Goal: Information Seeking & Learning: Learn about a topic

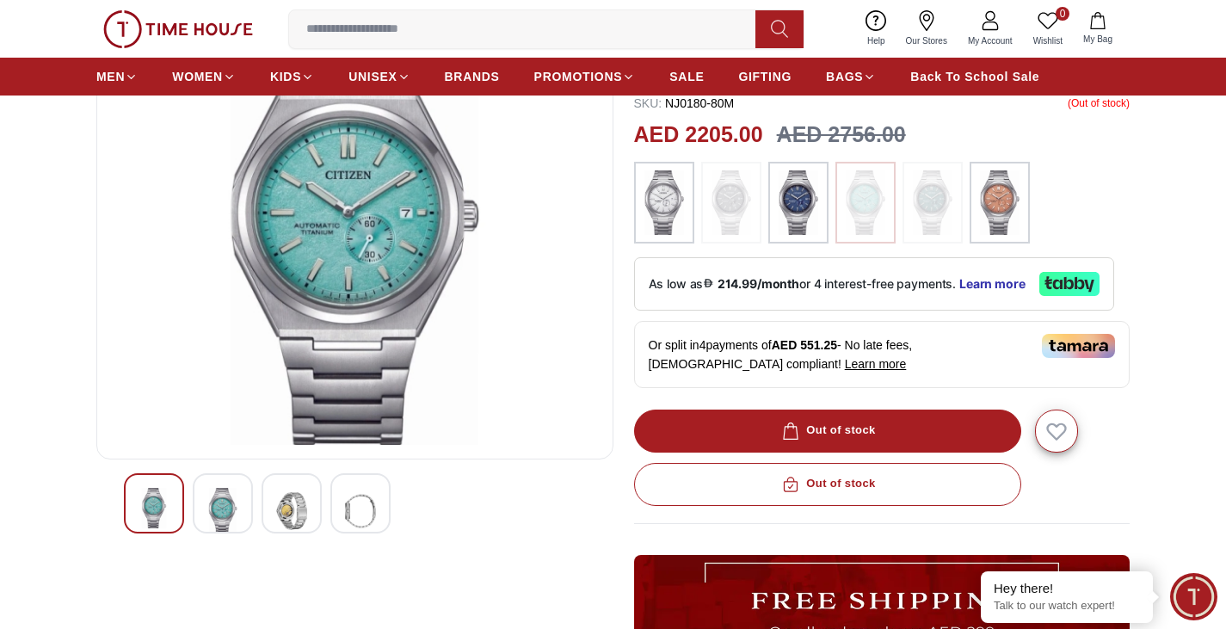
click at [937, 195] on img at bounding box center [932, 202] width 43 height 65
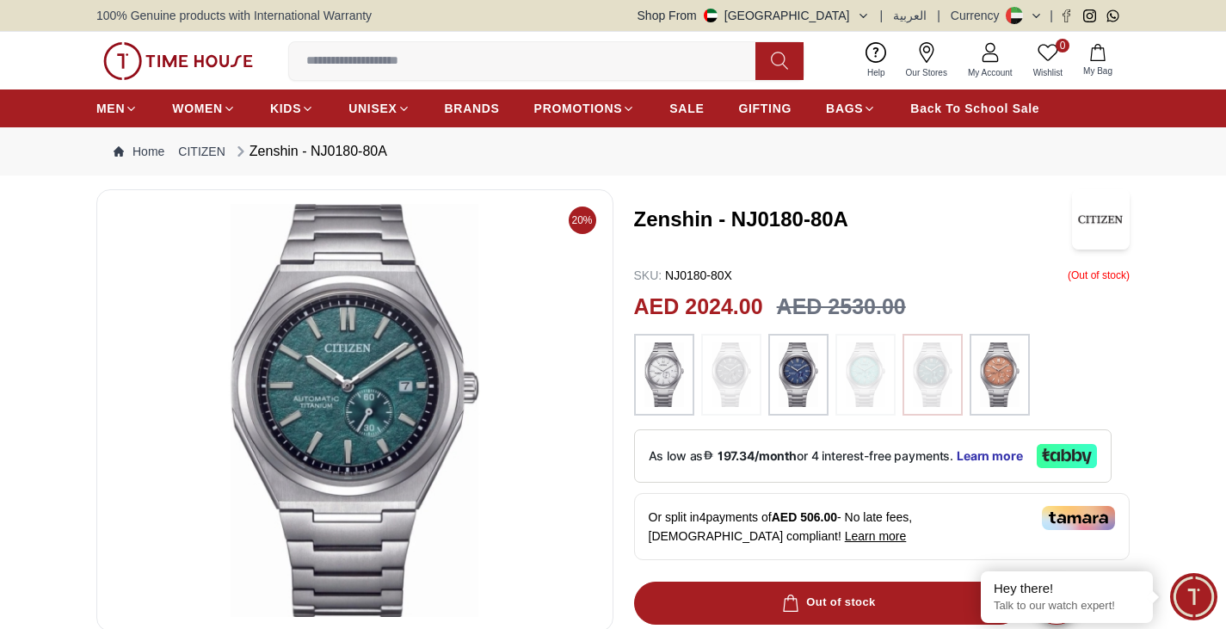
scroll to position [172, 0]
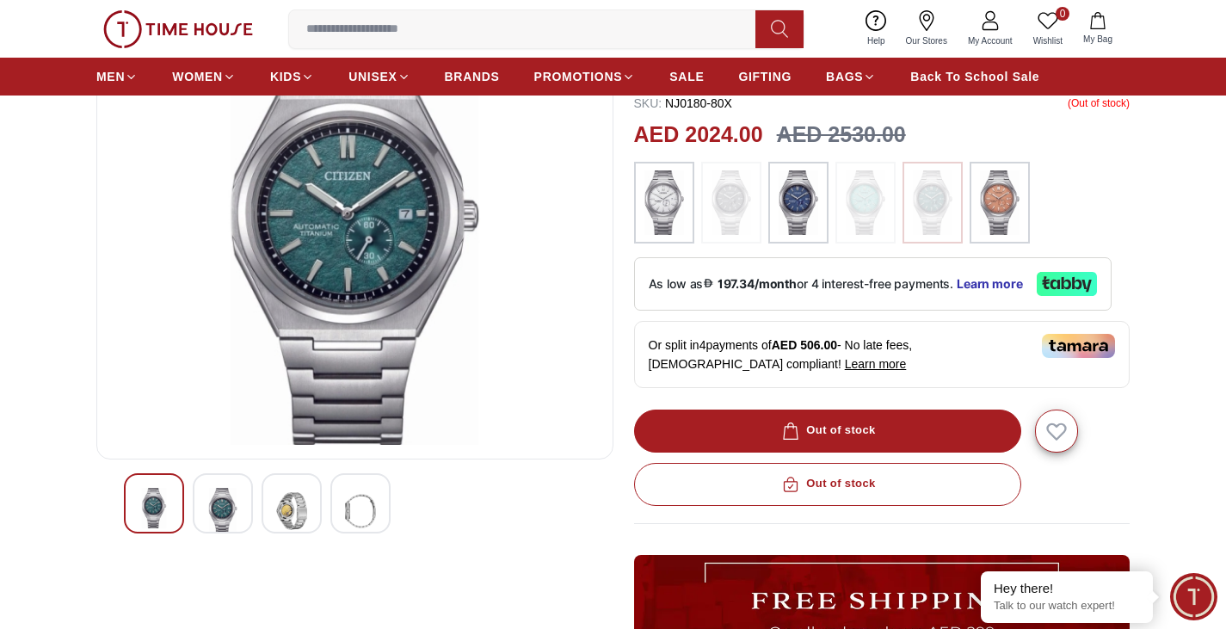
click at [669, 206] on img at bounding box center [664, 202] width 43 height 65
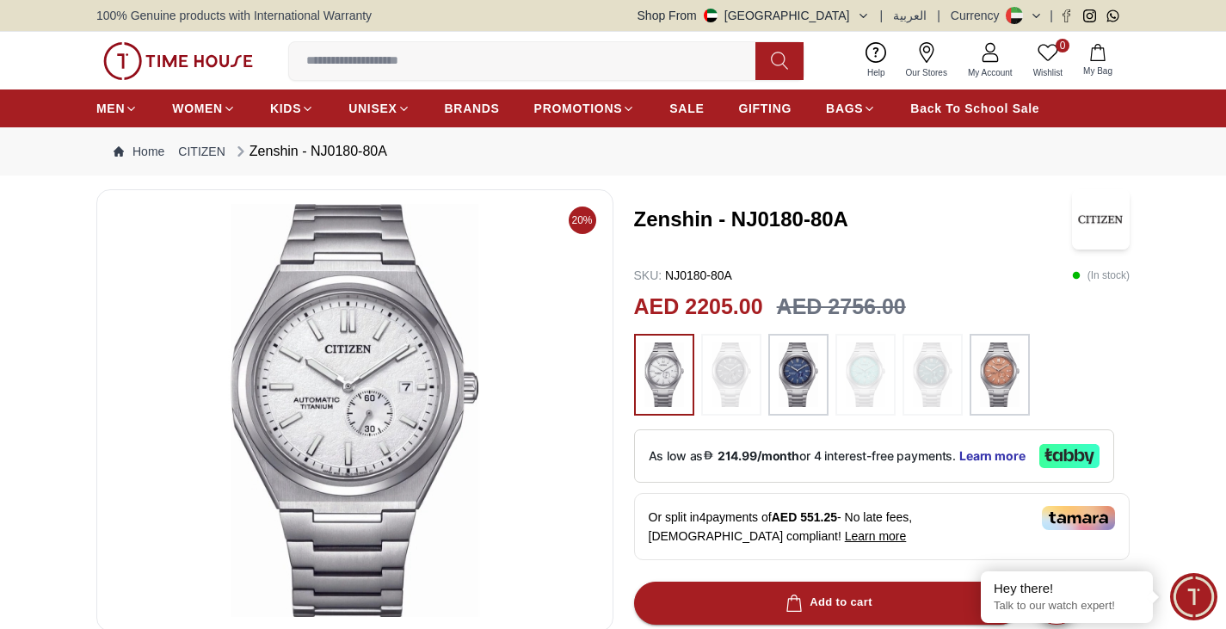
scroll to position [172, 0]
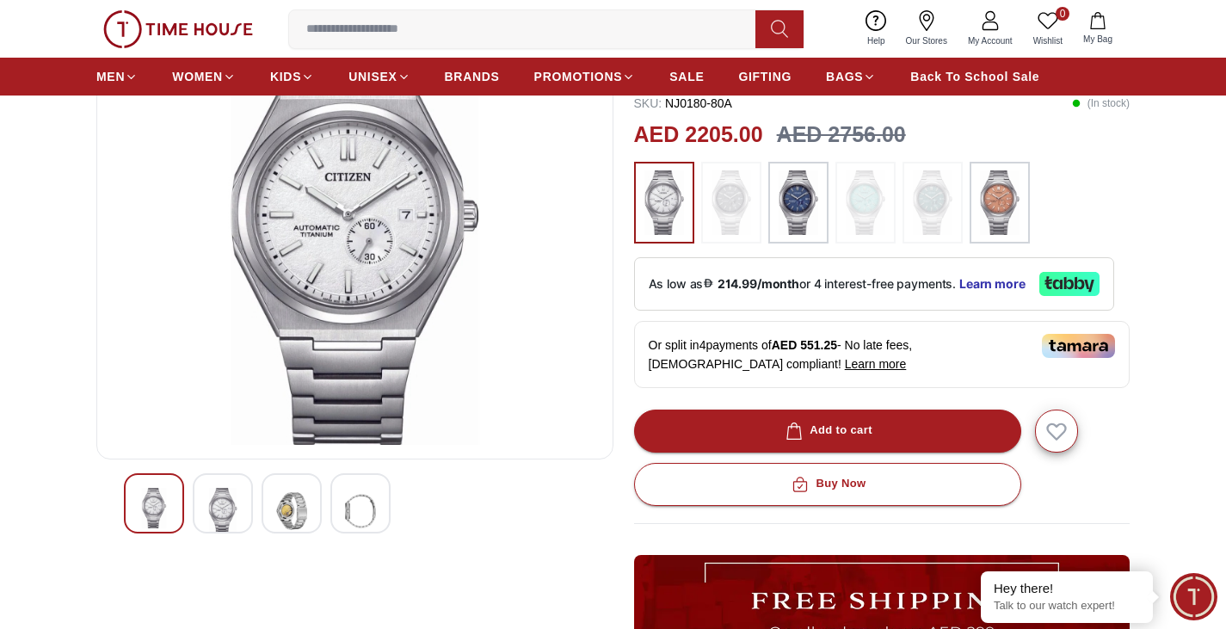
click at [995, 208] on img at bounding box center [999, 202] width 43 height 65
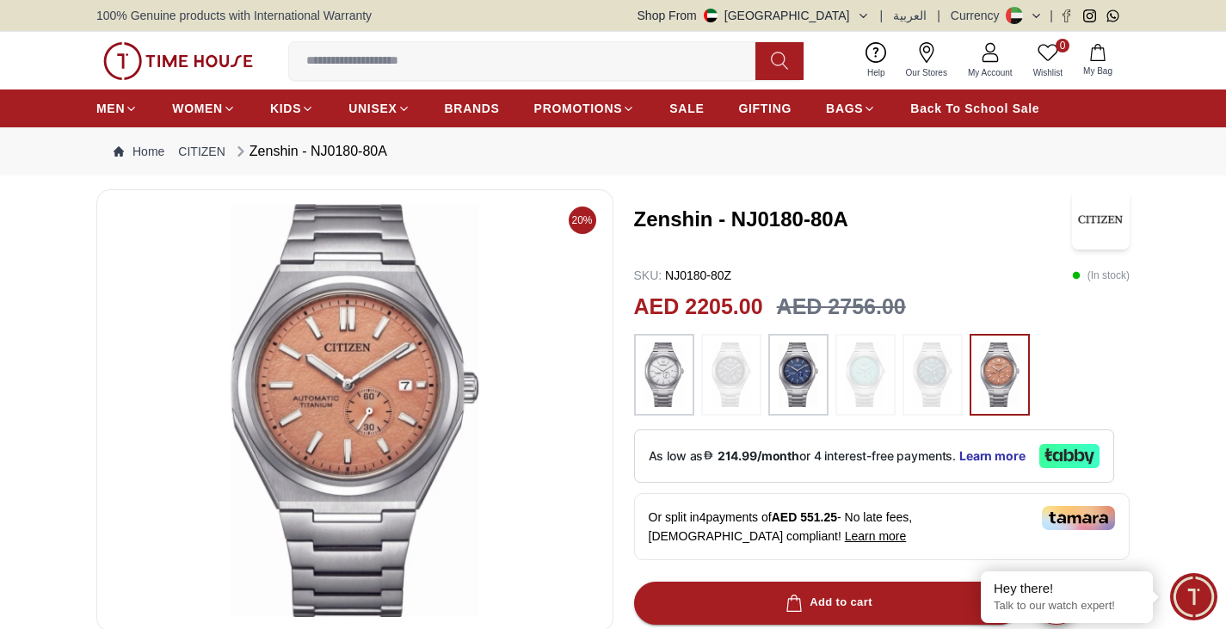
click at [729, 376] on img at bounding box center [731, 374] width 43 height 65
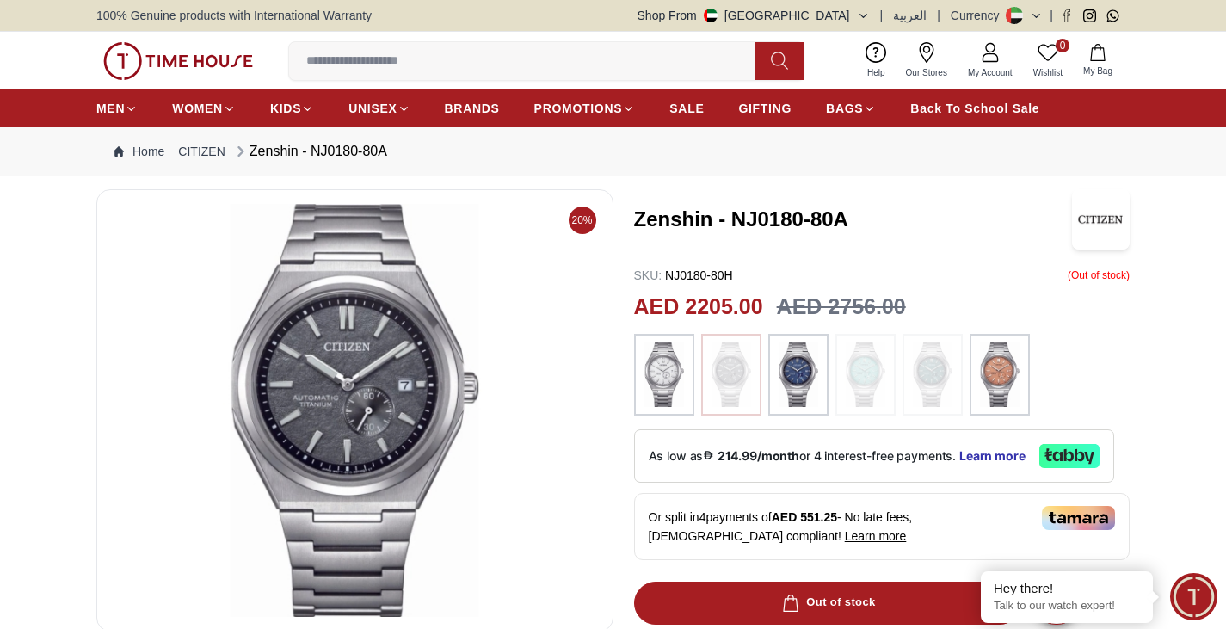
scroll to position [172, 0]
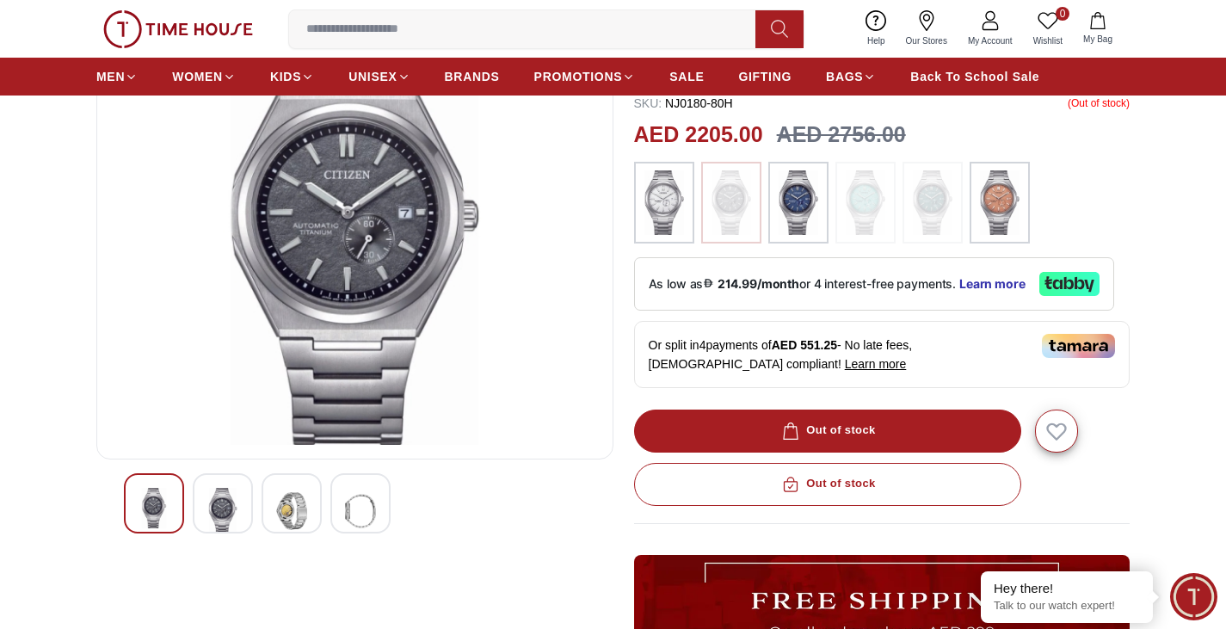
click at [223, 502] on img at bounding box center [222, 511] width 31 height 46
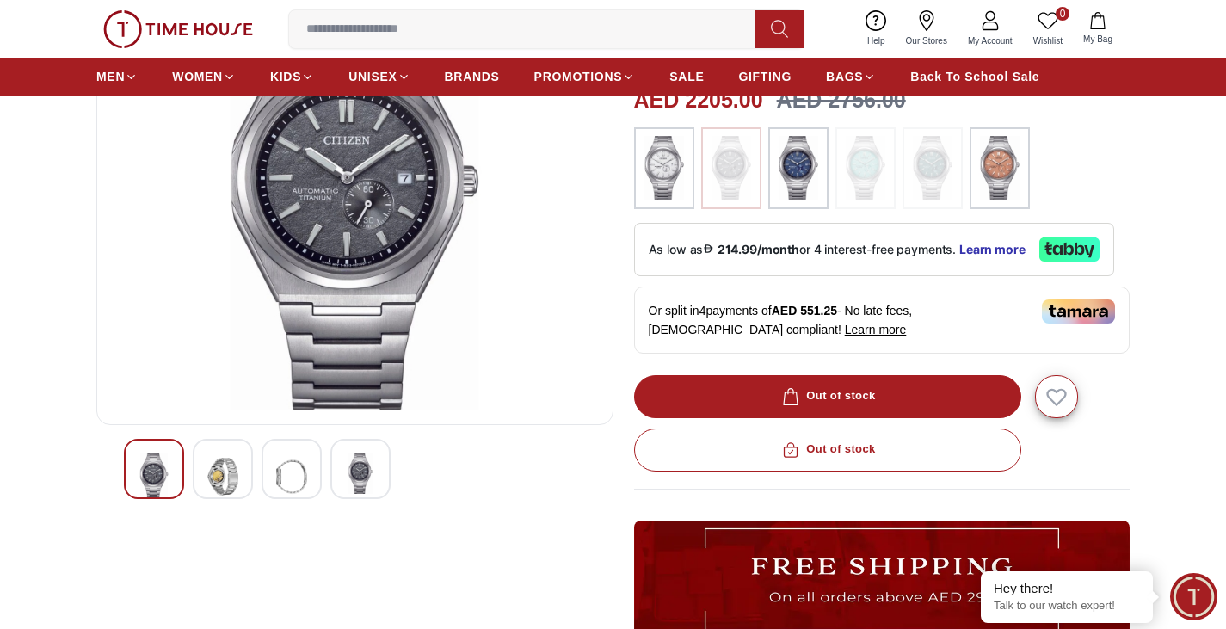
scroll to position [34, 0]
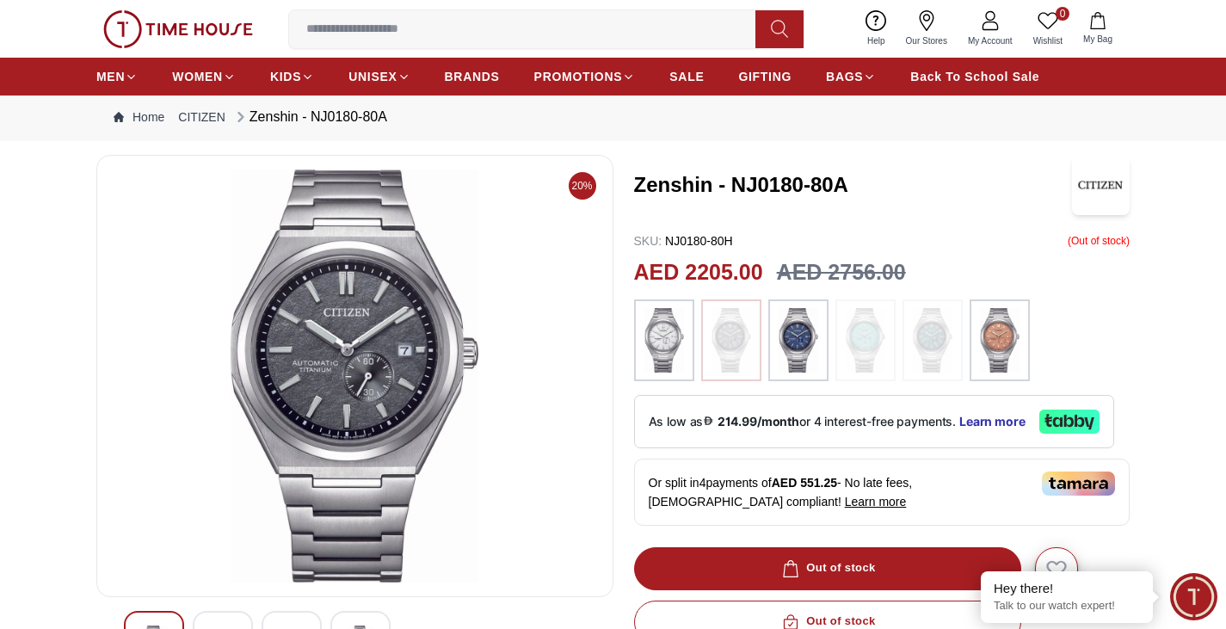
click at [850, 350] on img at bounding box center [865, 340] width 43 height 65
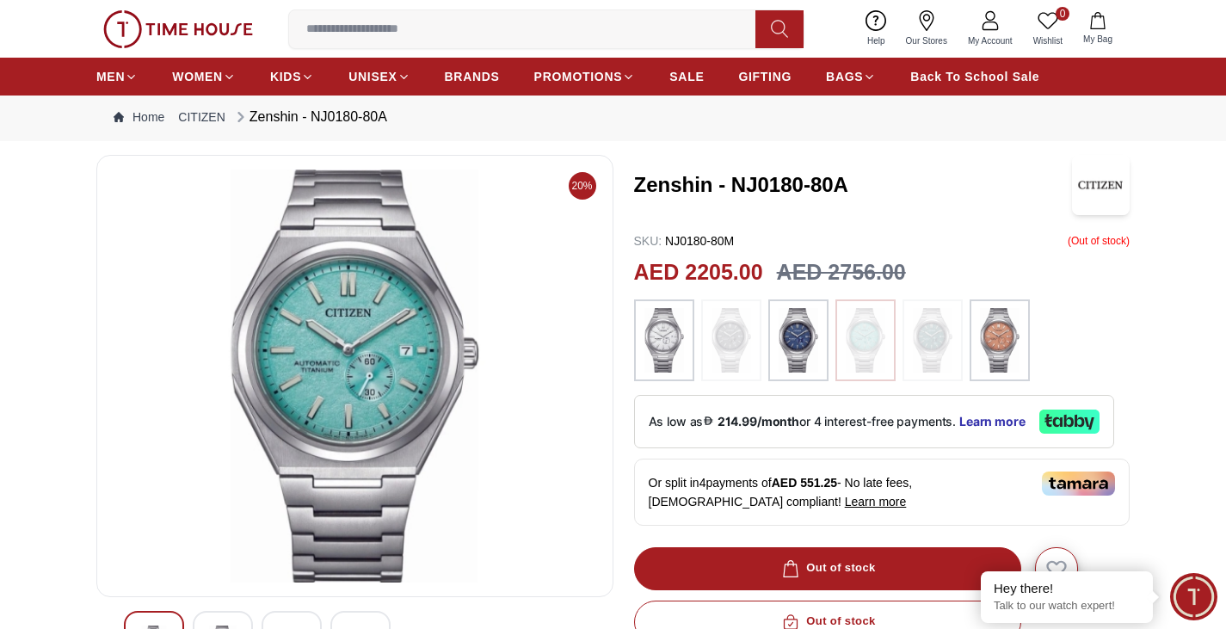
click at [939, 344] on img at bounding box center [932, 340] width 43 height 65
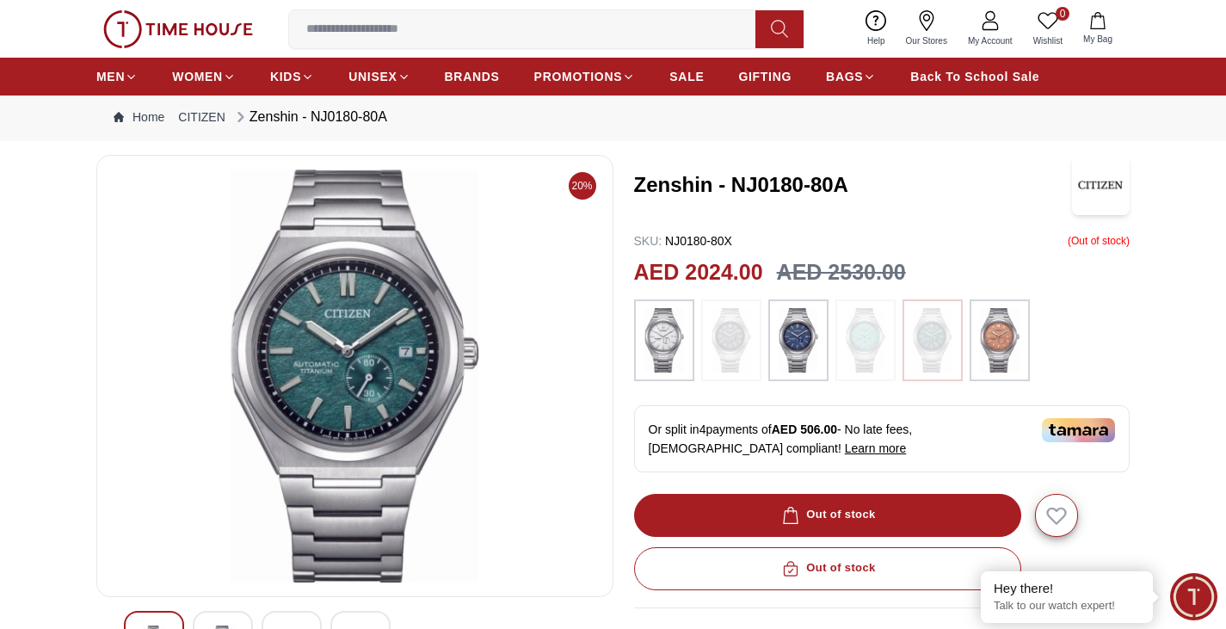
click at [667, 345] on img at bounding box center [664, 340] width 43 height 65
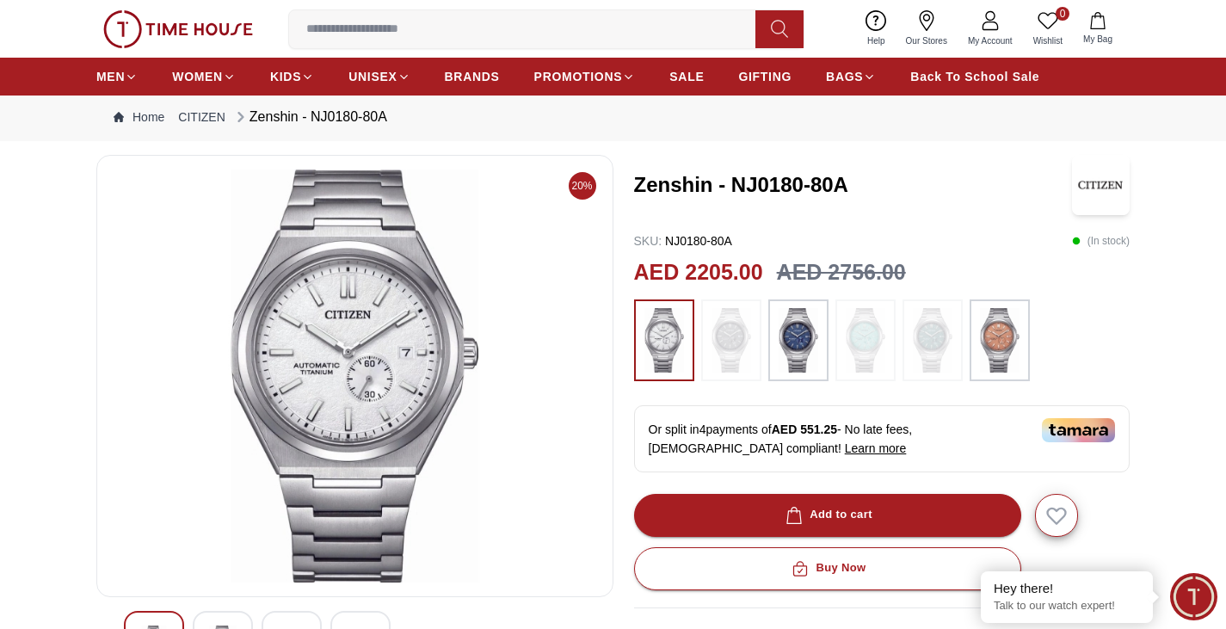
click at [1006, 340] on img at bounding box center [999, 340] width 43 height 65
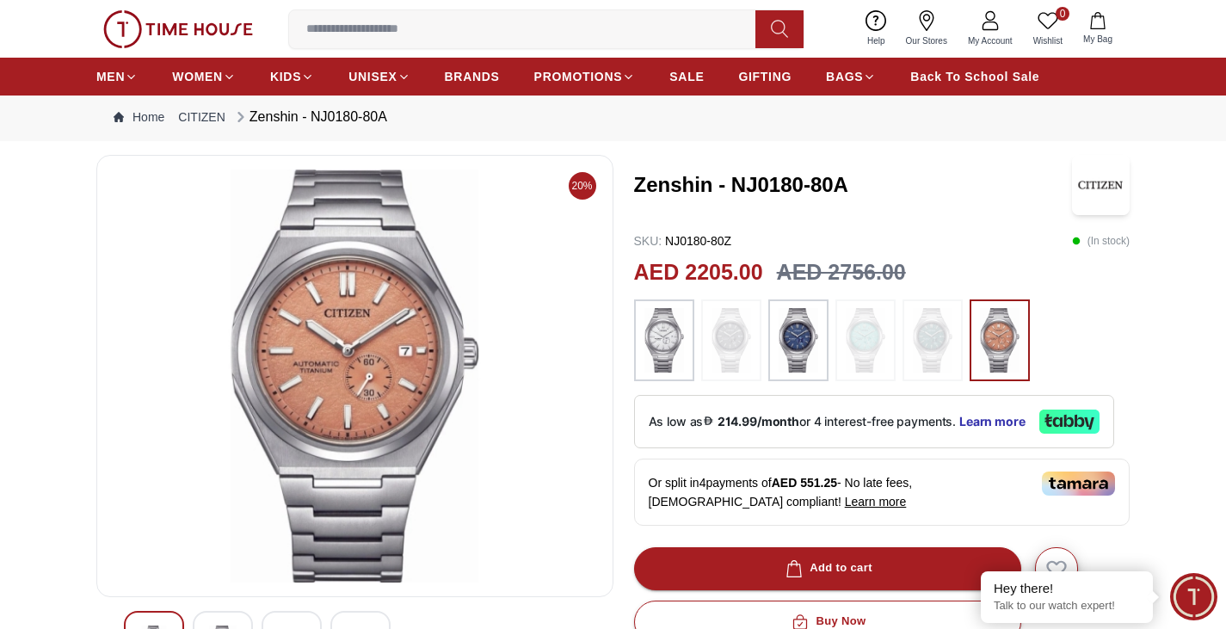
click at [934, 350] on img at bounding box center [932, 340] width 43 height 65
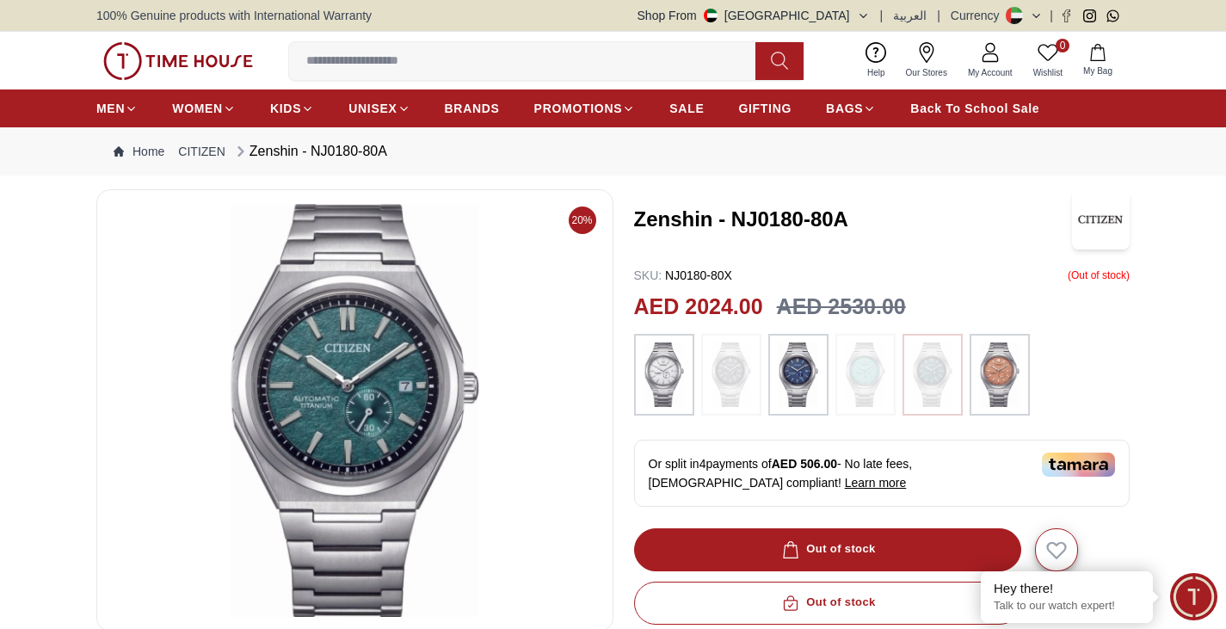
click at [731, 369] on img at bounding box center [731, 374] width 43 height 65
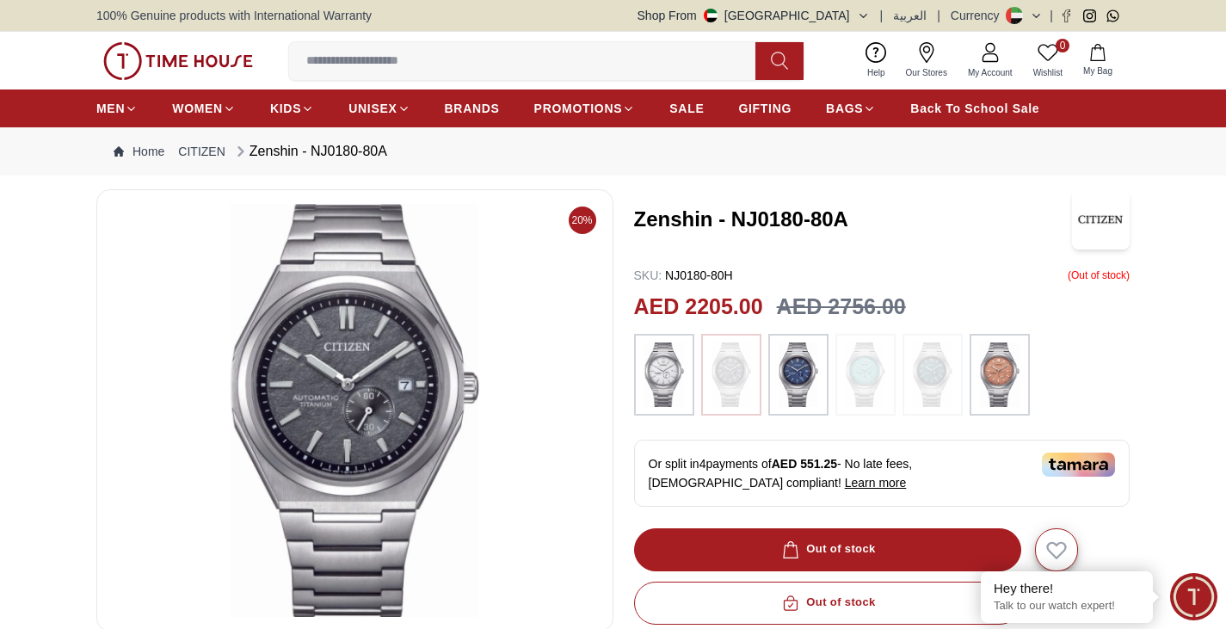
click at [665, 379] on img at bounding box center [664, 374] width 43 height 65
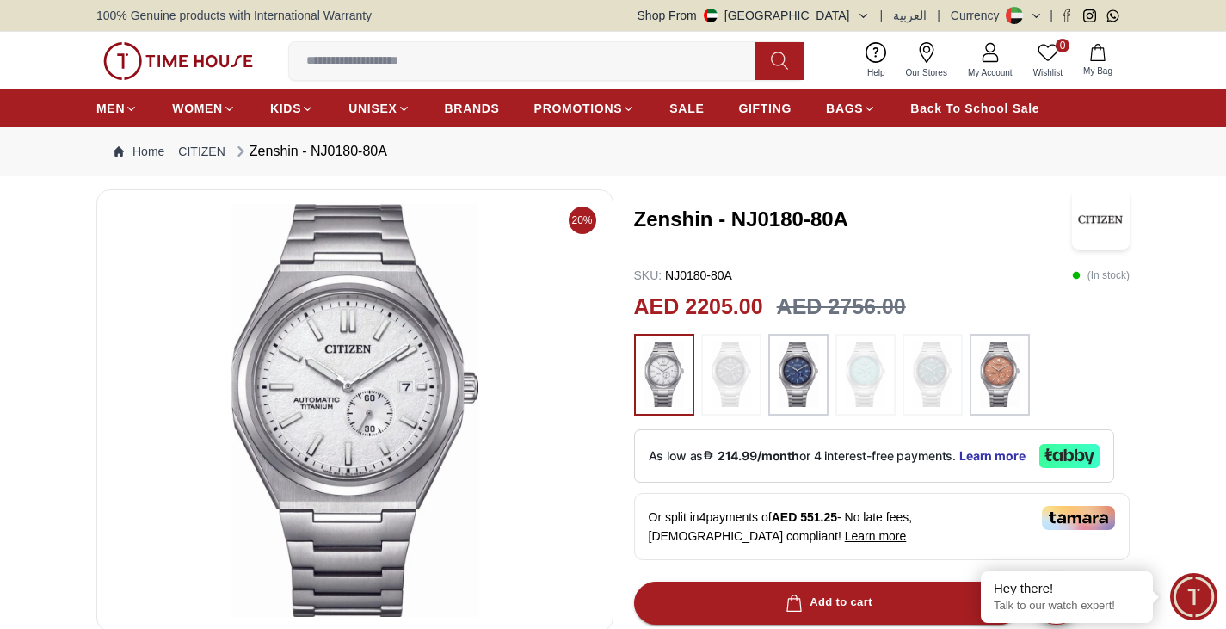
click at [811, 373] on img at bounding box center [798, 374] width 43 height 65
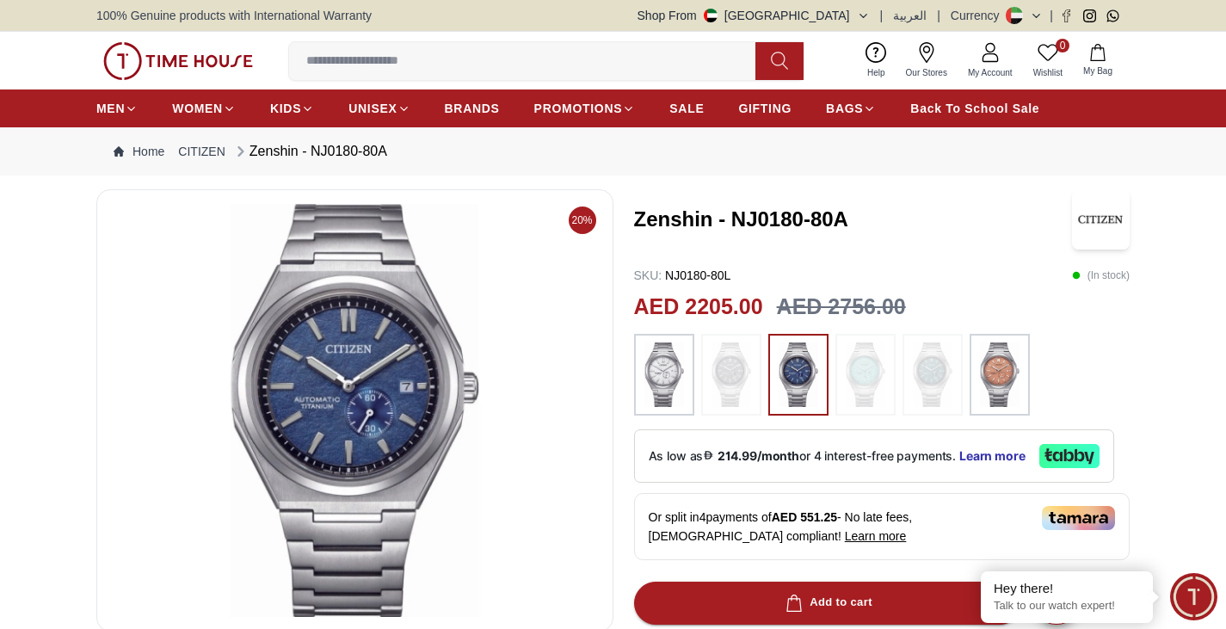
click at [664, 369] on img at bounding box center [664, 374] width 43 height 65
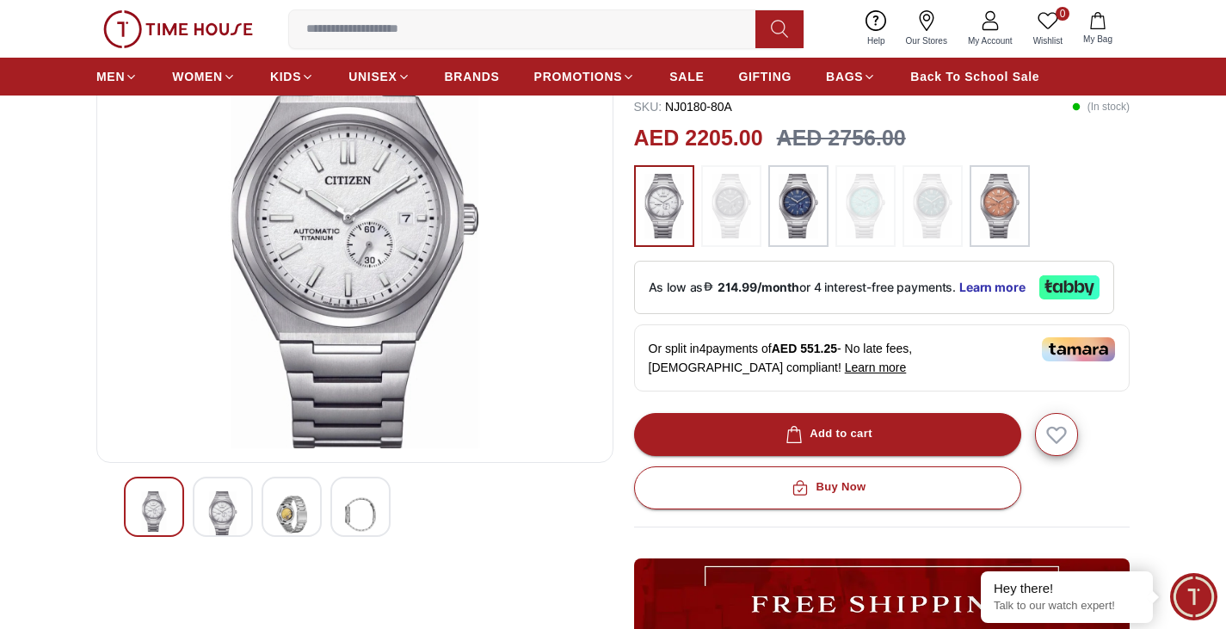
scroll to position [344, 0]
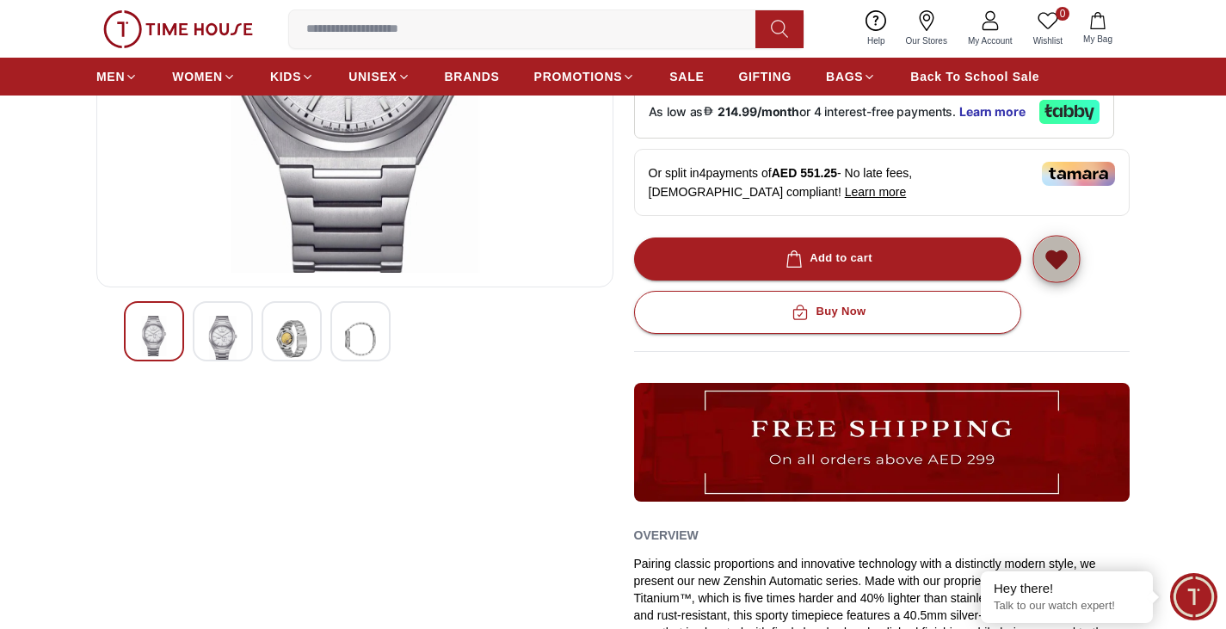
click at [1063, 256] on icon "button" at bounding box center [1056, 259] width 20 height 17
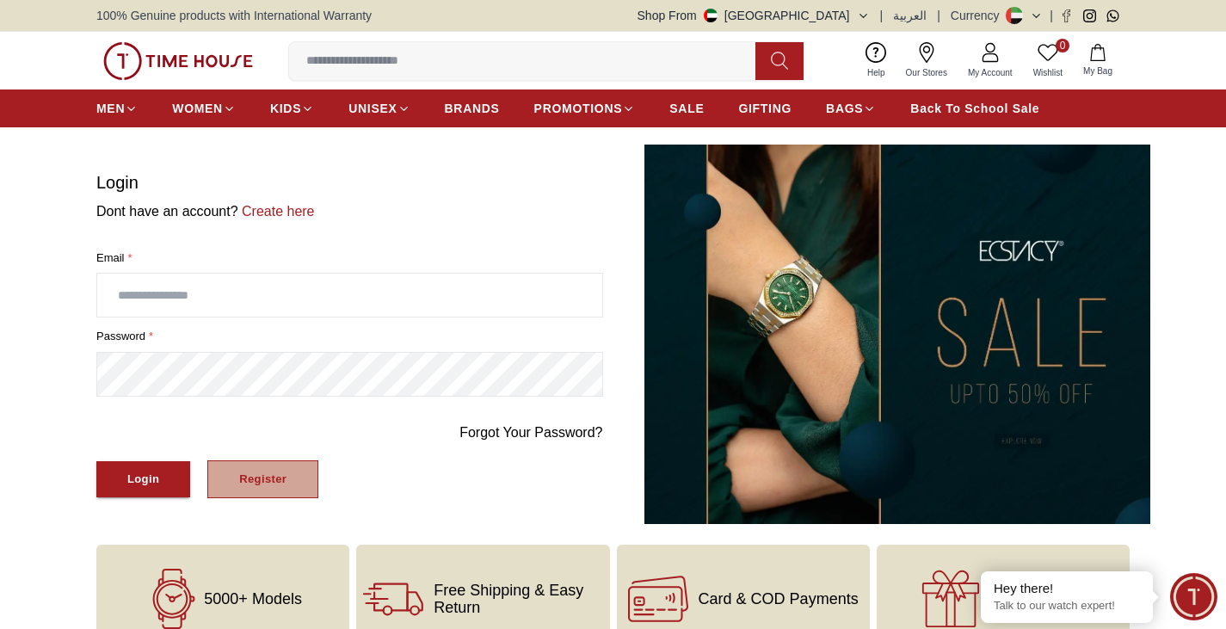
click at [263, 481] on div "Register" at bounding box center [262, 480] width 47 height 20
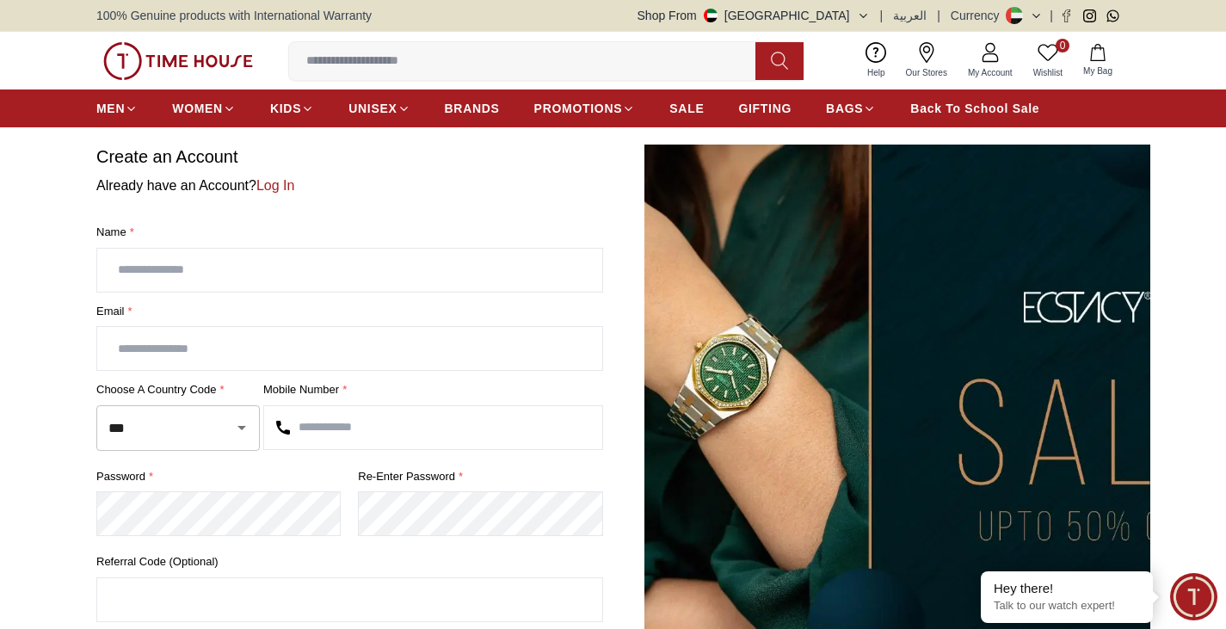
click at [323, 279] on input "text" at bounding box center [349, 270] width 505 height 43
type input "**********"
click at [305, 351] on input "text" at bounding box center [349, 348] width 505 height 43
type input "**********"
click at [319, 422] on input "text" at bounding box center [433, 427] width 338 height 43
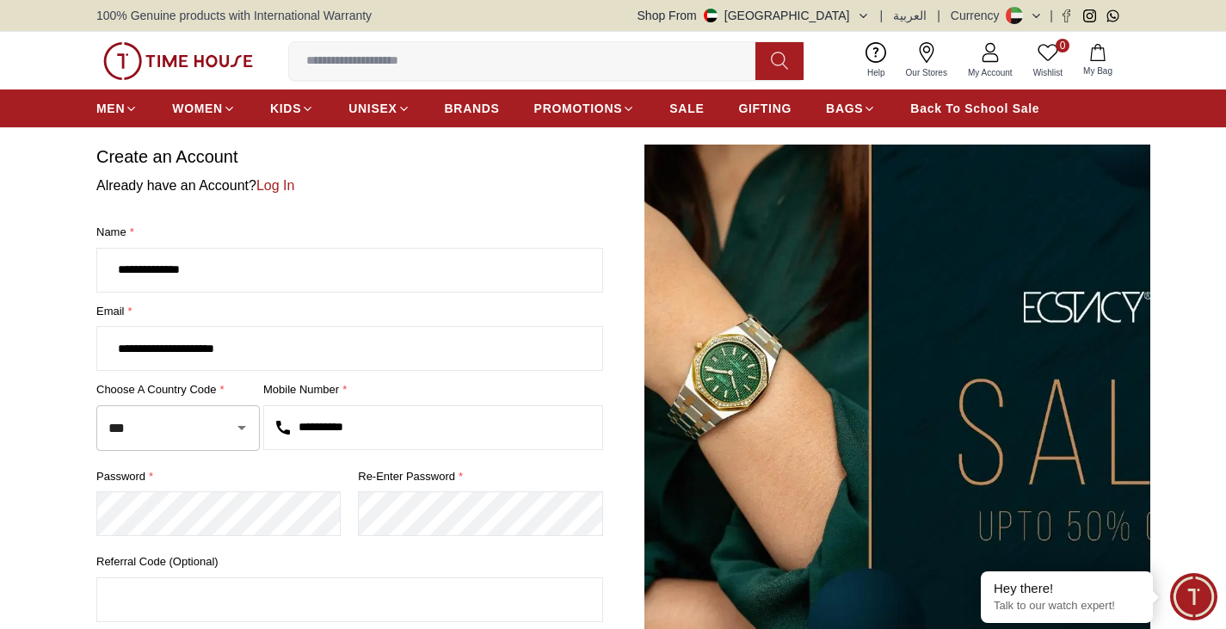
type input "**********"
click at [36, 522] on section "**********" at bounding box center [613, 435] width 1226 height 581
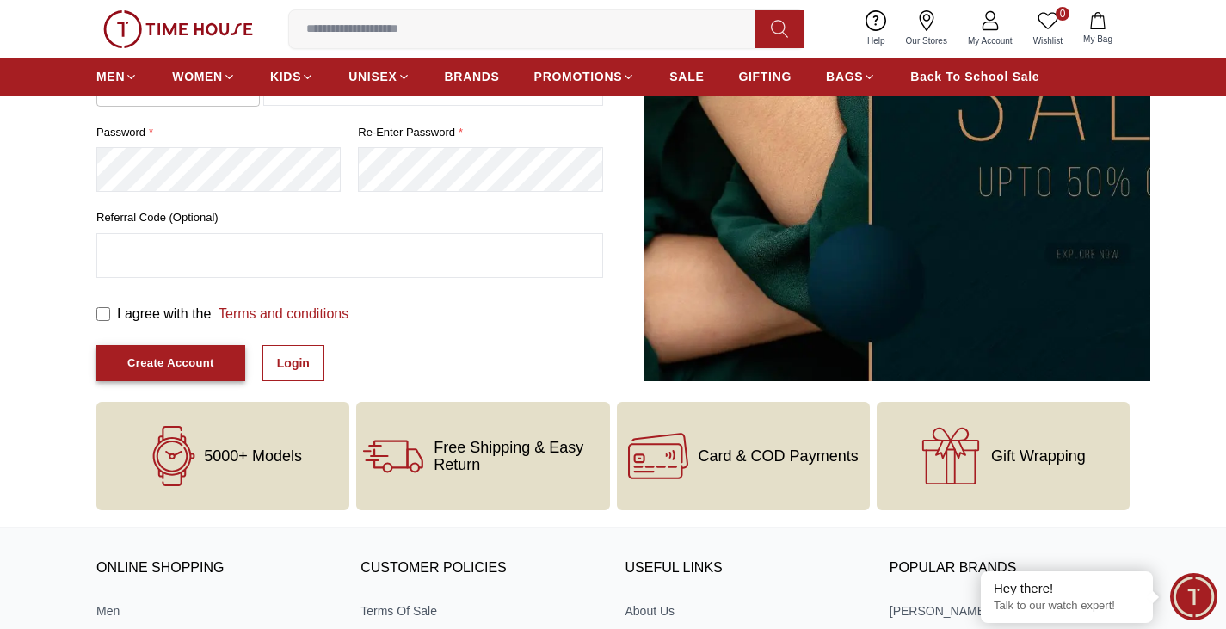
click at [176, 362] on div "Create Account" at bounding box center [170, 364] width 87 height 20
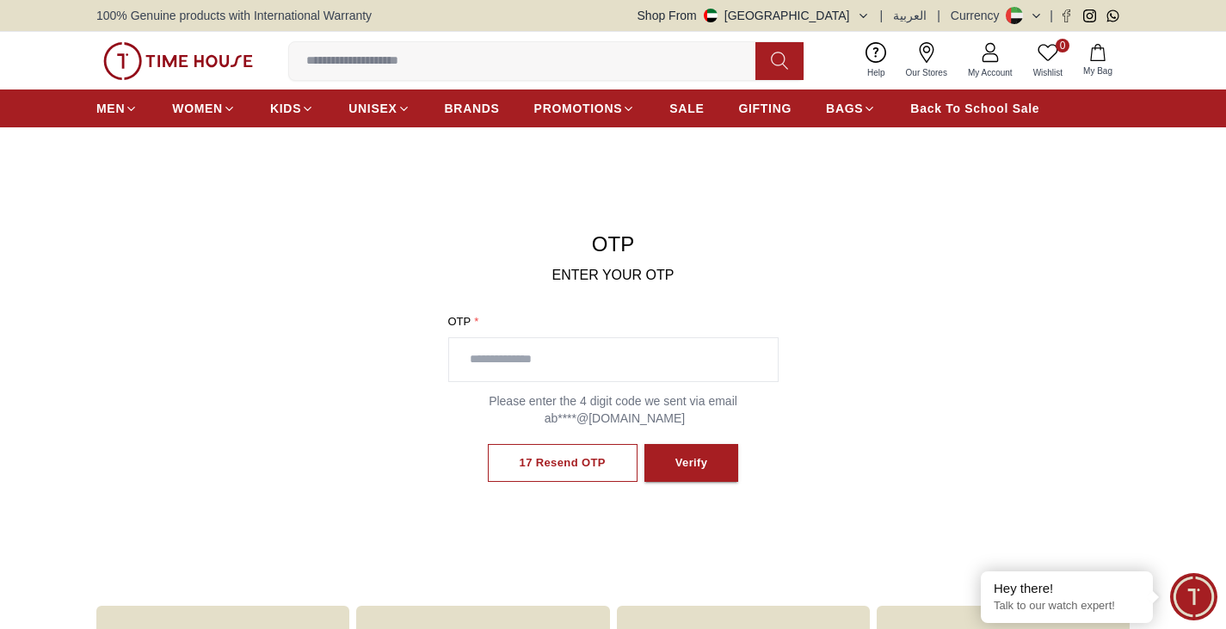
click at [602, 375] on input "text" at bounding box center [613, 359] width 329 height 43
type input "****"
click at [701, 460] on div "Verify" at bounding box center [688, 463] width 33 height 20
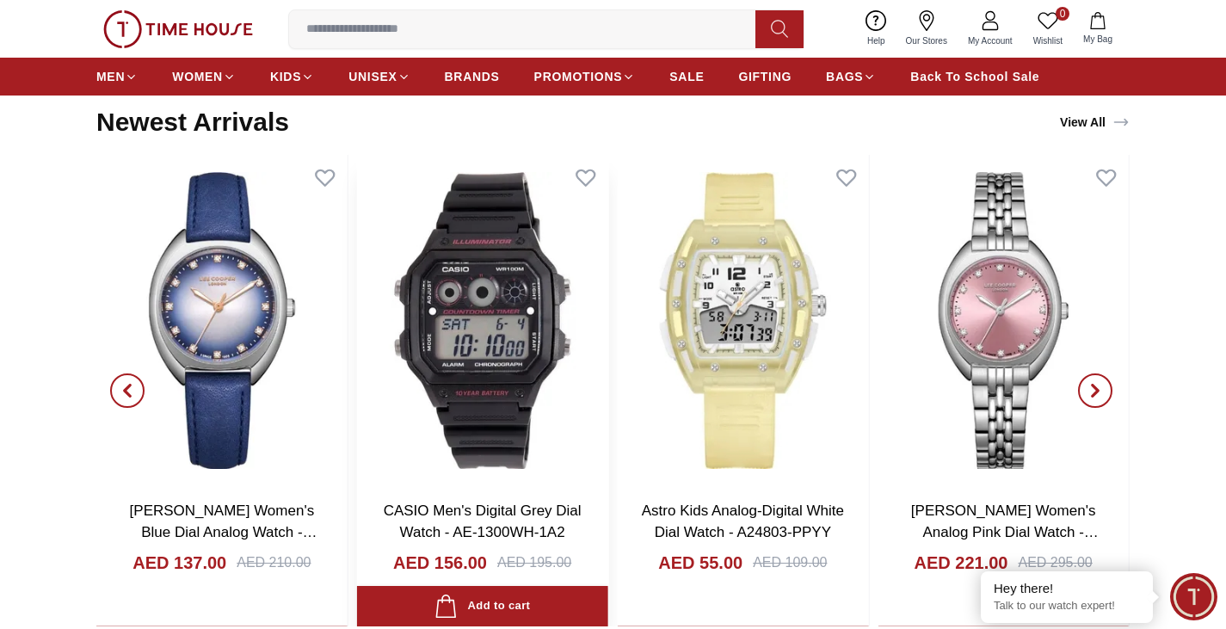
scroll to position [1721, 0]
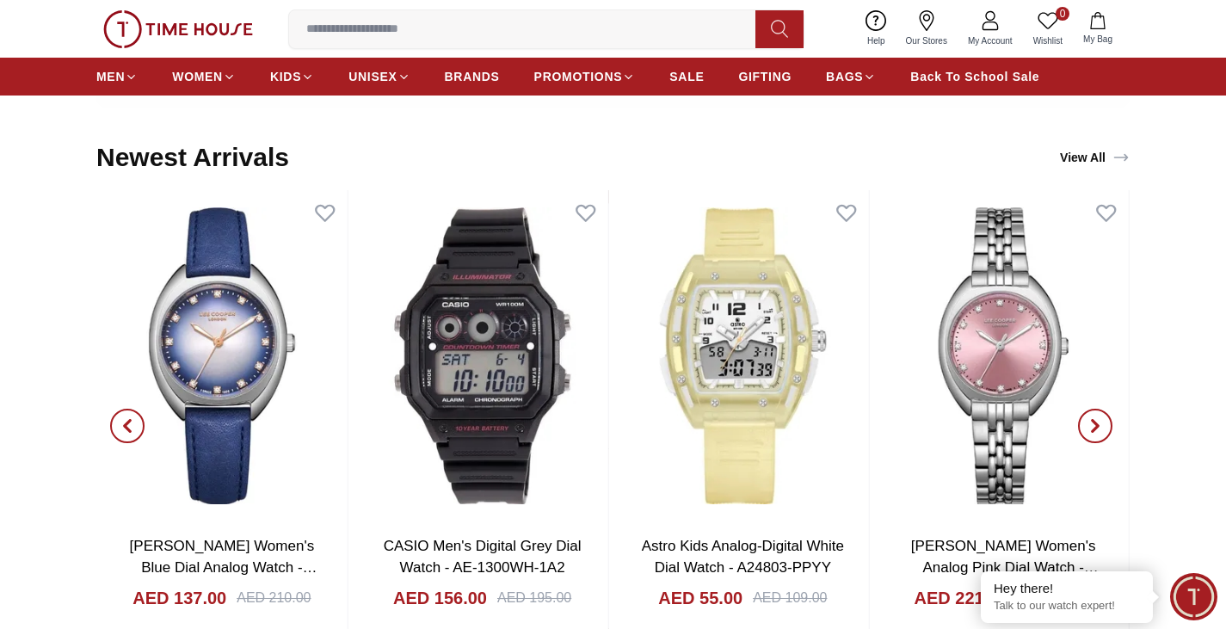
click at [132, 430] on icon "button" at bounding box center [127, 426] width 14 height 14
click at [1093, 416] on span "button" at bounding box center [1095, 426] width 34 height 34
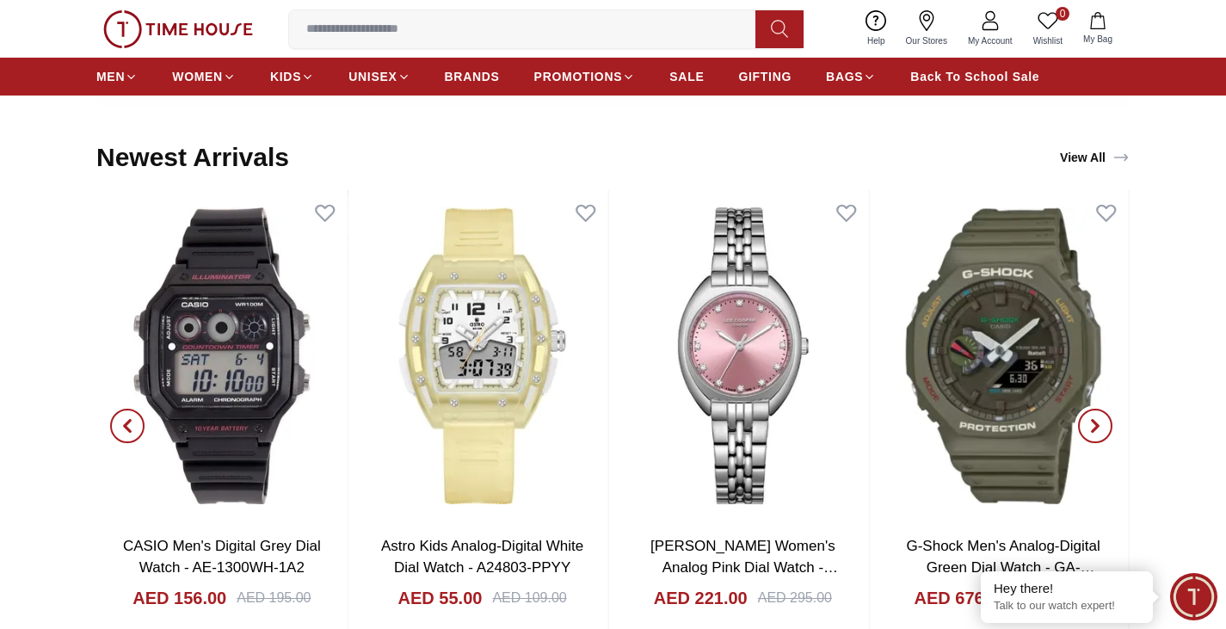
click at [1093, 416] on span "button" at bounding box center [1095, 426] width 34 height 34
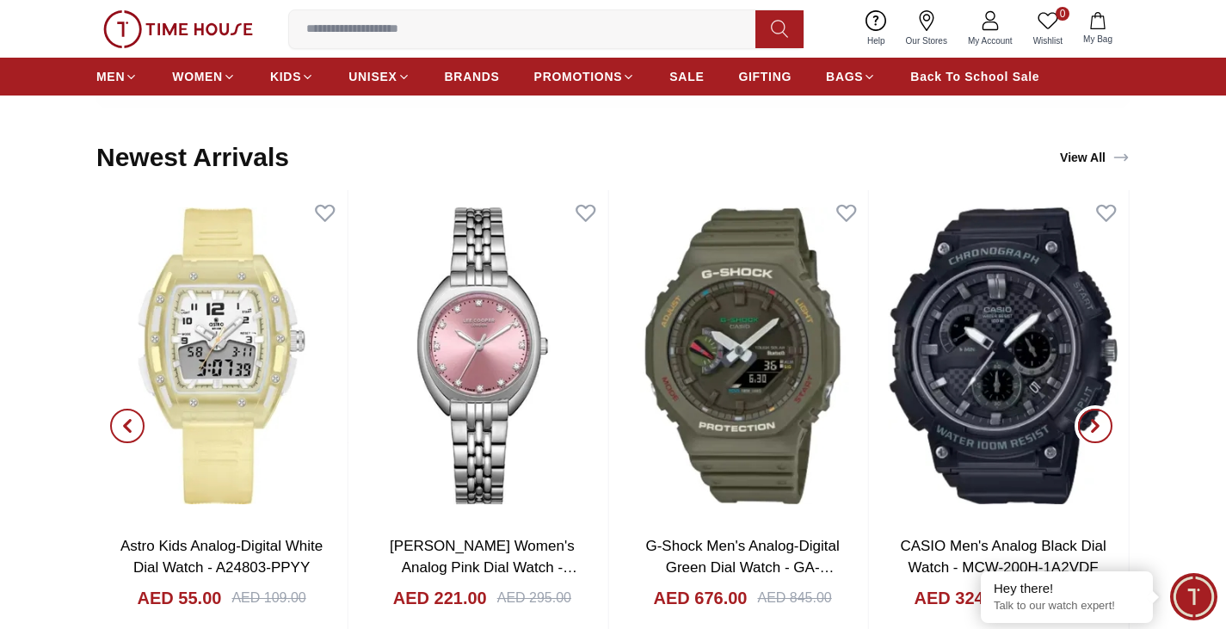
click at [1093, 416] on span "button" at bounding box center [1095, 426] width 34 height 34
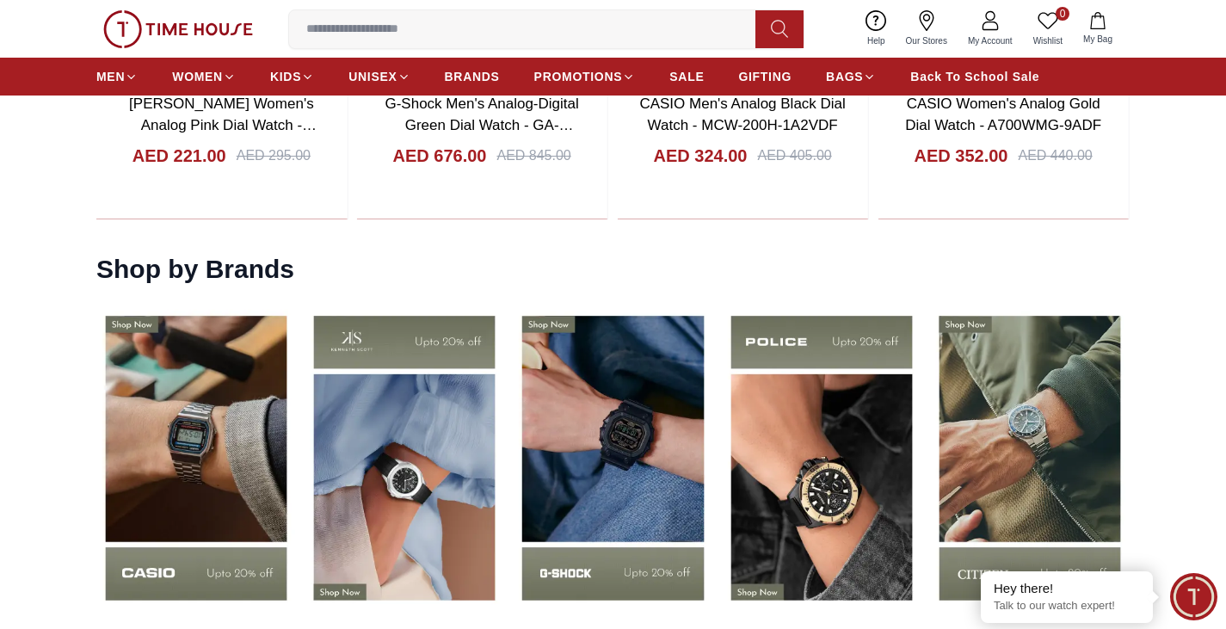
scroll to position [2237, 0]
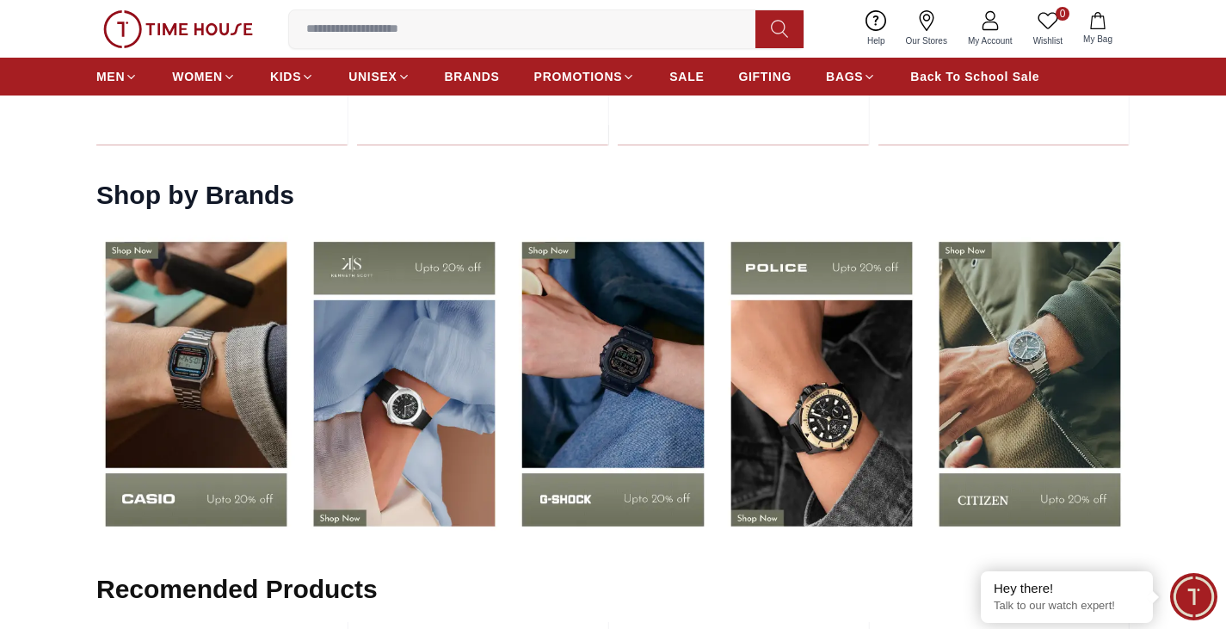
click at [1008, 372] on img at bounding box center [1030, 384] width 200 height 312
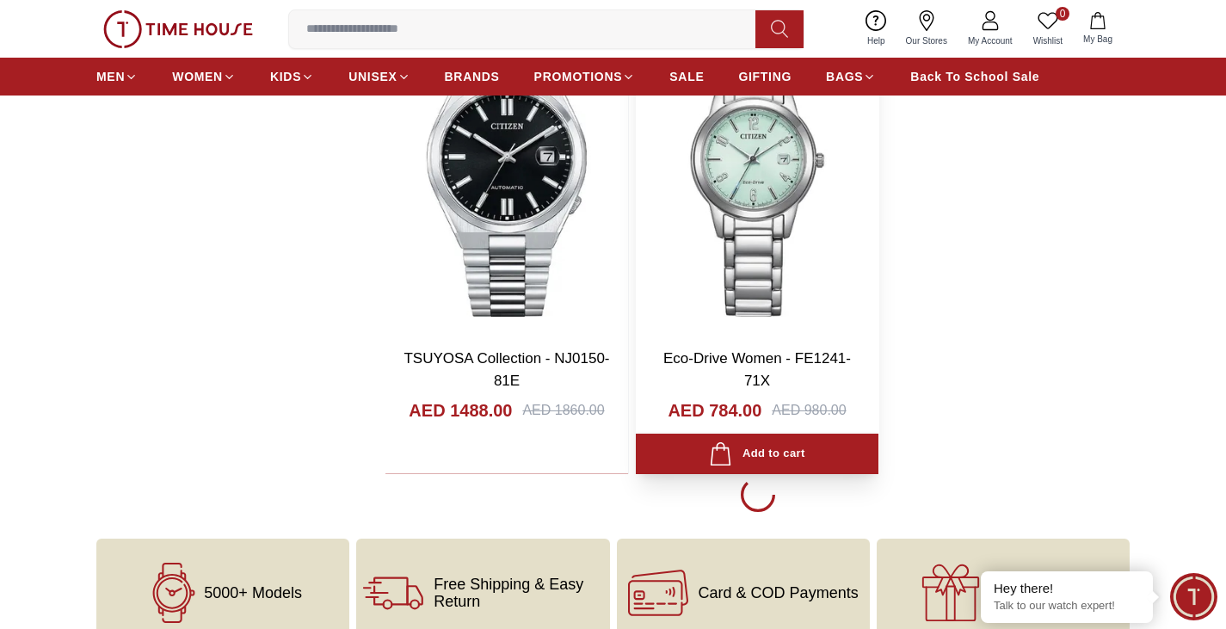
scroll to position [3614, 0]
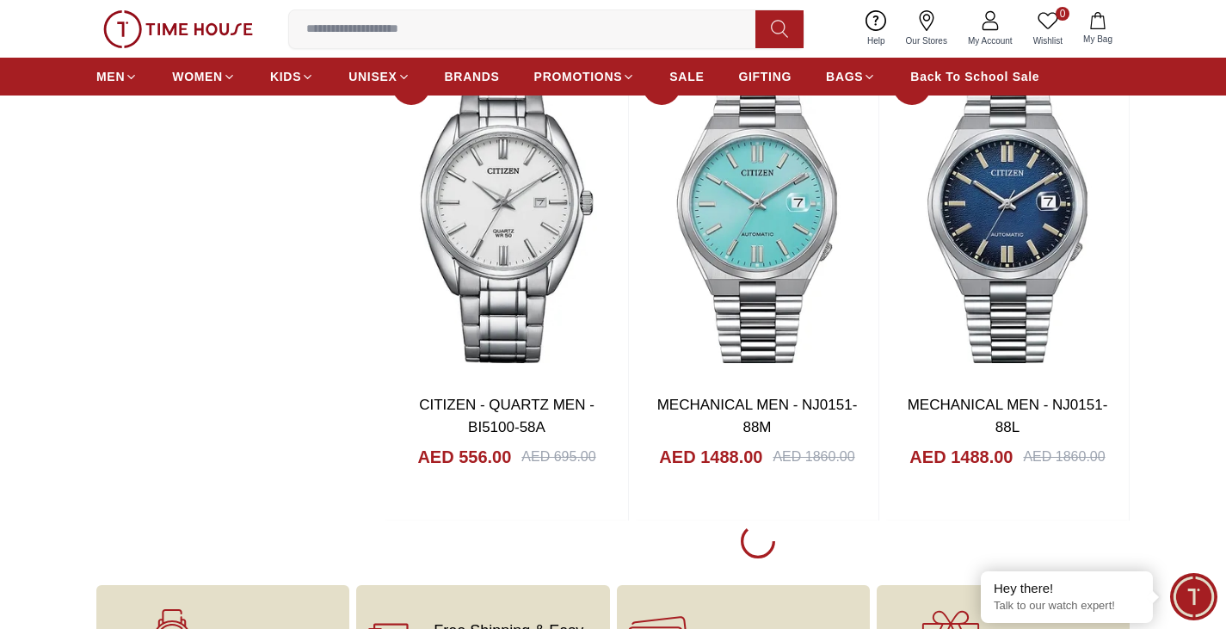
scroll to position [9810, 0]
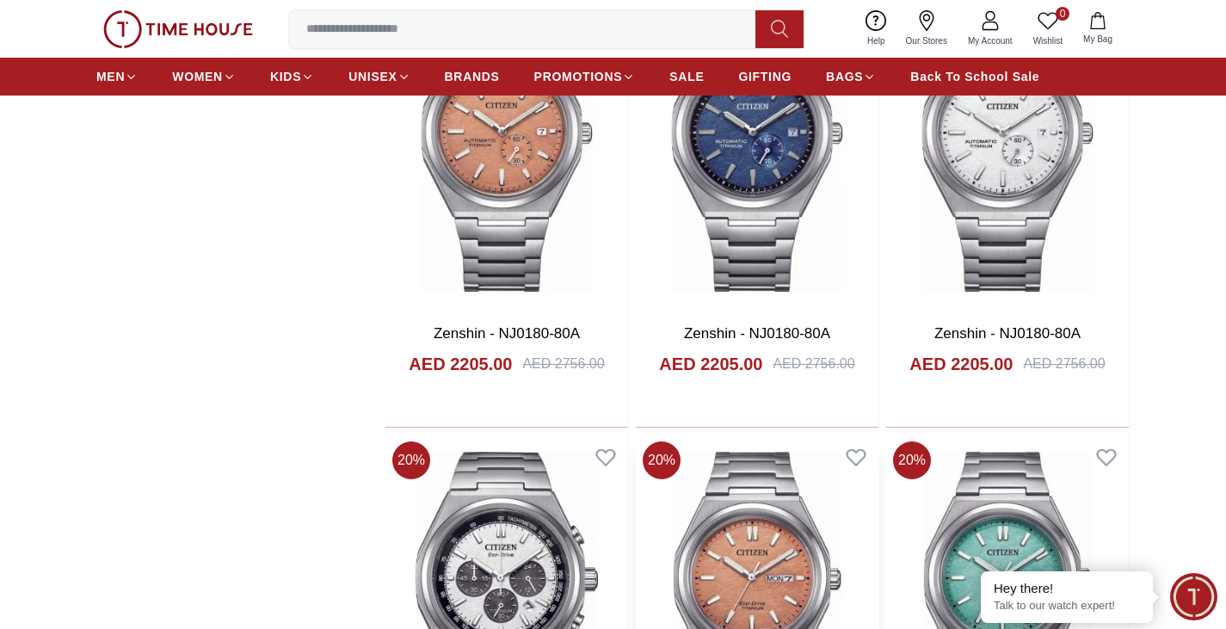
scroll to position [11875, 0]
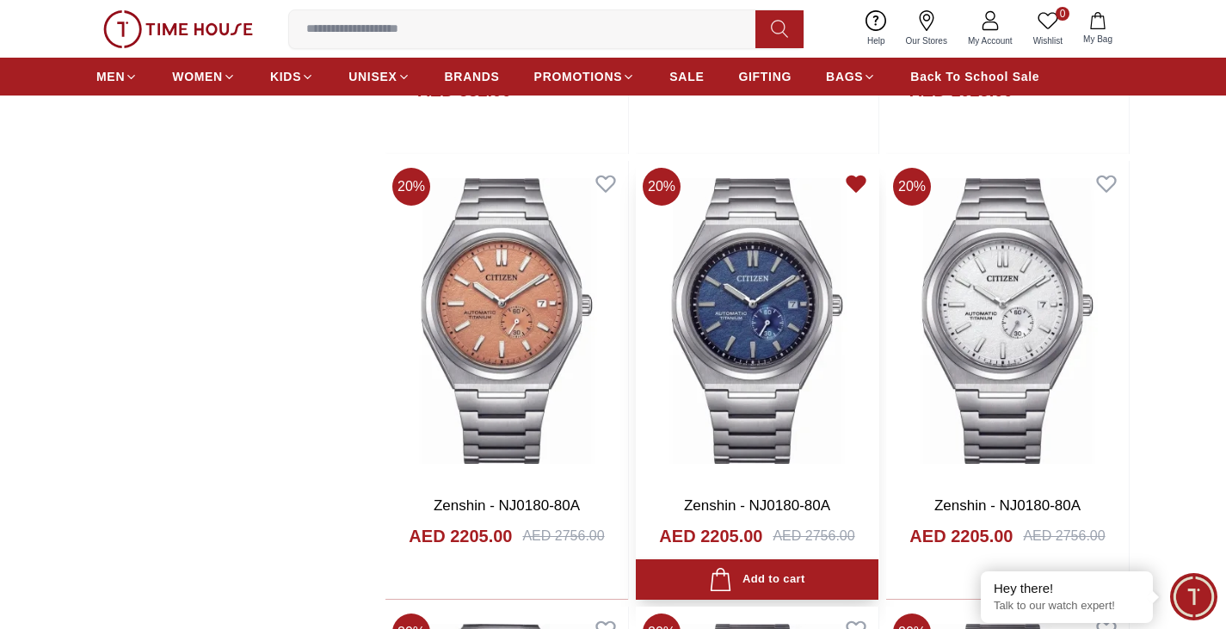
click at [849, 188] on icon at bounding box center [856, 183] width 24 height 24
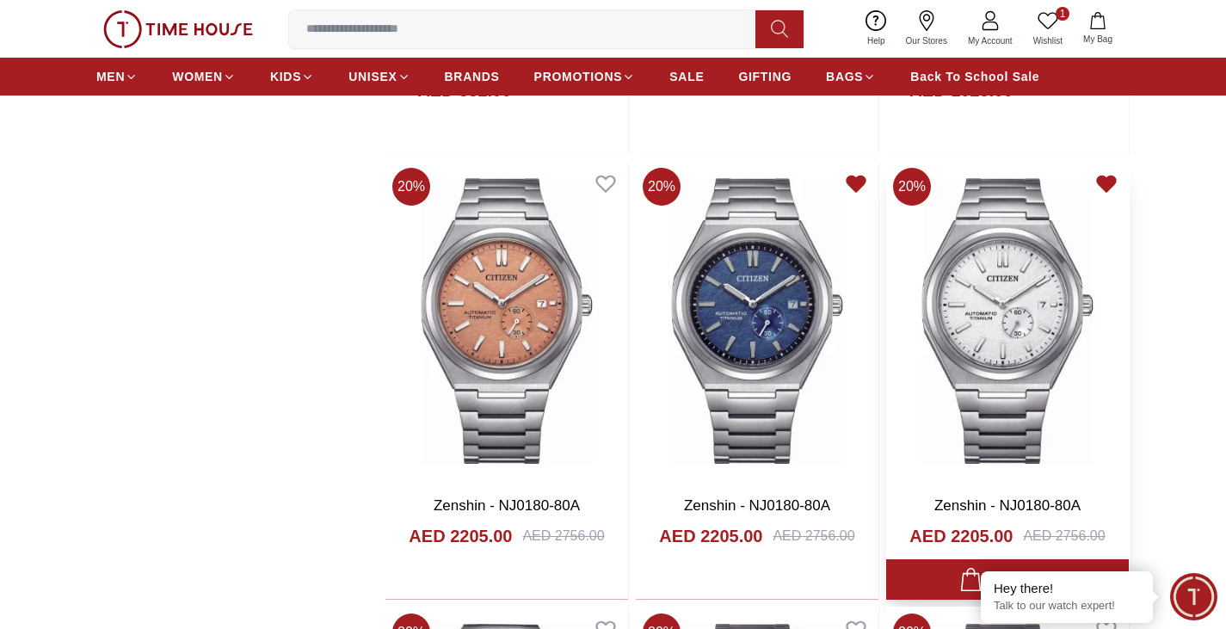
click at [1107, 178] on icon at bounding box center [1107, 183] width 18 height 15
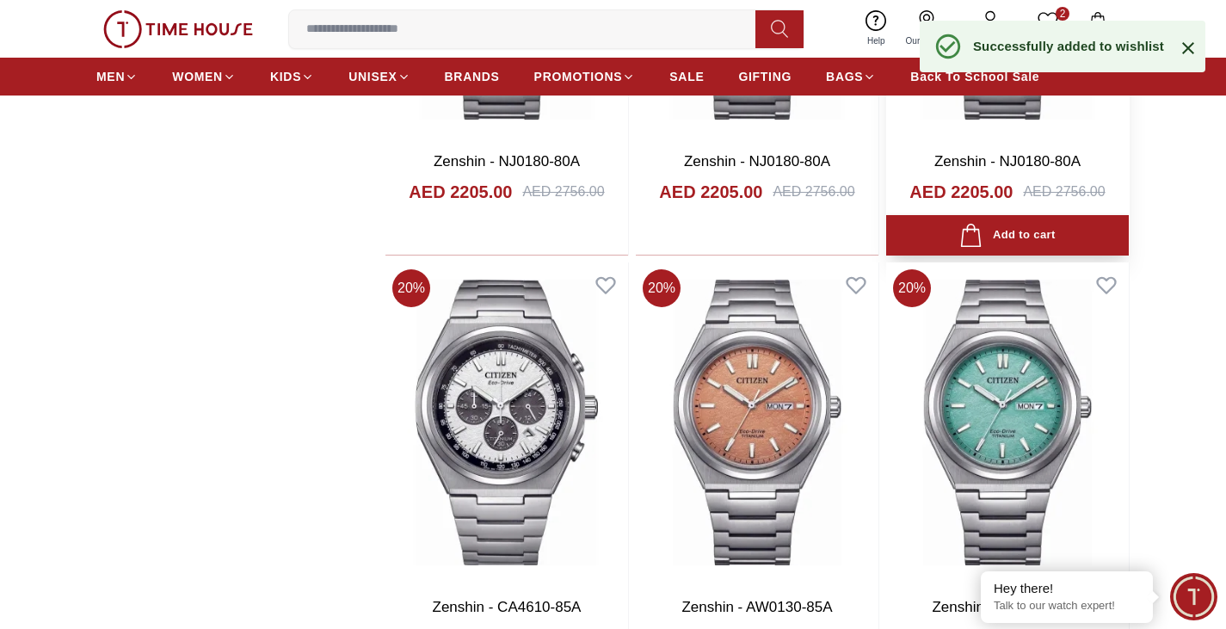
scroll to position [12391, 0]
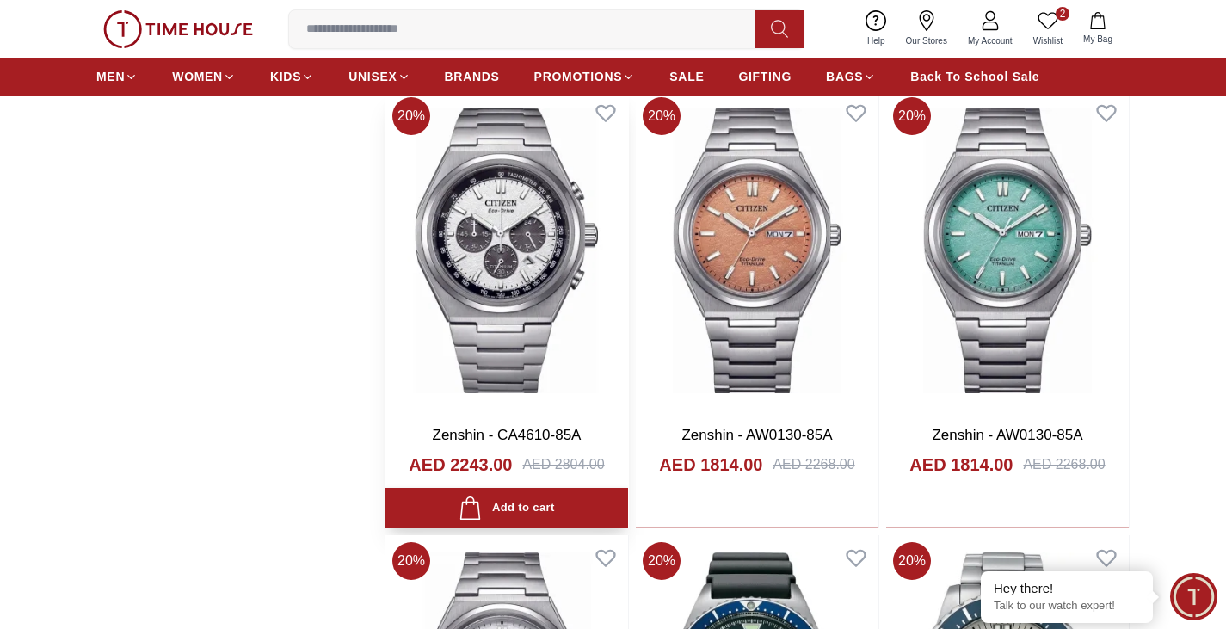
click at [533, 248] on img at bounding box center [507, 250] width 243 height 320
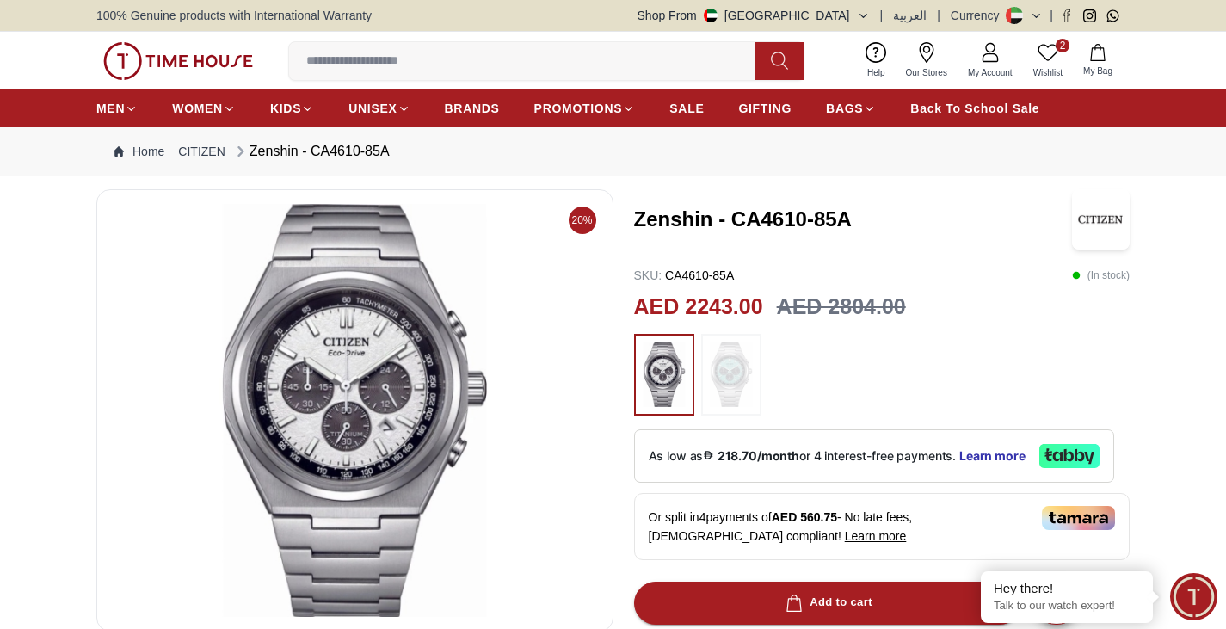
click at [731, 376] on img at bounding box center [731, 374] width 43 height 65
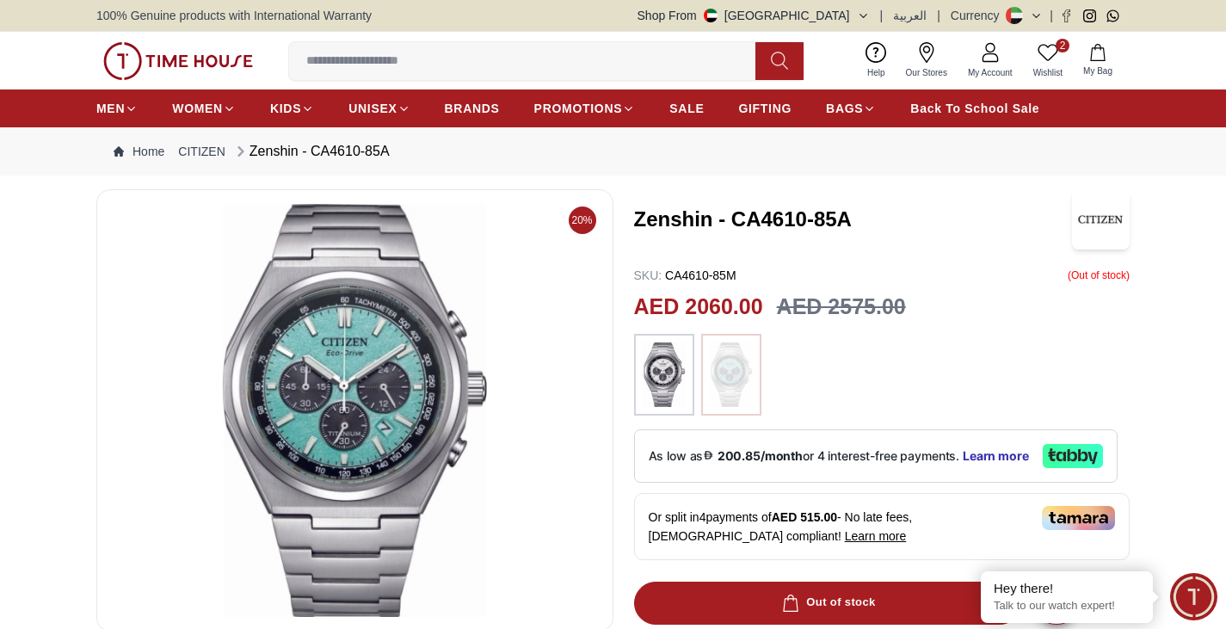
click at [644, 369] on img at bounding box center [664, 374] width 43 height 65
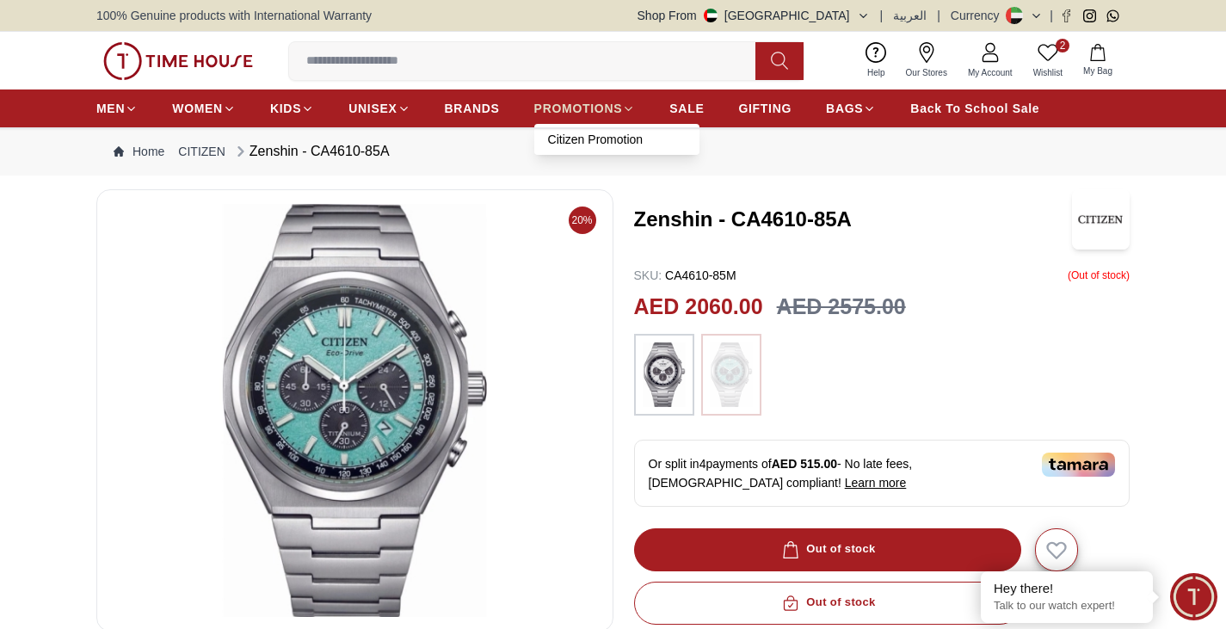
click at [558, 105] on span "PROMOTIONS" at bounding box center [578, 108] width 89 height 17
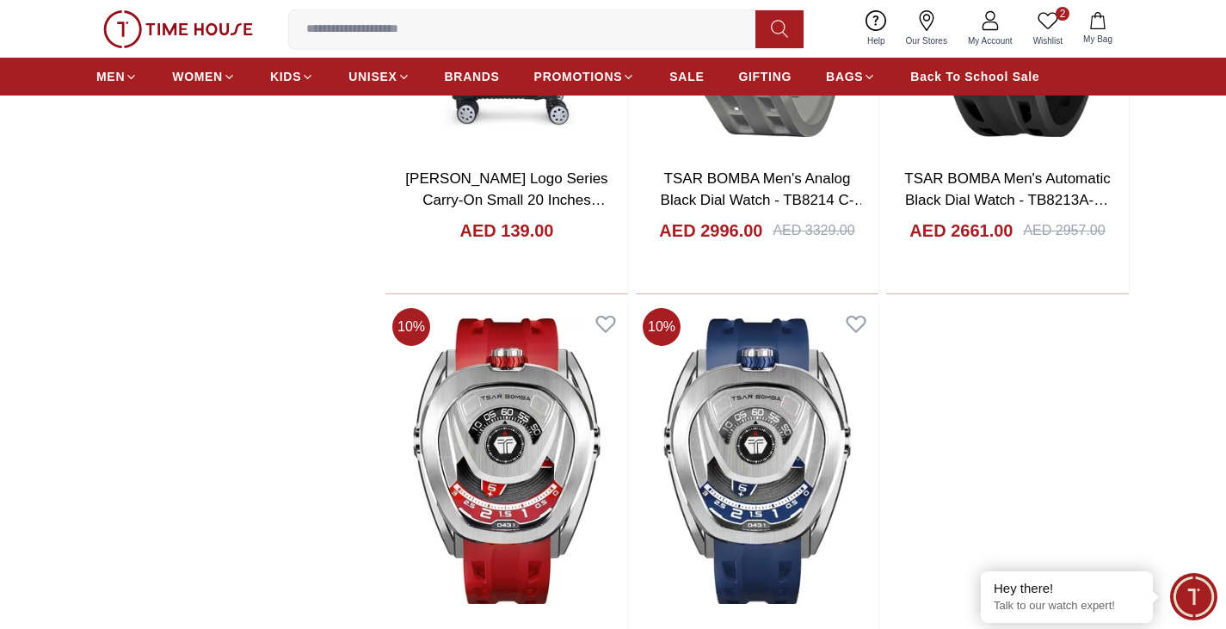
scroll to position [3098, 0]
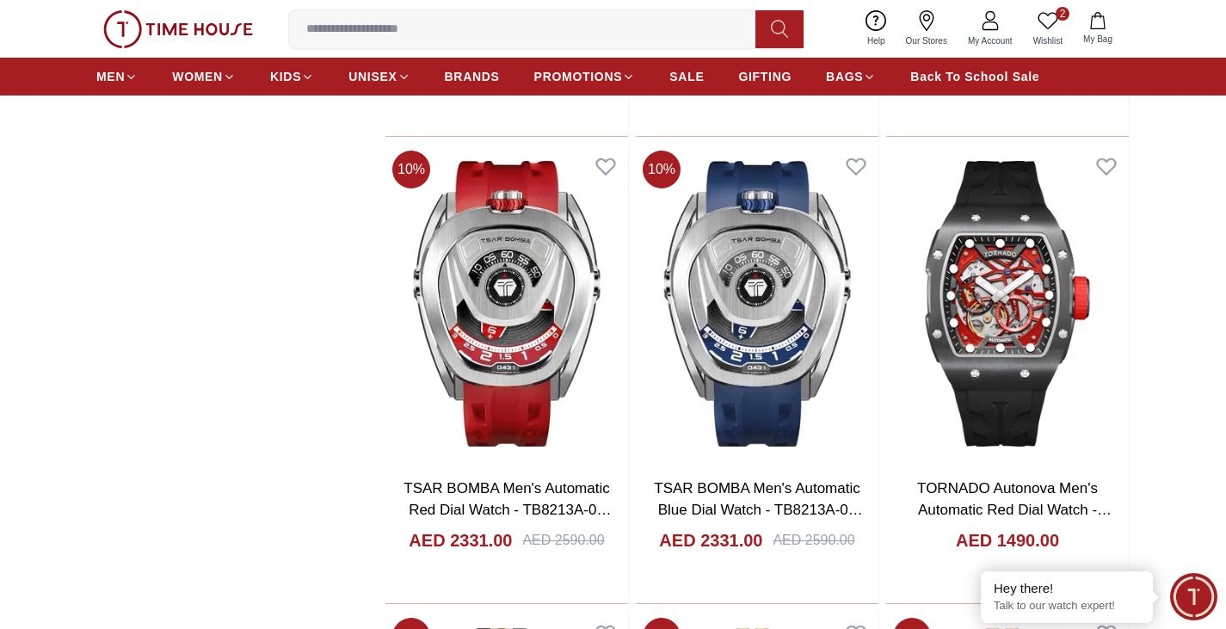
scroll to position [2754, 0]
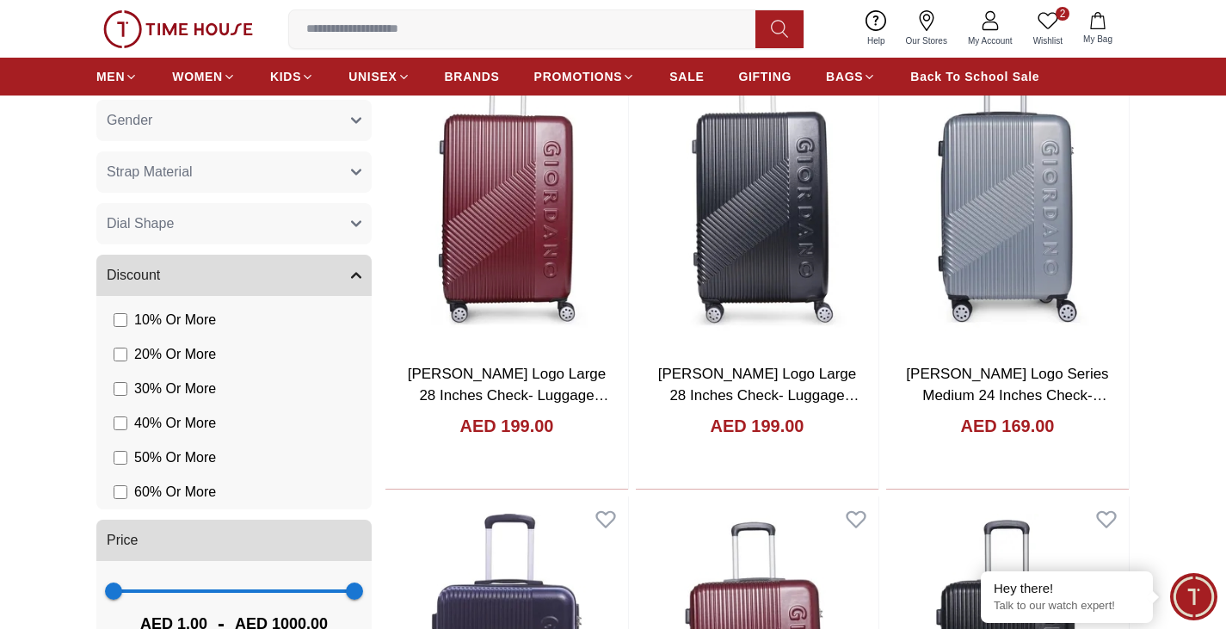
scroll to position [861, 0]
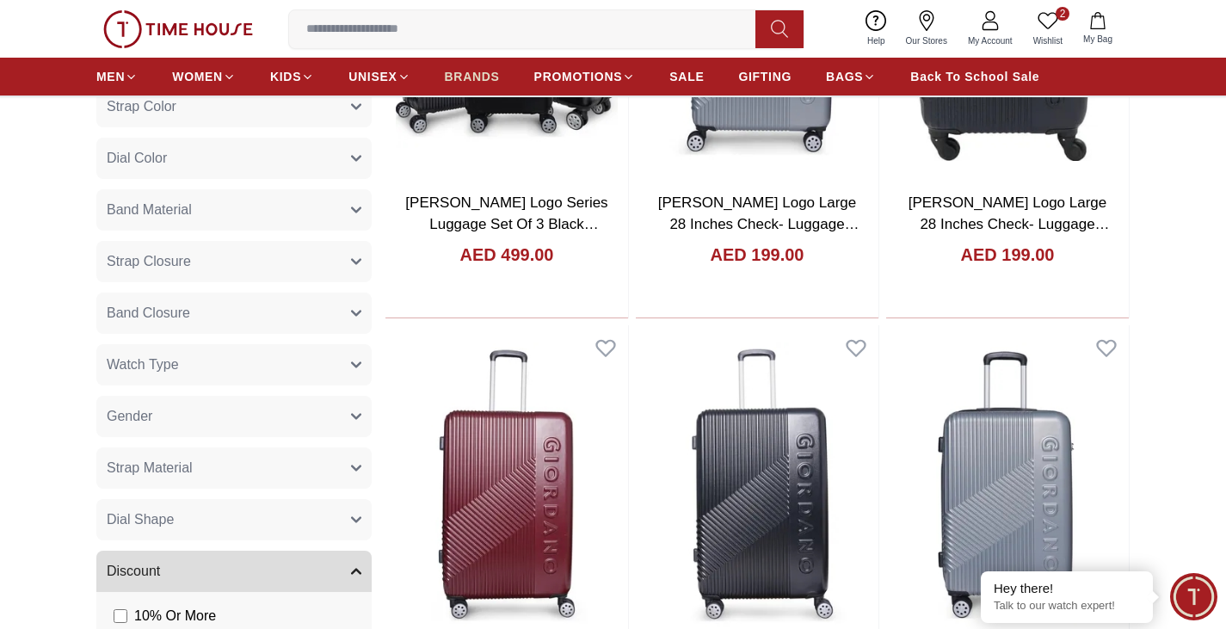
click at [477, 77] on span "BRANDS" at bounding box center [472, 76] width 55 height 17
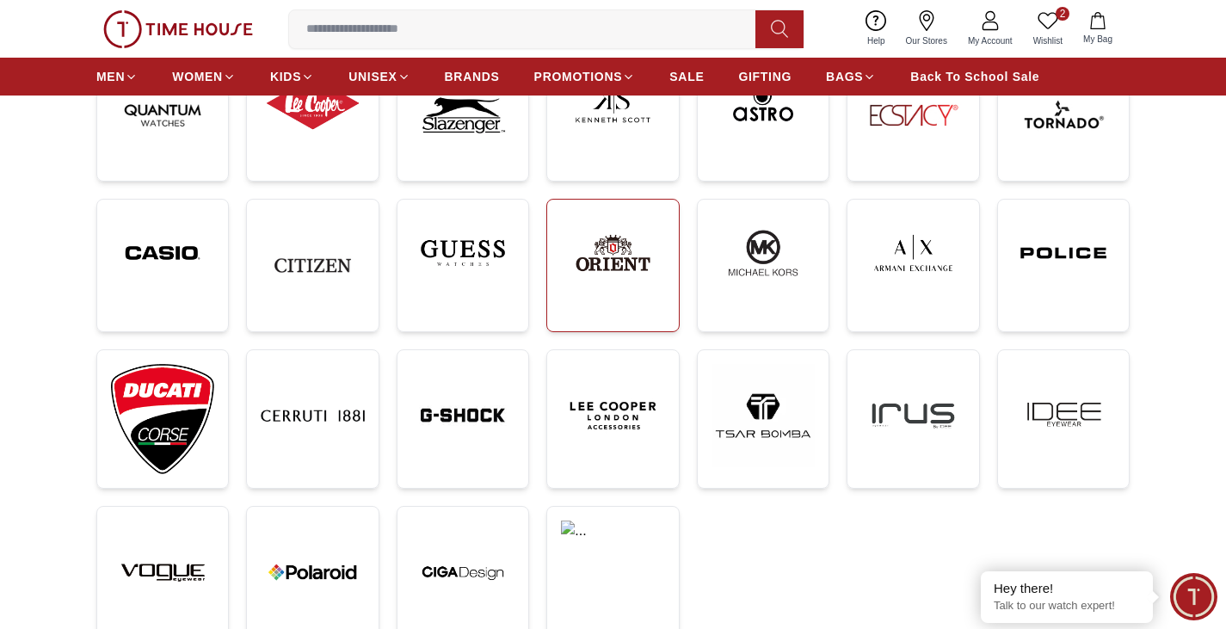
scroll to position [344, 0]
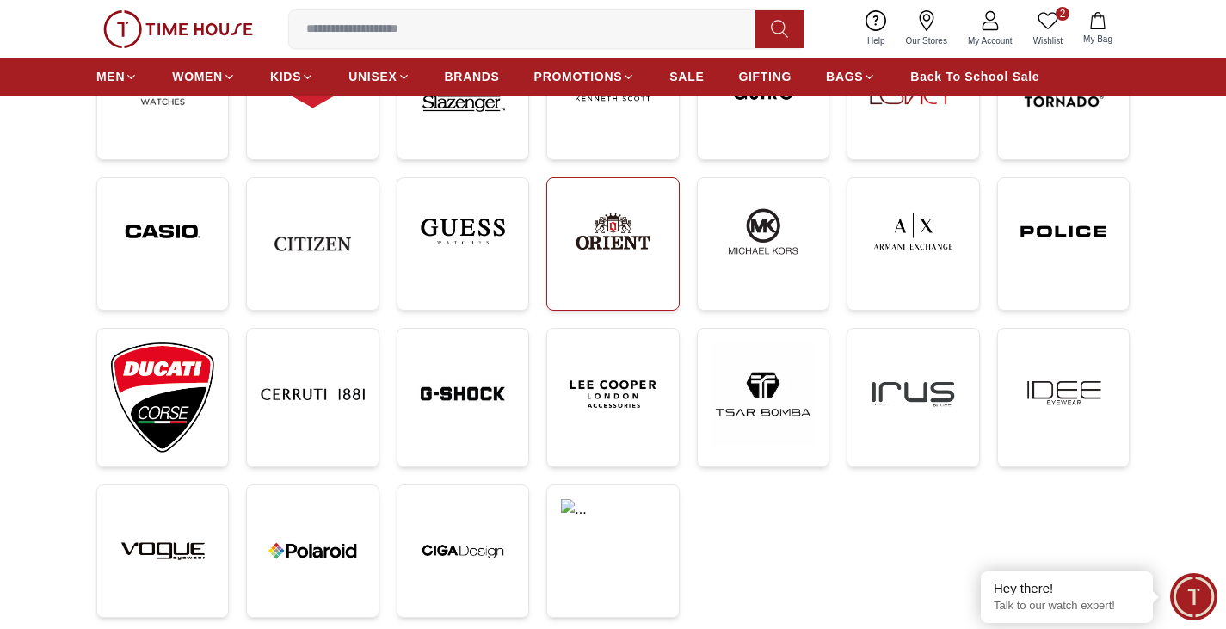
click at [622, 268] on img at bounding box center [612, 231] width 103 height 79
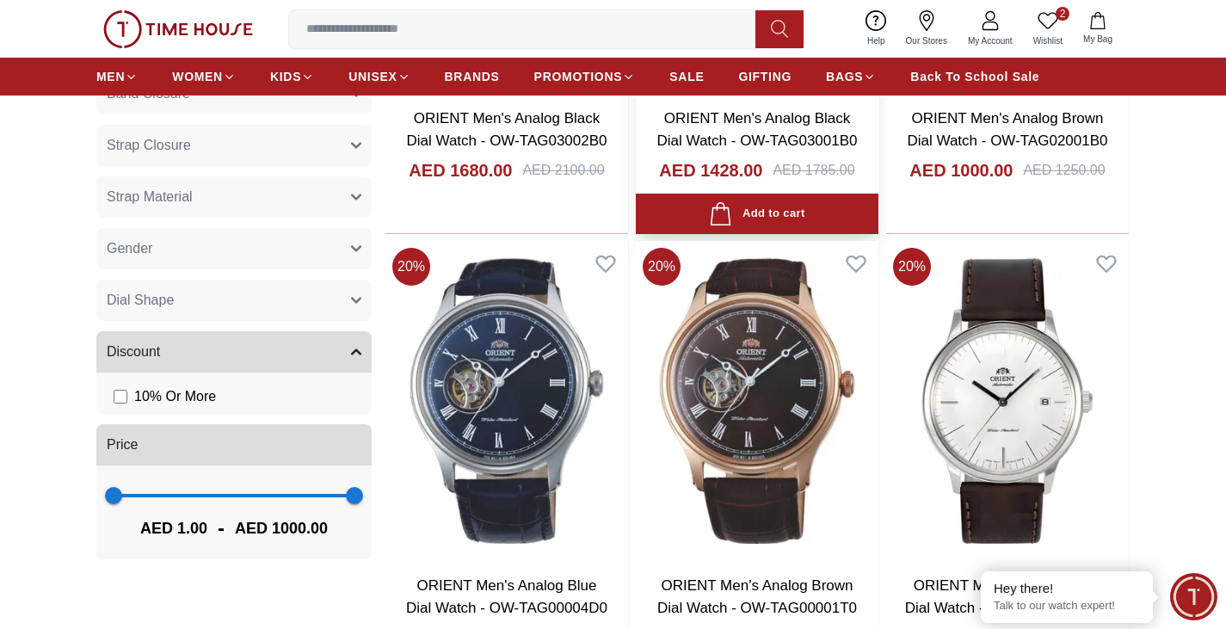
scroll to position [688, 0]
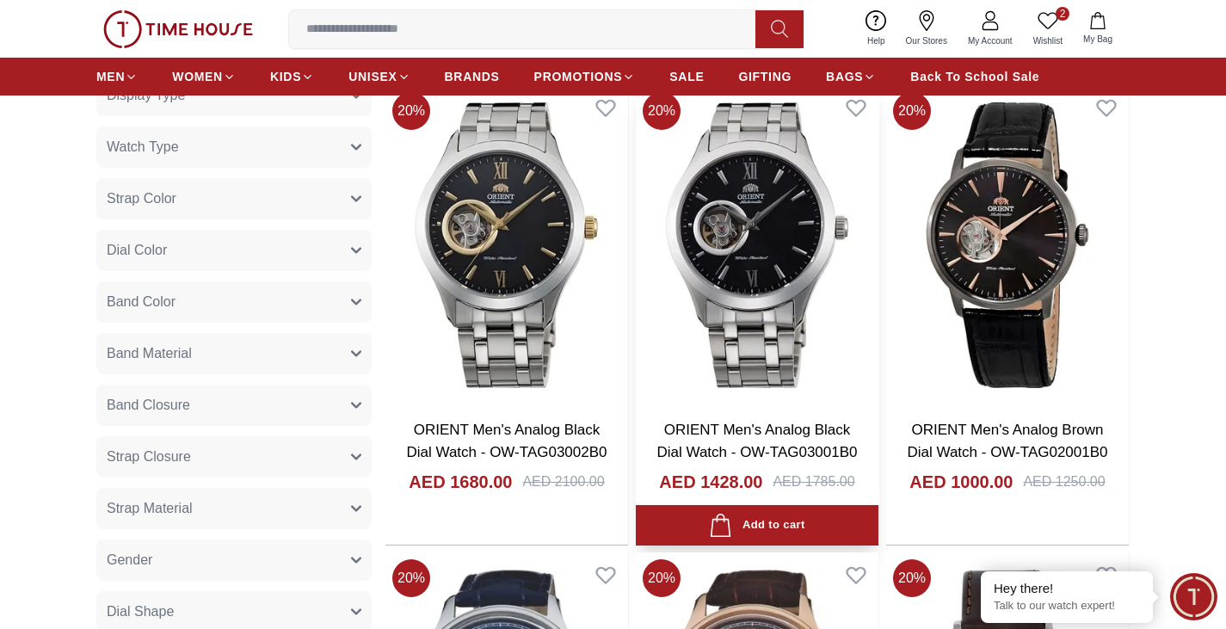
click at [732, 306] on img at bounding box center [757, 245] width 243 height 320
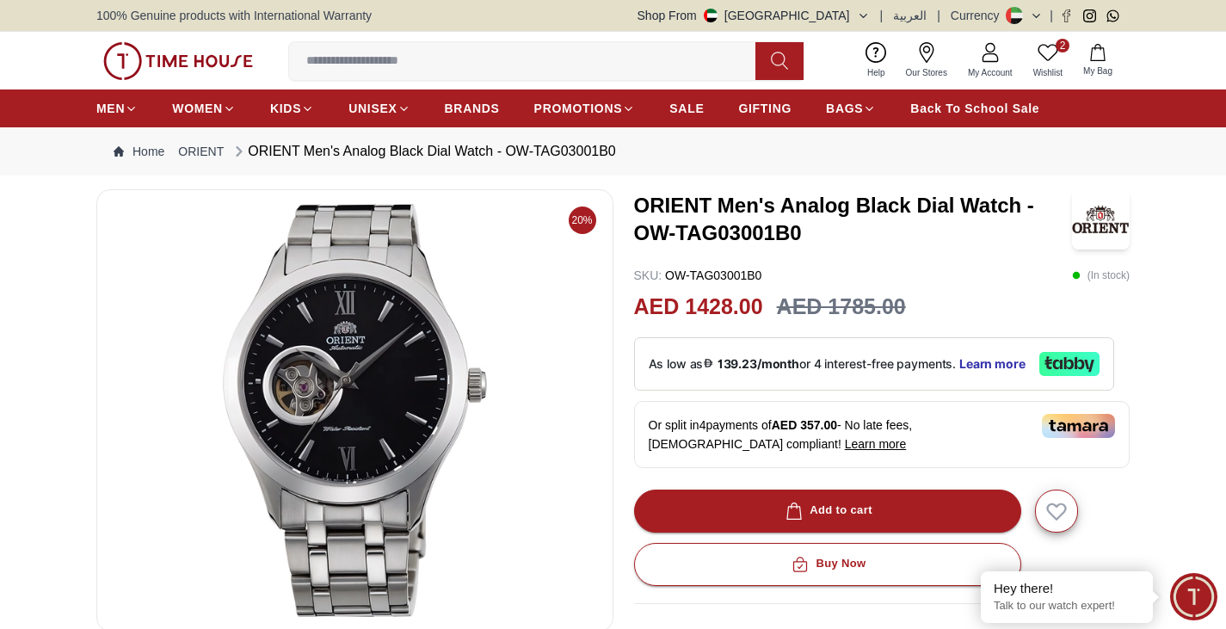
click at [364, 416] on img at bounding box center [355, 410] width 488 height 413
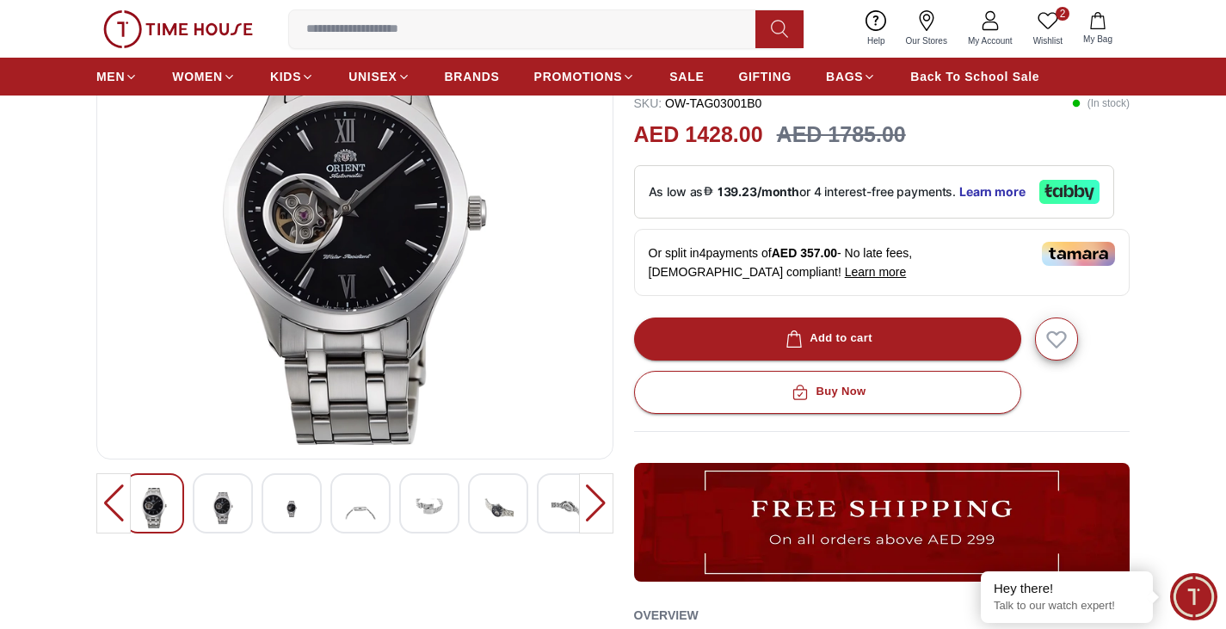
click at [223, 498] on img at bounding box center [222, 508] width 31 height 40
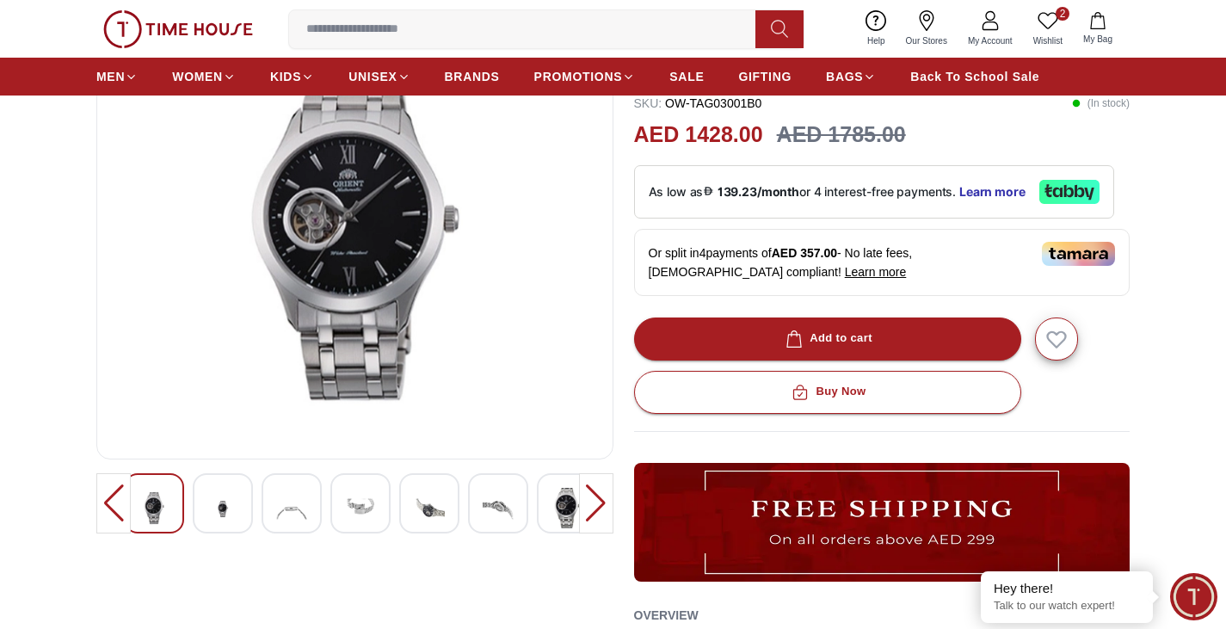
click at [292, 511] on img at bounding box center [291, 509] width 31 height 42
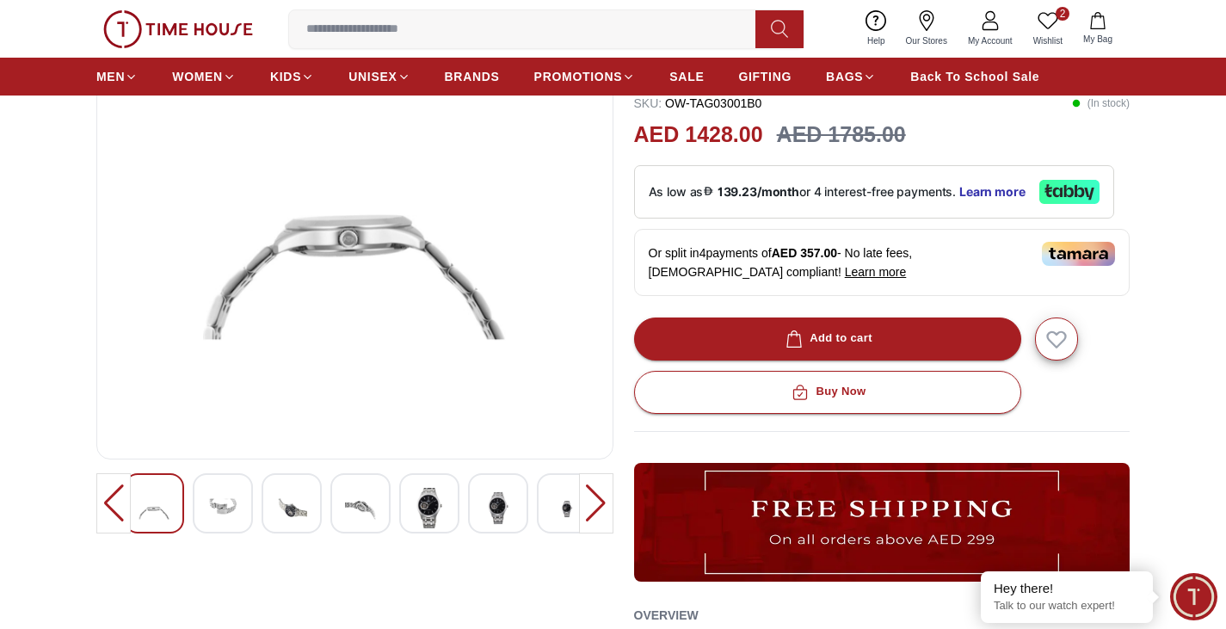
click at [360, 499] on img at bounding box center [360, 509] width 31 height 42
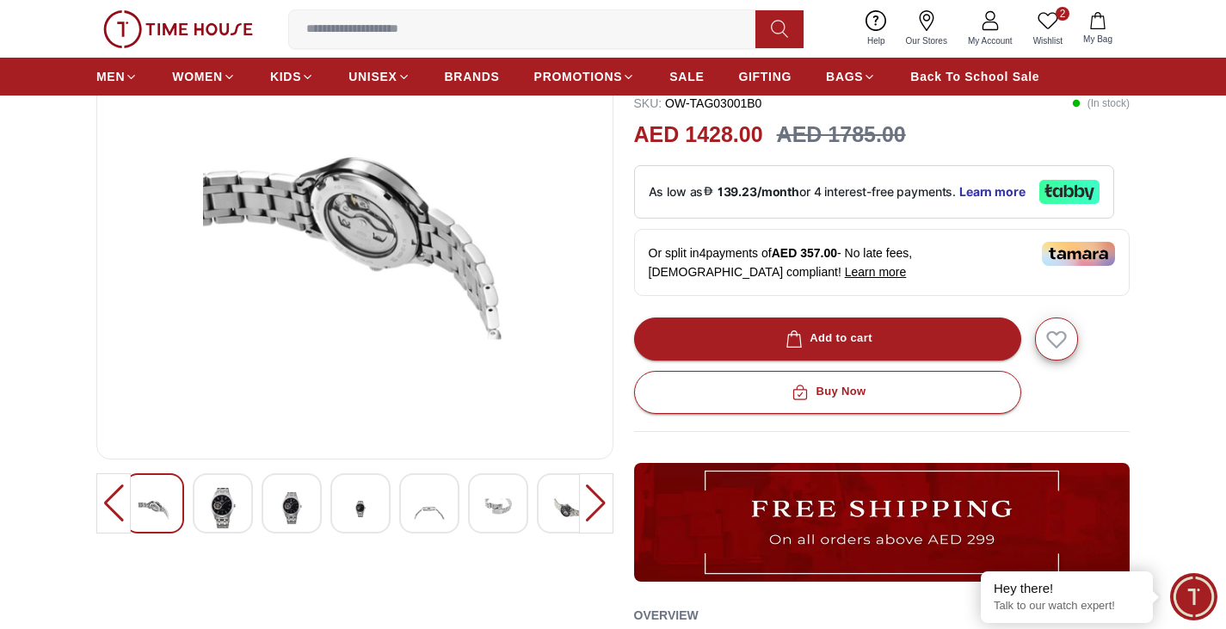
click at [424, 498] on img at bounding box center [429, 509] width 31 height 42
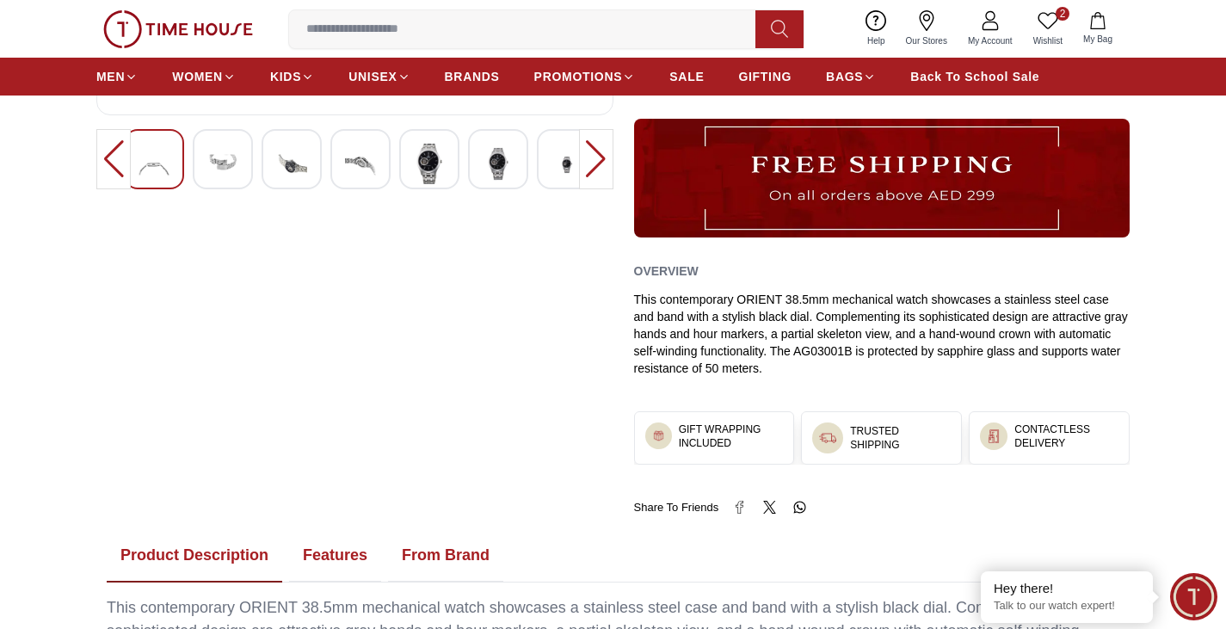
scroll to position [344, 0]
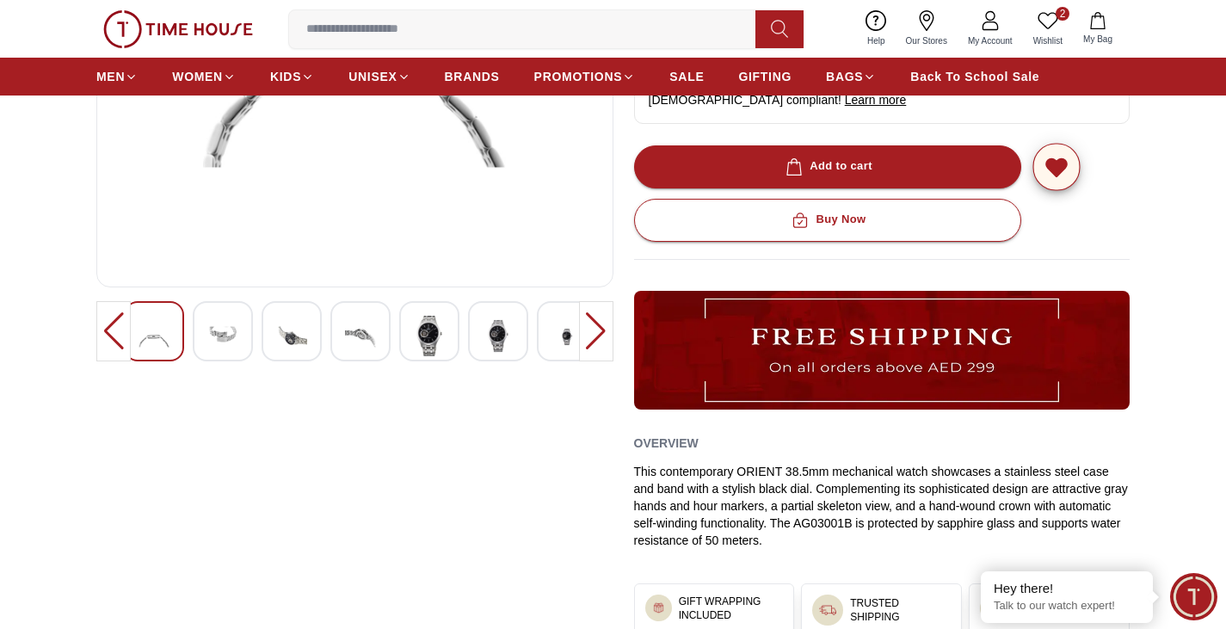
click at [1048, 162] on icon "button" at bounding box center [1056, 167] width 20 height 17
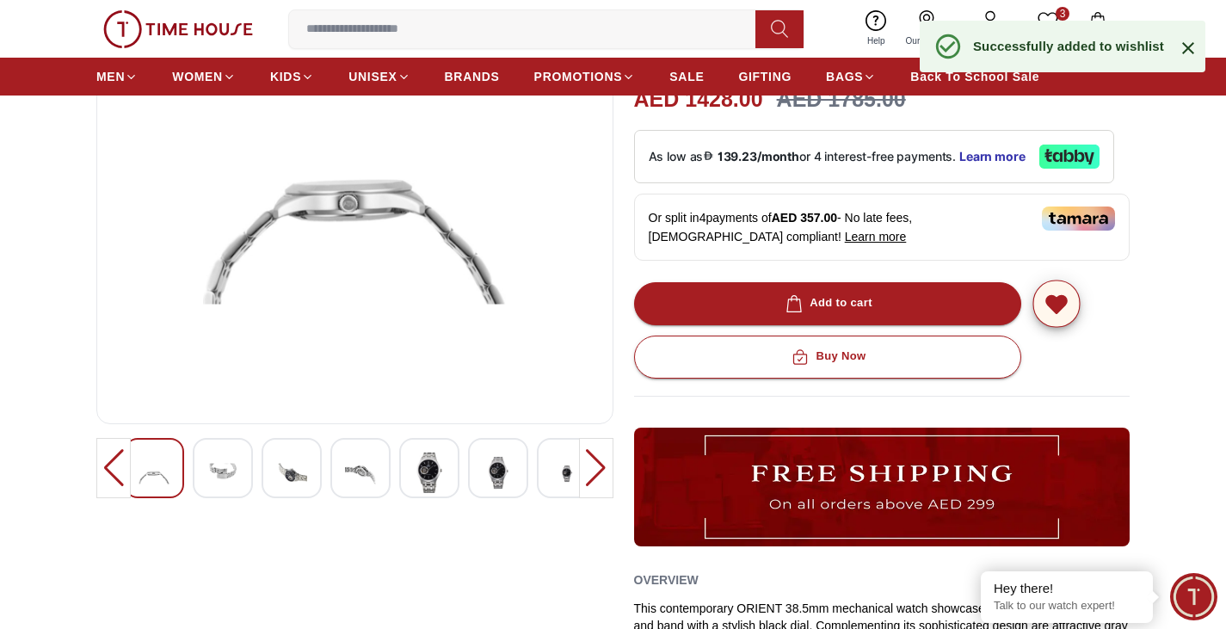
scroll to position [172, 0]
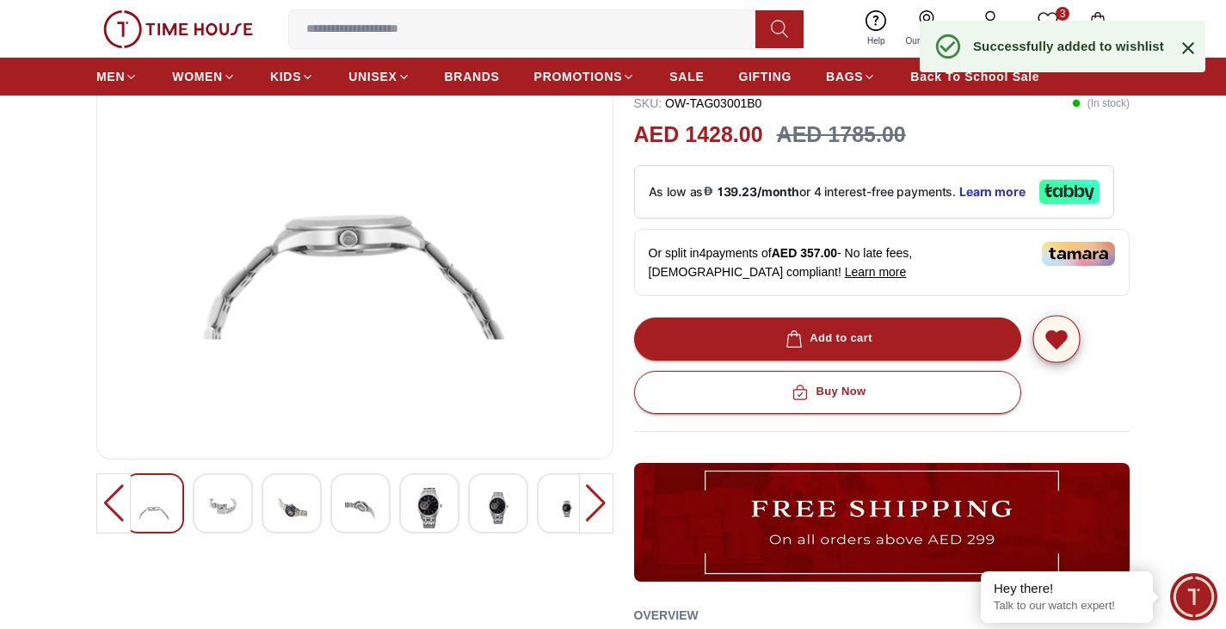
click at [578, 503] on div at bounding box center [354, 506] width 517 height 67
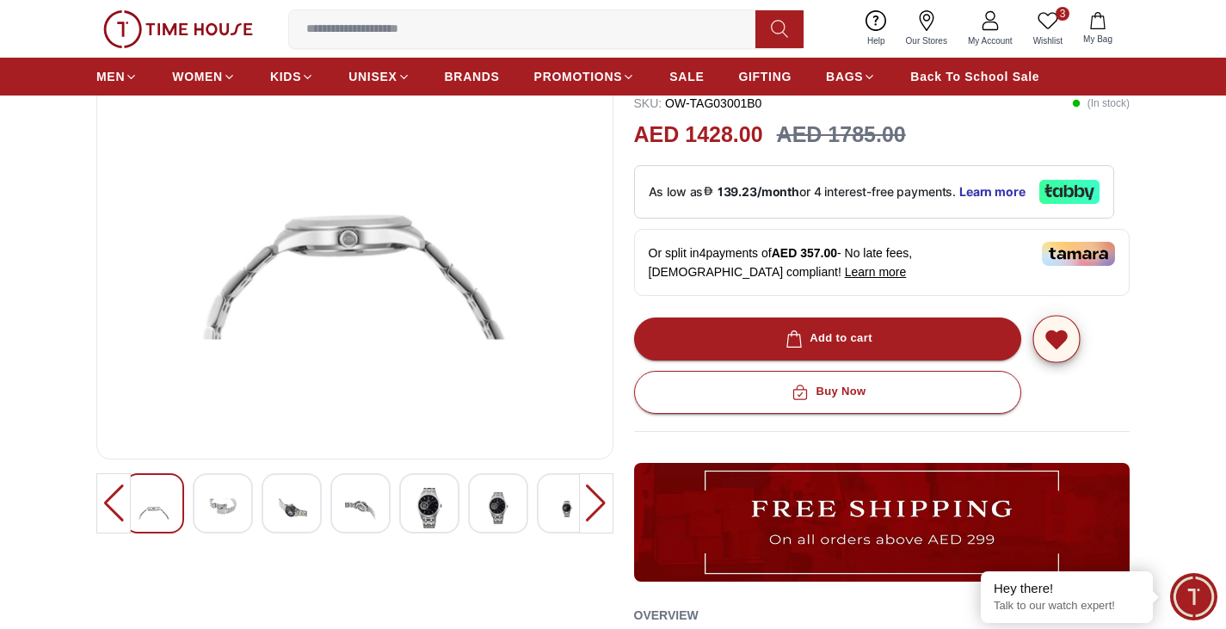
click at [221, 512] on img at bounding box center [222, 509] width 31 height 42
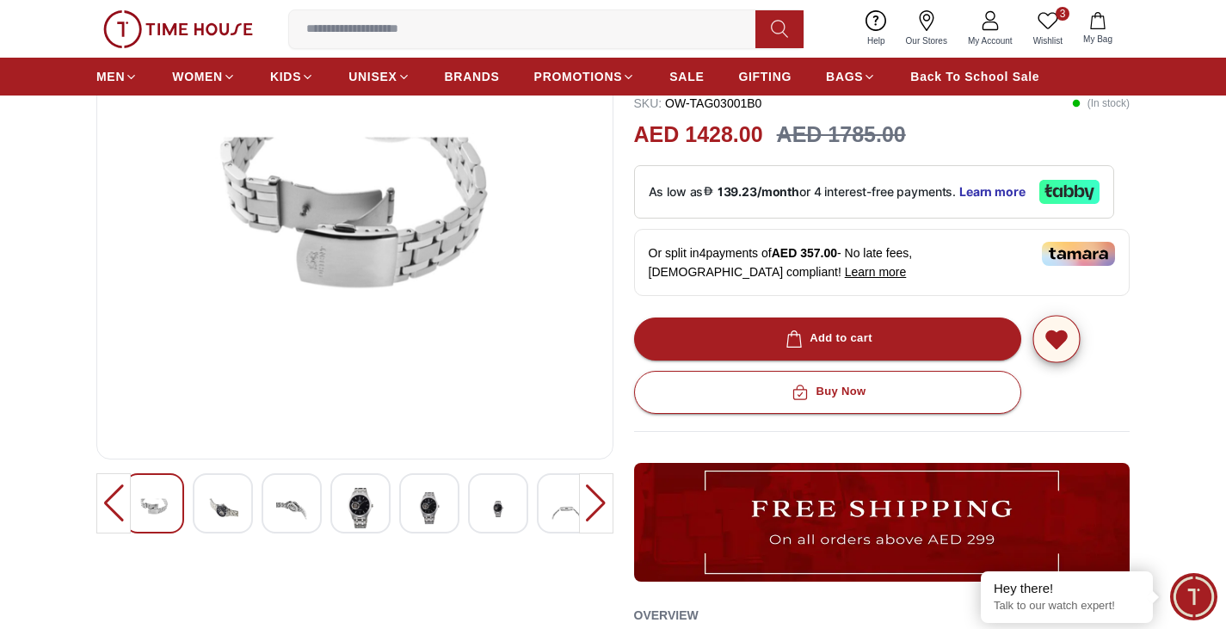
click at [300, 503] on img at bounding box center [291, 509] width 31 height 42
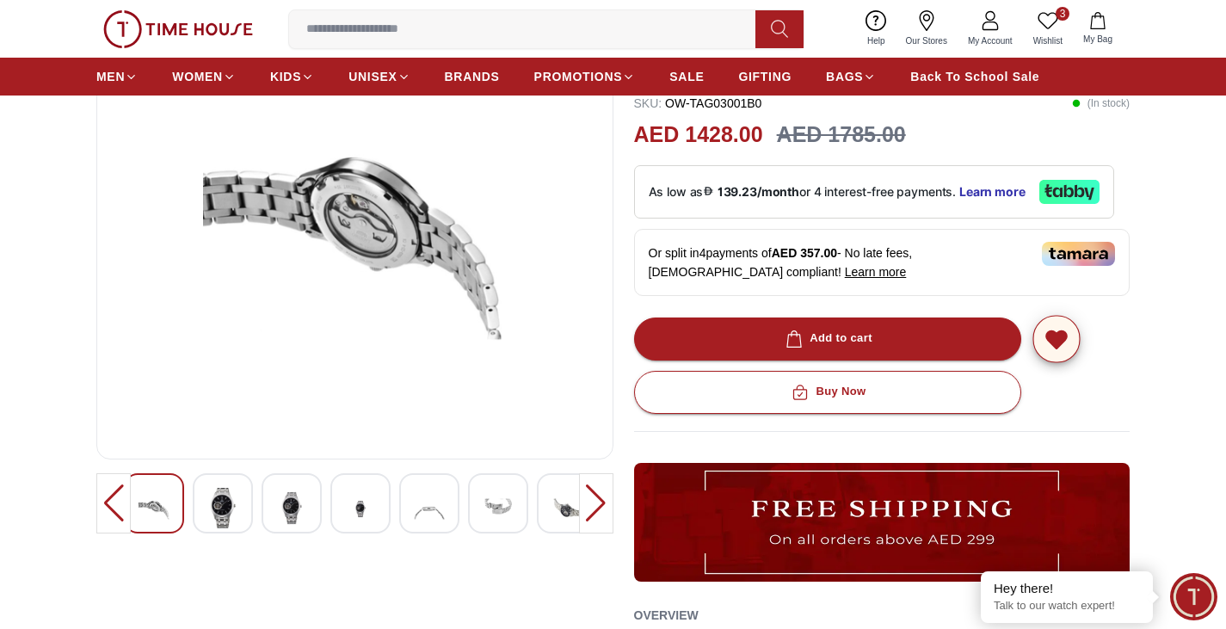
click at [364, 520] on img at bounding box center [360, 509] width 31 height 42
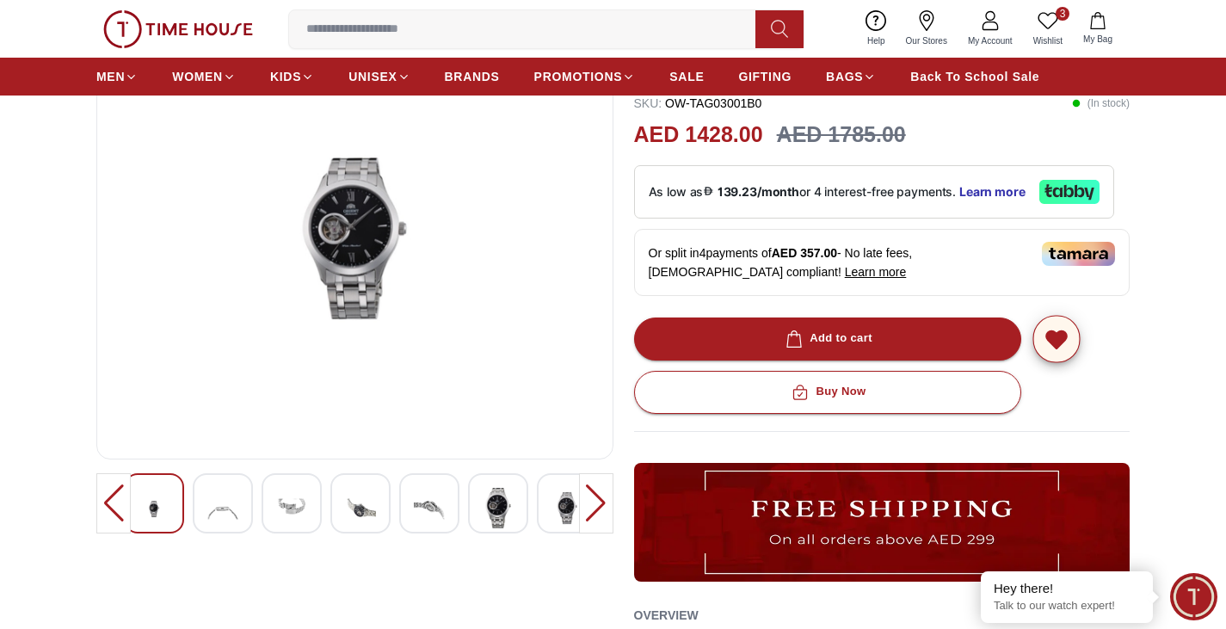
click at [363, 277] on img at bounding box center [355, 238] width 488 height 413
click at [432, 502] on img at bounding box center [429, 509] width 31 height 42
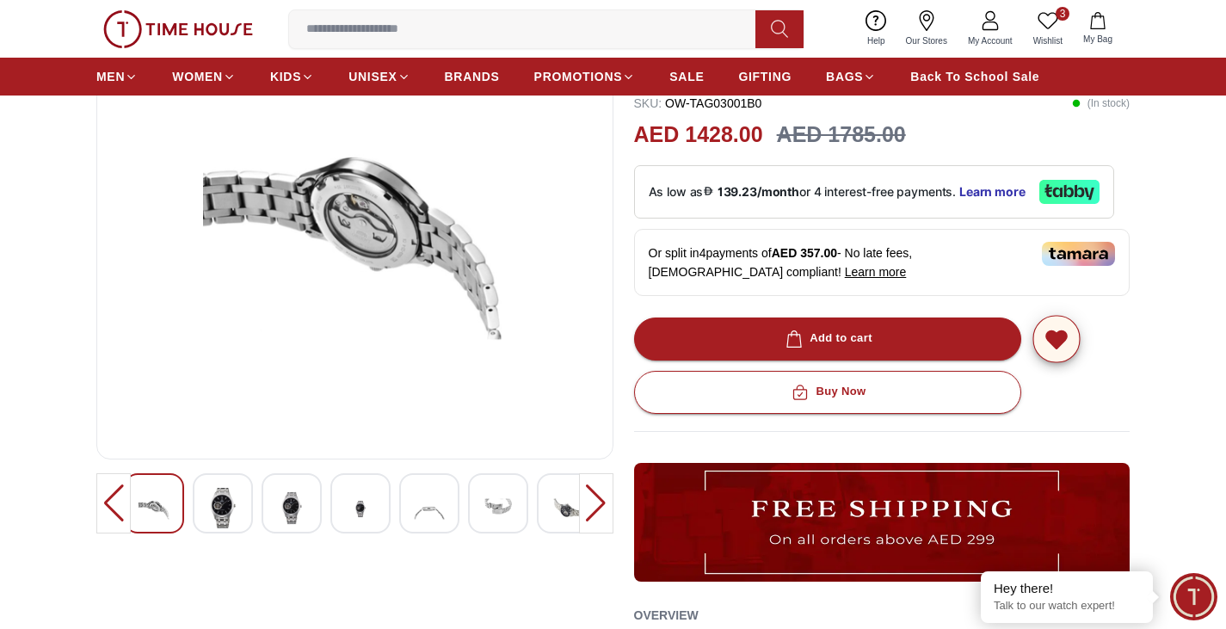
click at [491, 506] on img at bounding box center [498, 509] width 31 height 42
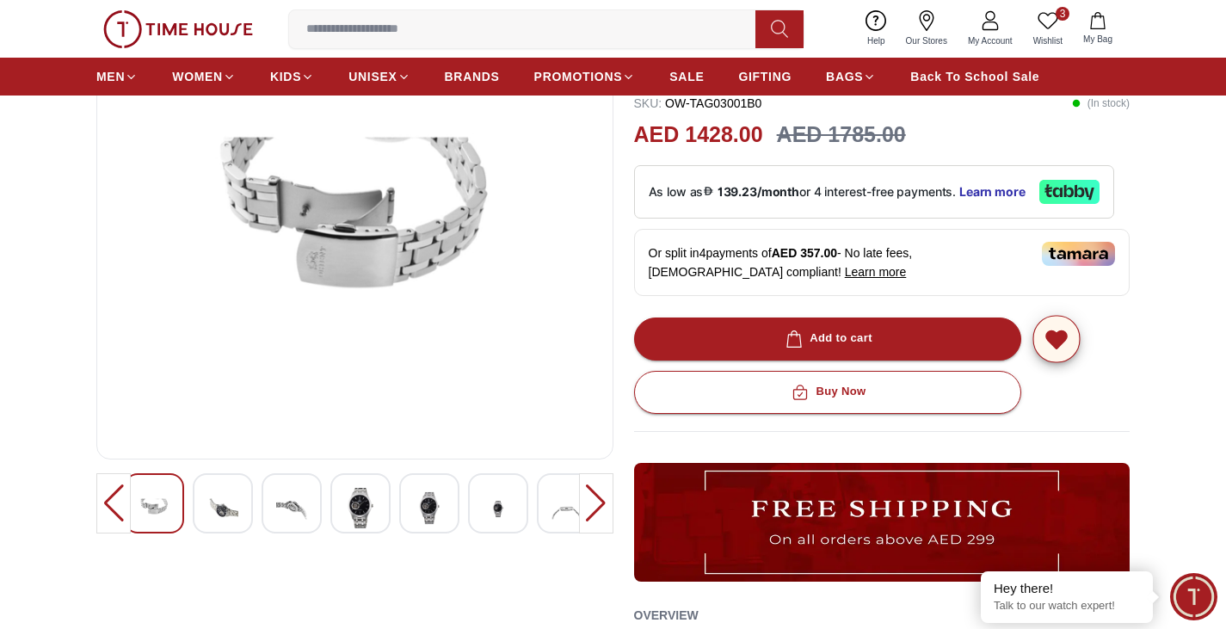
click at [546, 509] on div at bounding box center [567, 503] width 60 height 60
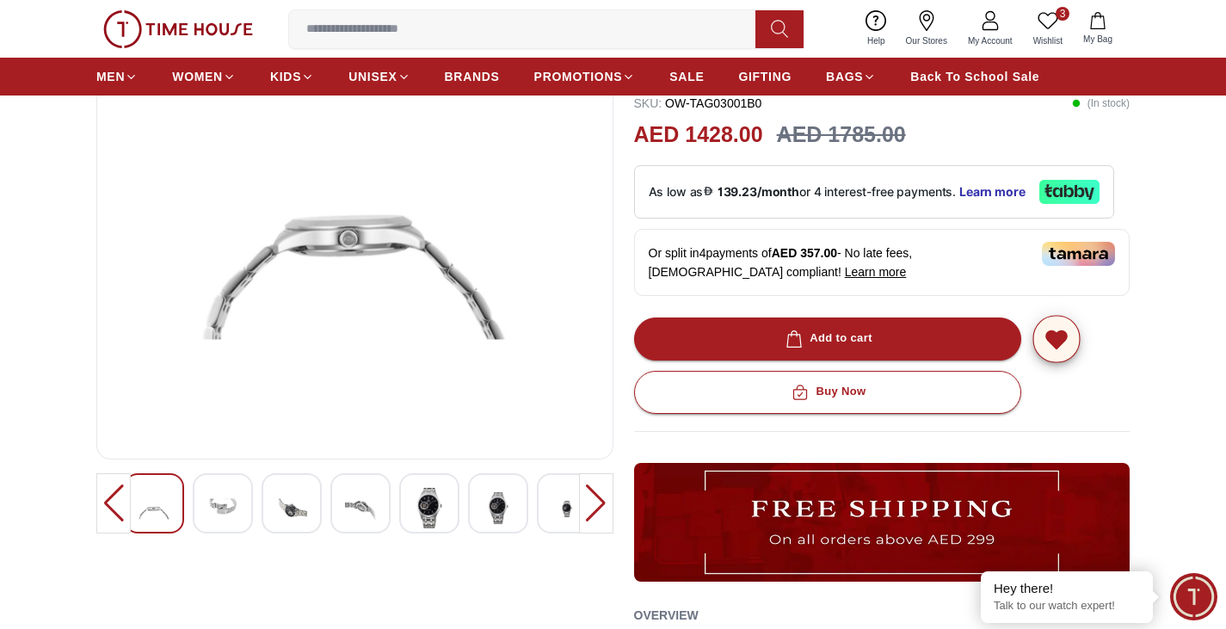
click at [602, 509] on div at bounding box center [596, 503] width 34 height 60
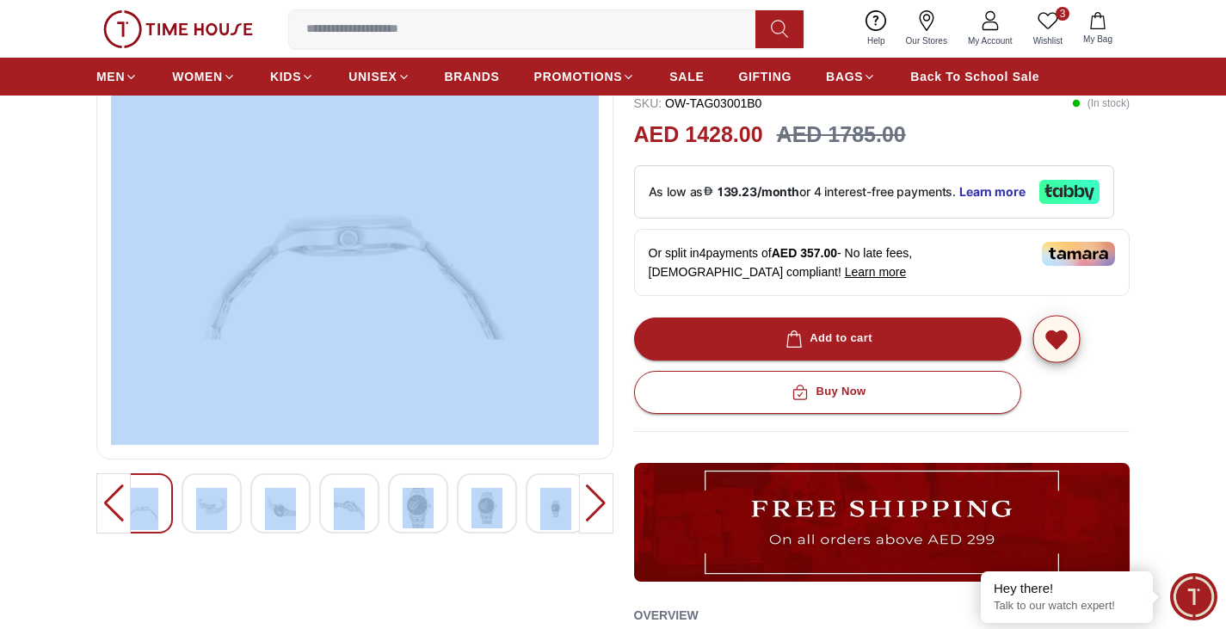
click at [602, 509] on div at bounding box center [596, 503] width 34 height 60
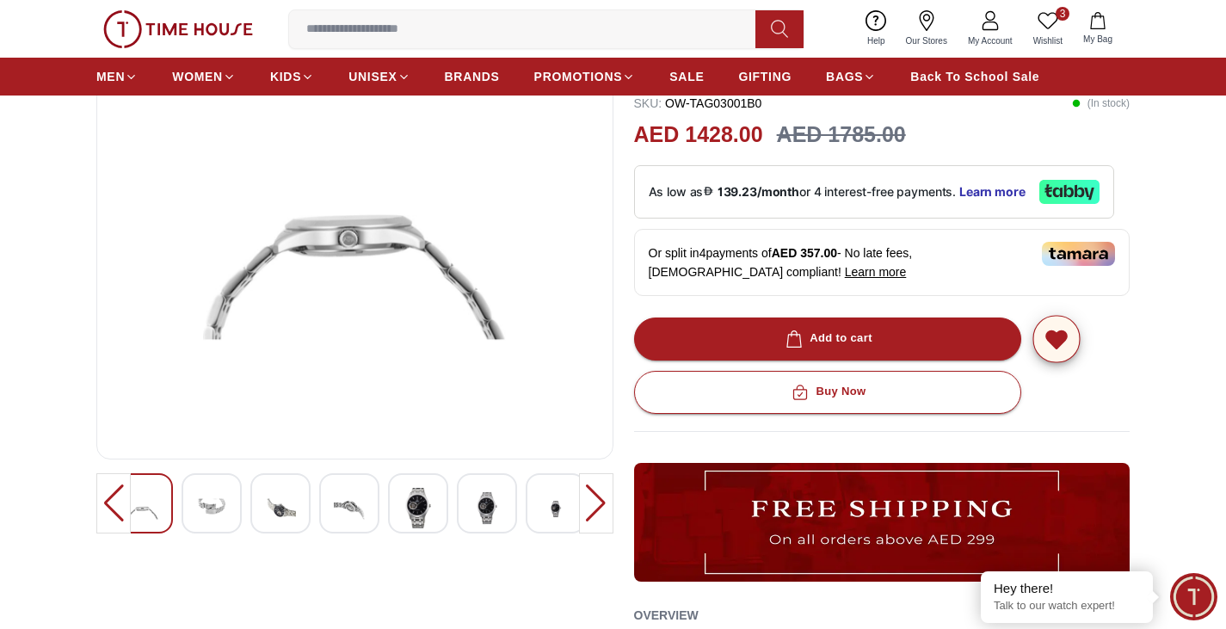
click at [602, 509] on div at bounding box center [596, 503] width 34 height 60
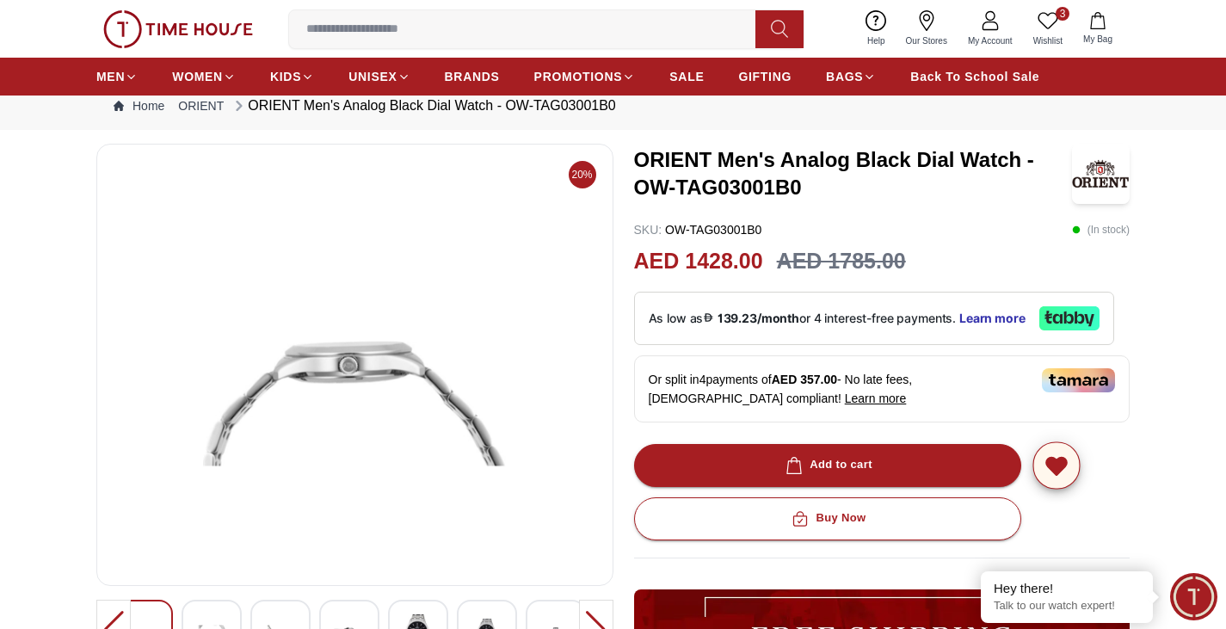
scroll to position [0, 0]
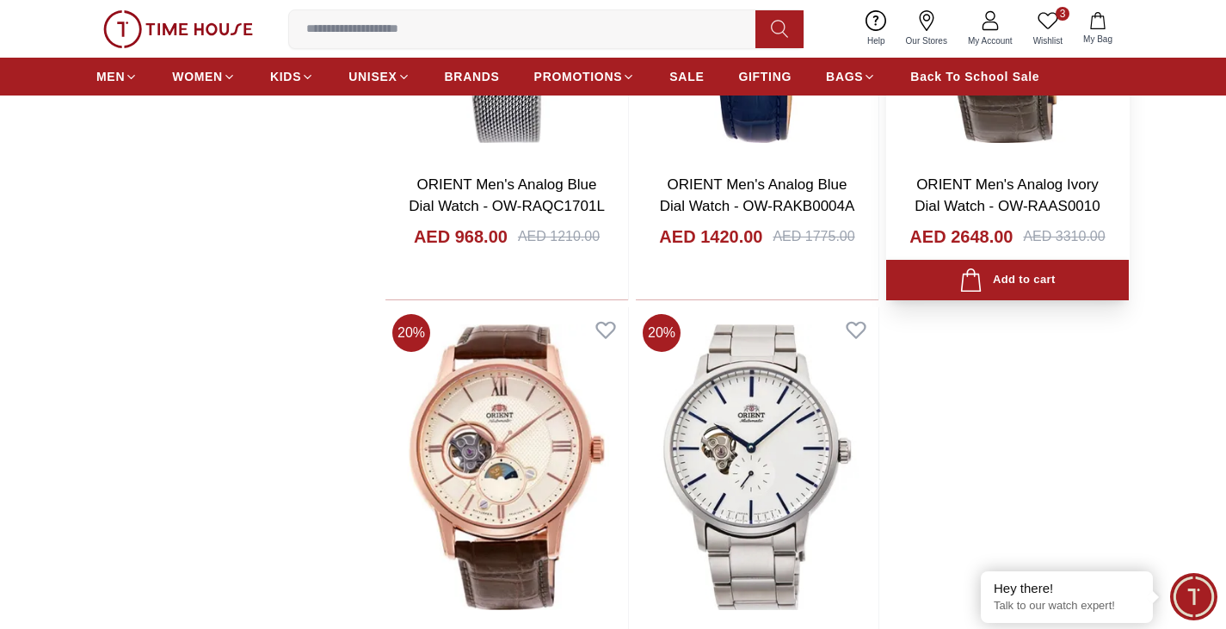
scroll to position [3614, 0]
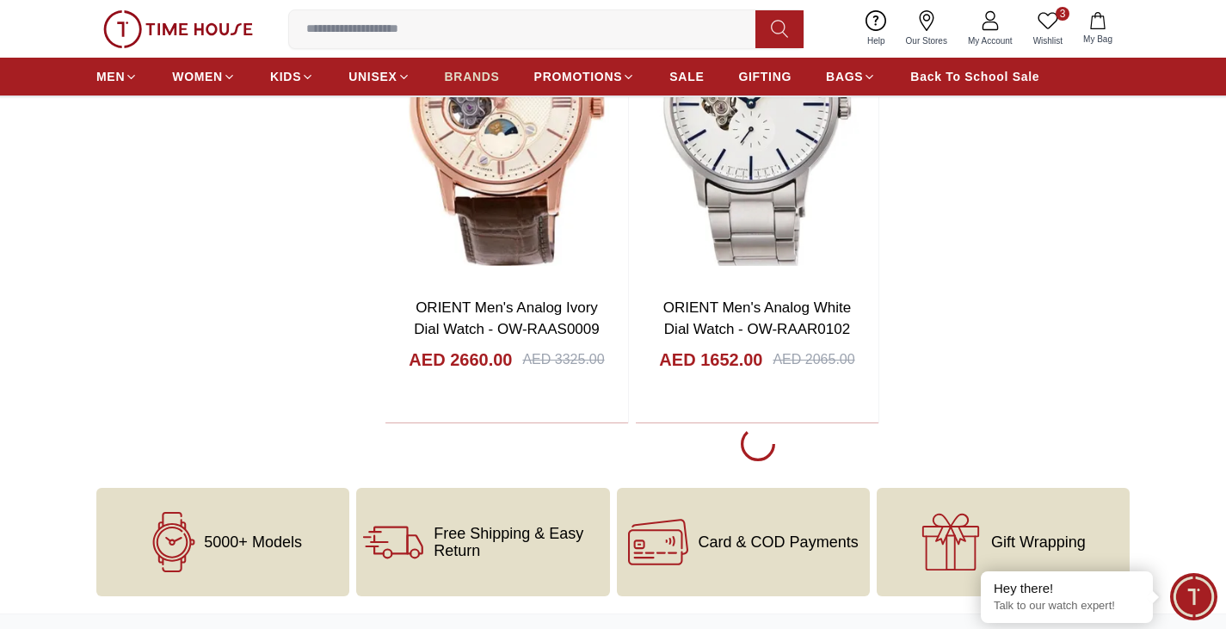
click at [454, 76] on span "BRANDS" at bounding box center [472, 76] width 55 height 17
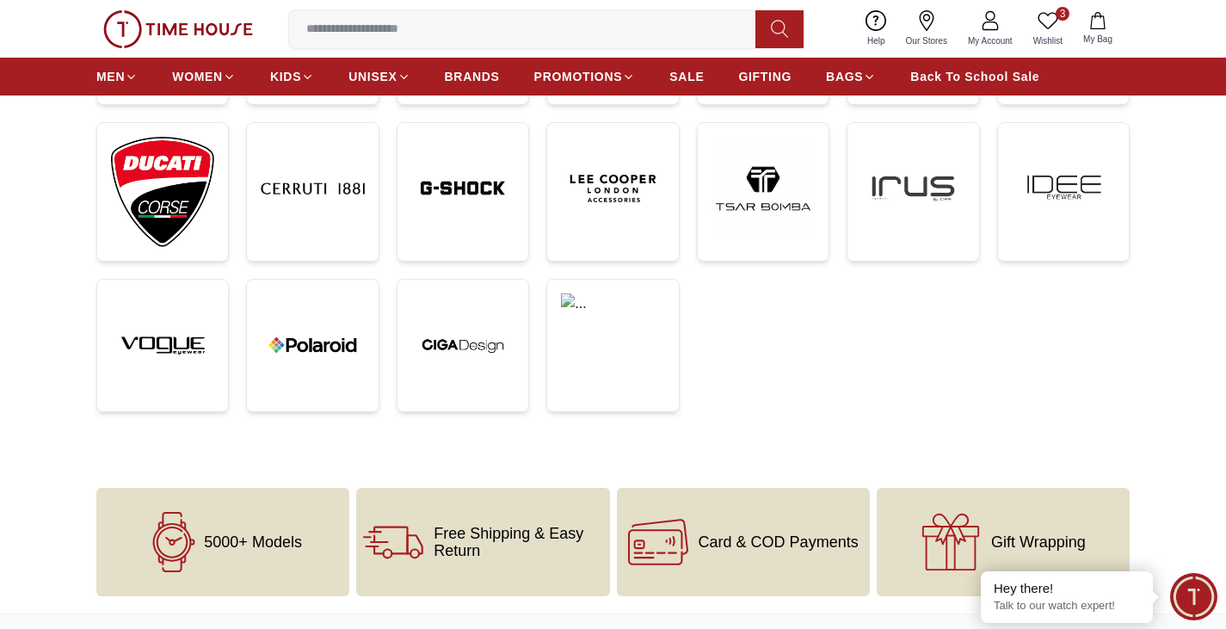
scroll to position [378, 0]
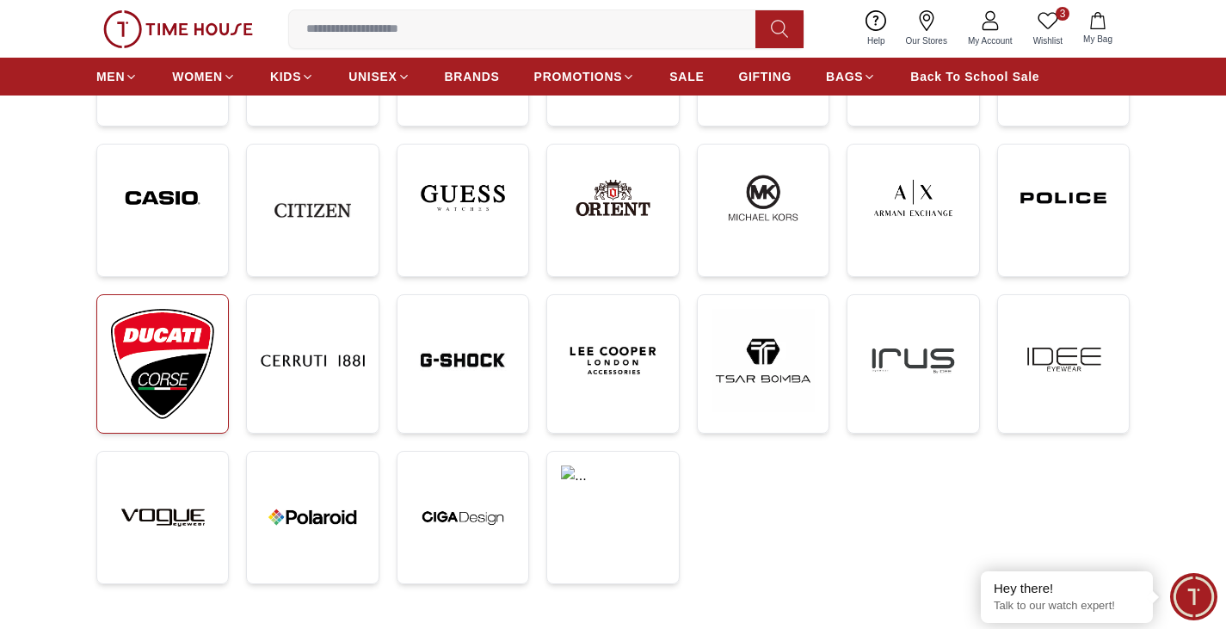
click at [138, 361] on img at bounding box center [162, 364] width 103 height 110
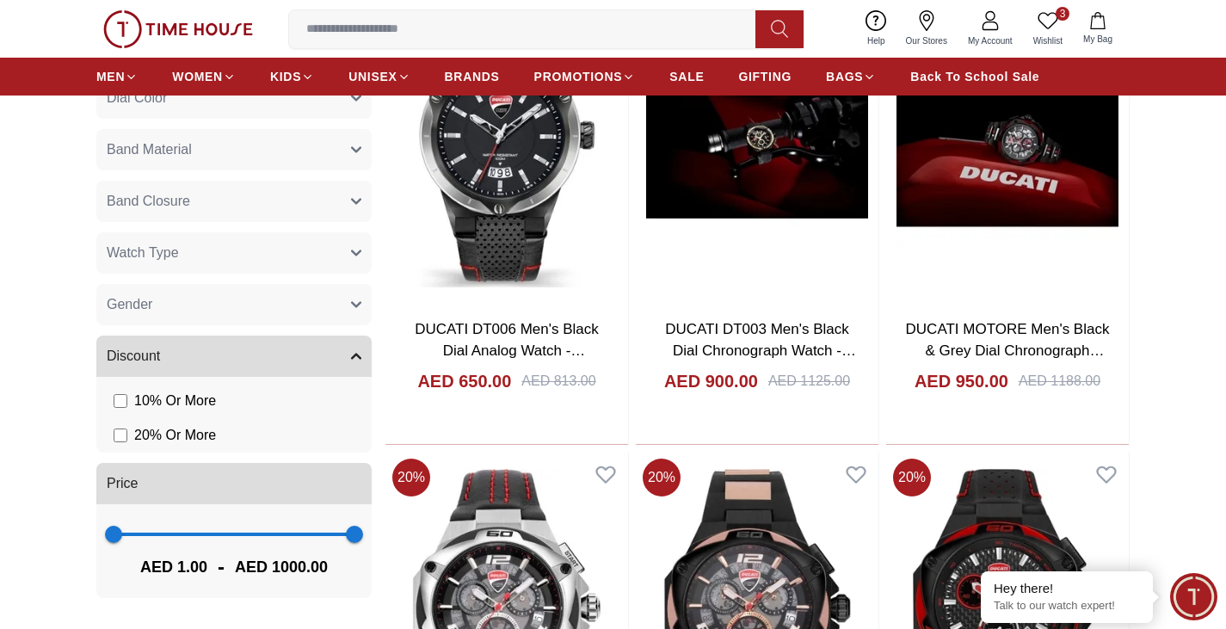
scroll to position [688, 0]
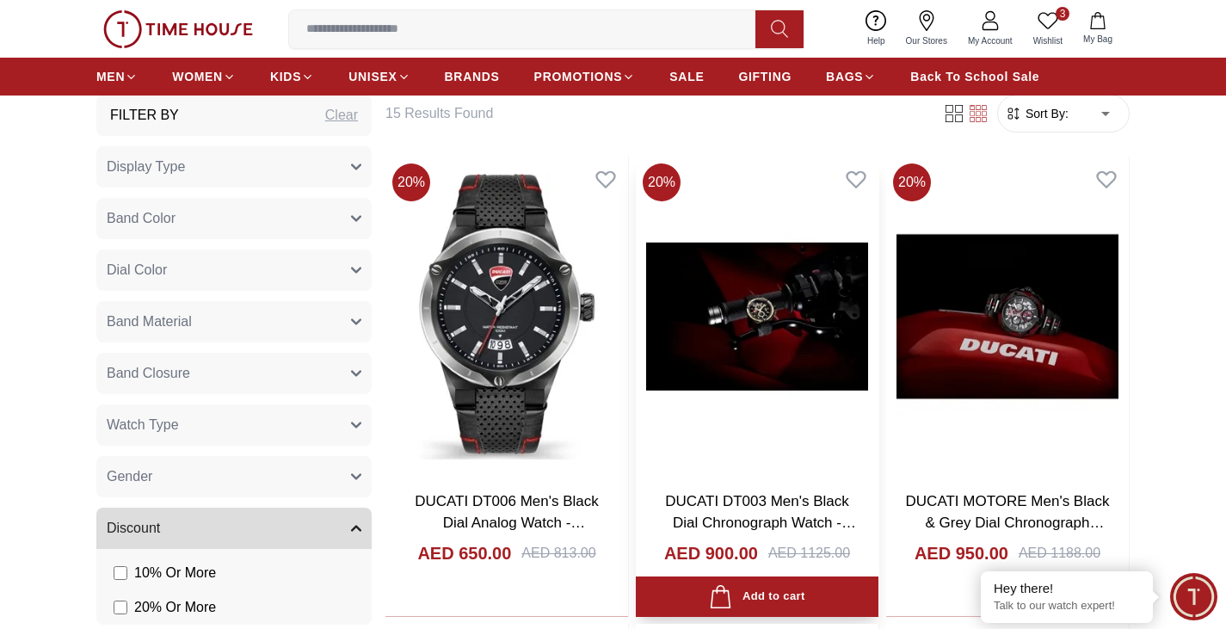
click at [774, 322] on img at bounding box center [757, 317] width 243 height 320
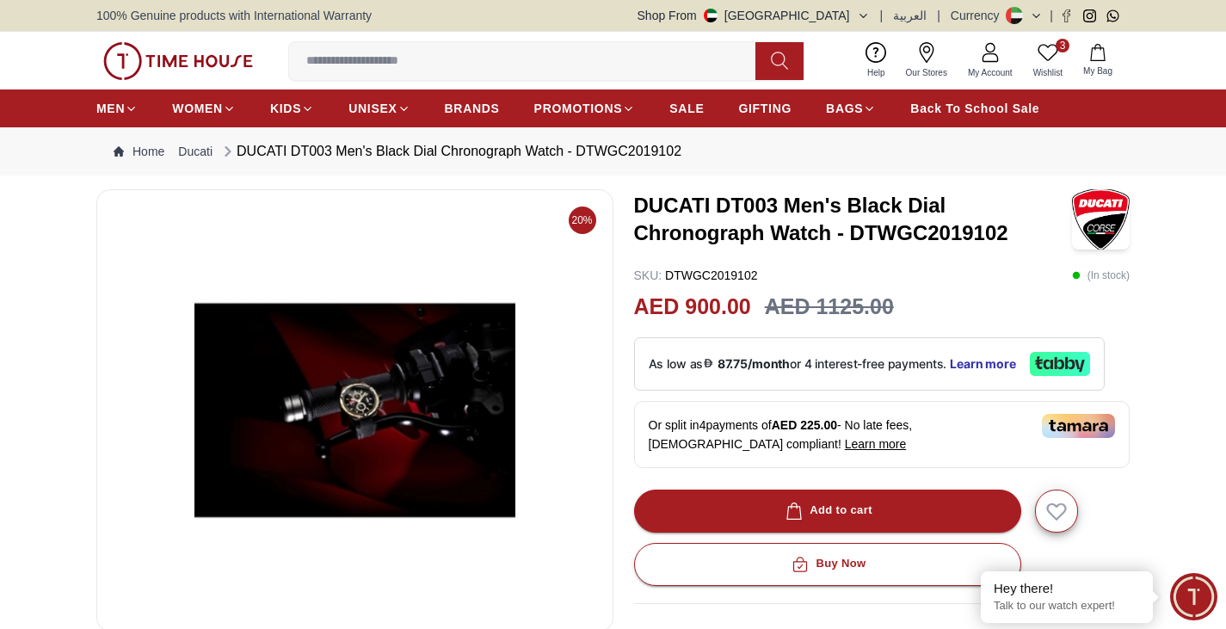
scroll to position [688, 0]
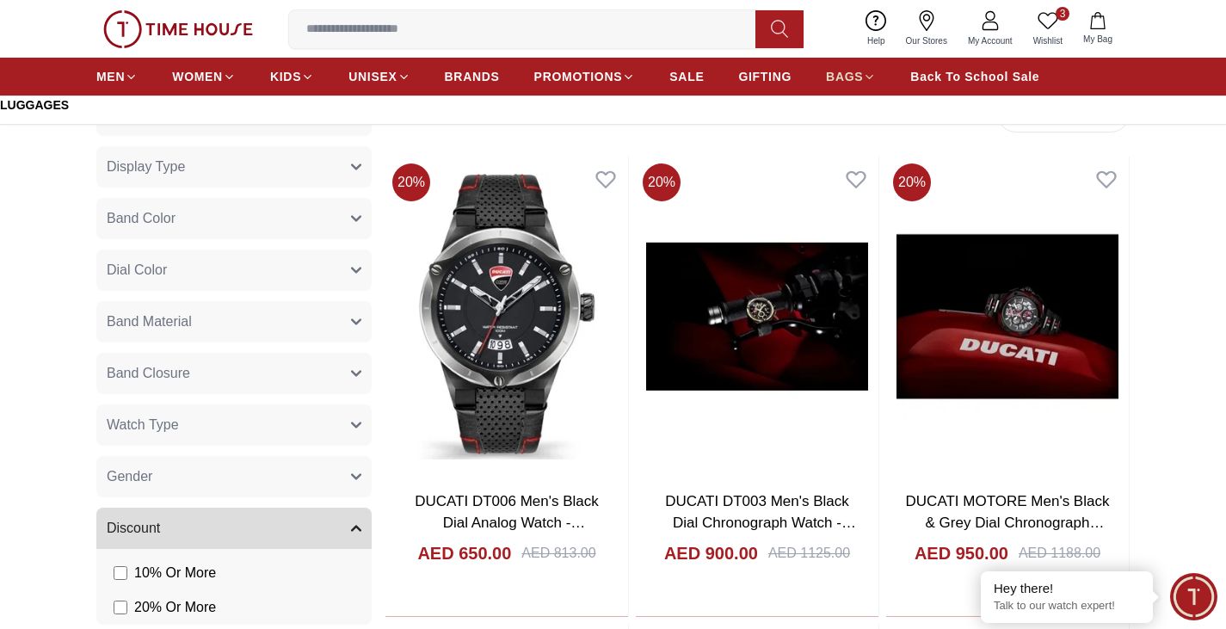
click at [857, 80] on span "BAGS" at bounding box center [844, 76] width 37 height 17
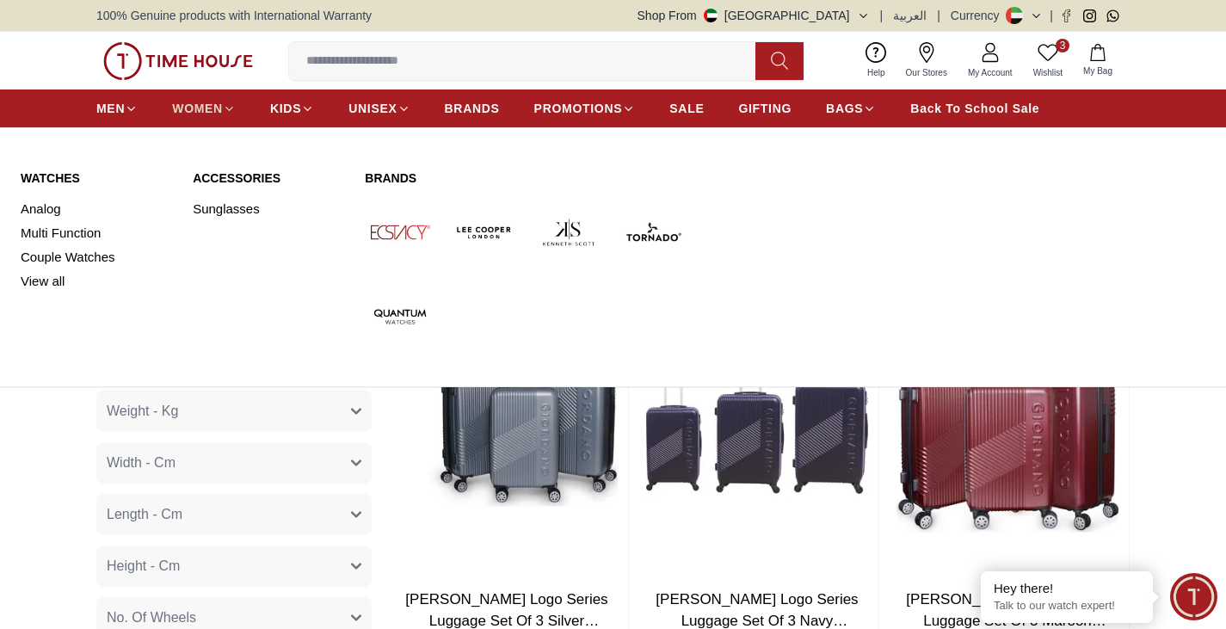
click at [208, 110] on span "WOMEN" at bounding box center [197, 108] width 51 height 17
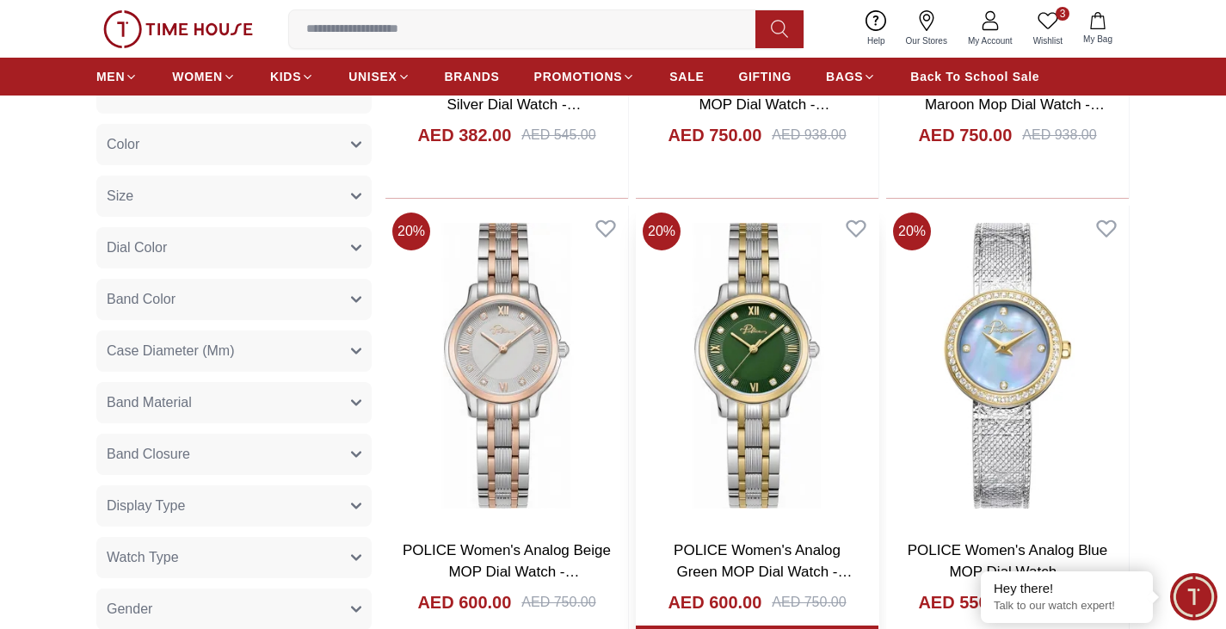
scroll to position [861, 0]
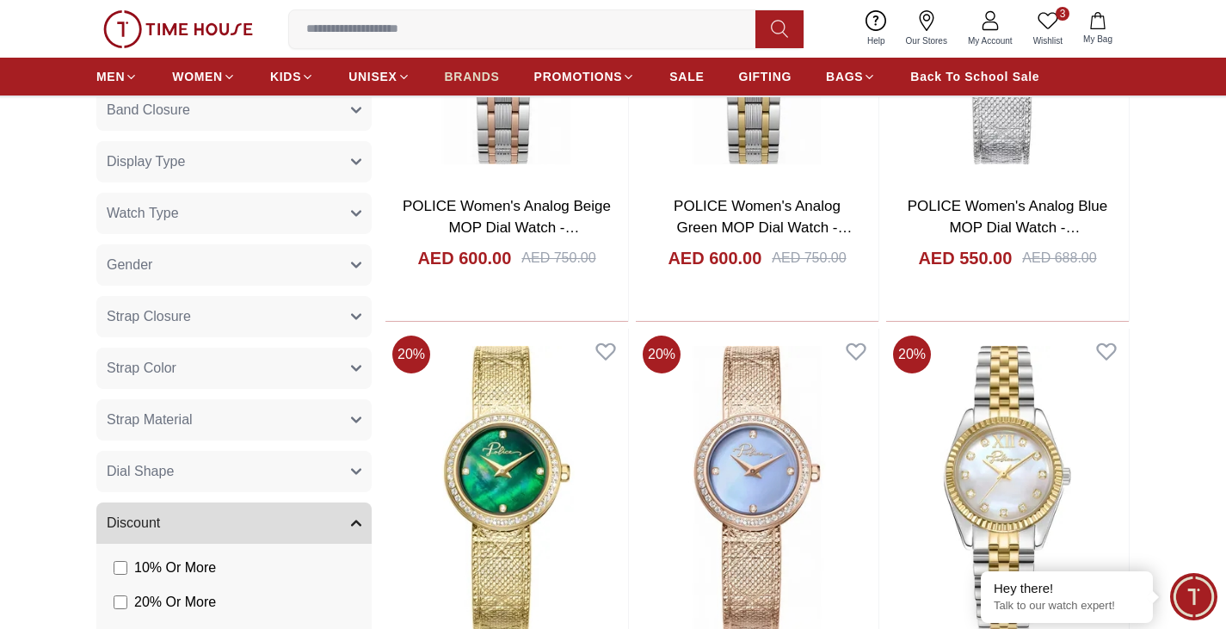
click at [460, 73] on span "BRANDS" at bounding box center [472, 76] width 55 height 17
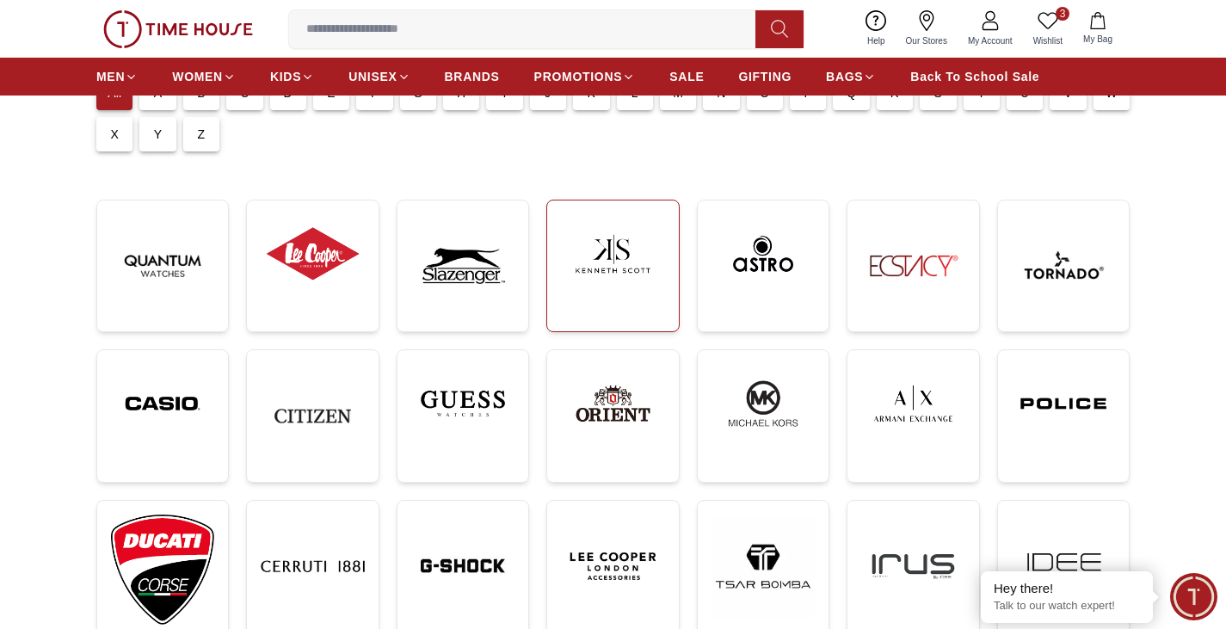
scroll to position [344, 0]
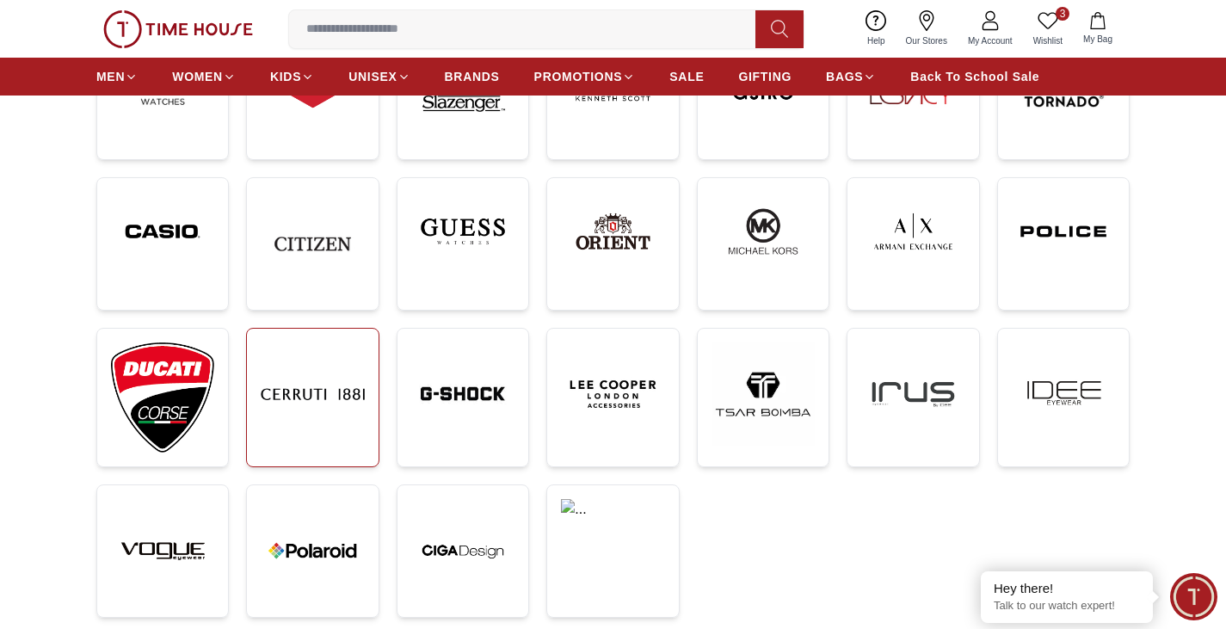
click at [326, 377] on img at bounding box center [312, 393] width 103 height 103
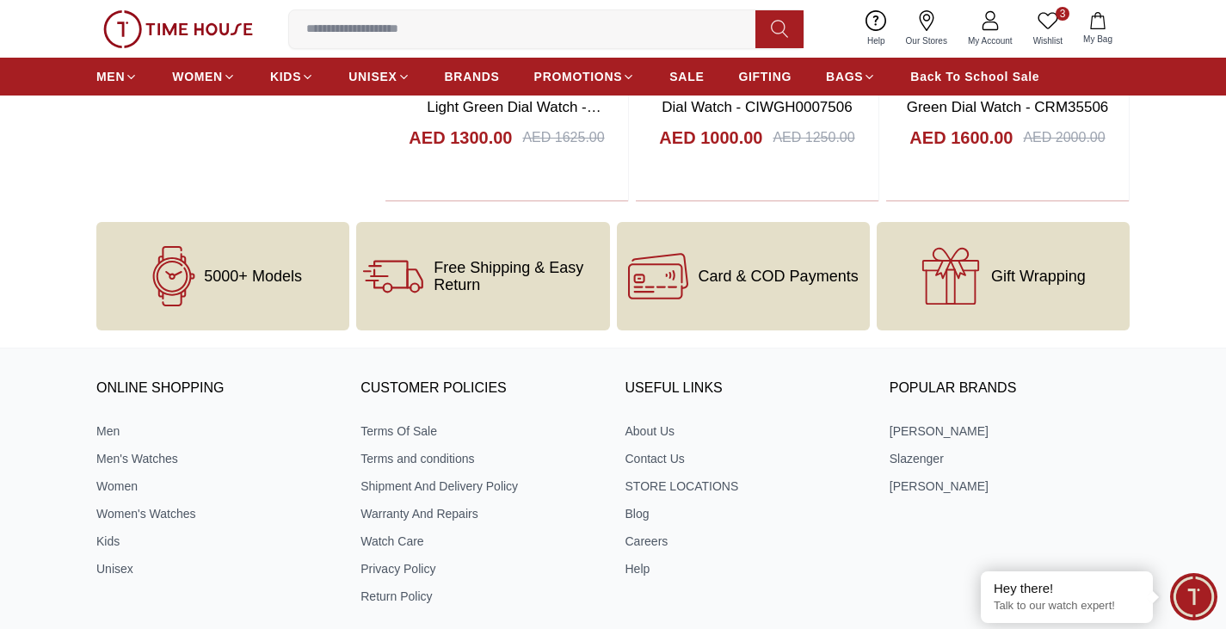
scroll to position [2237, 0]
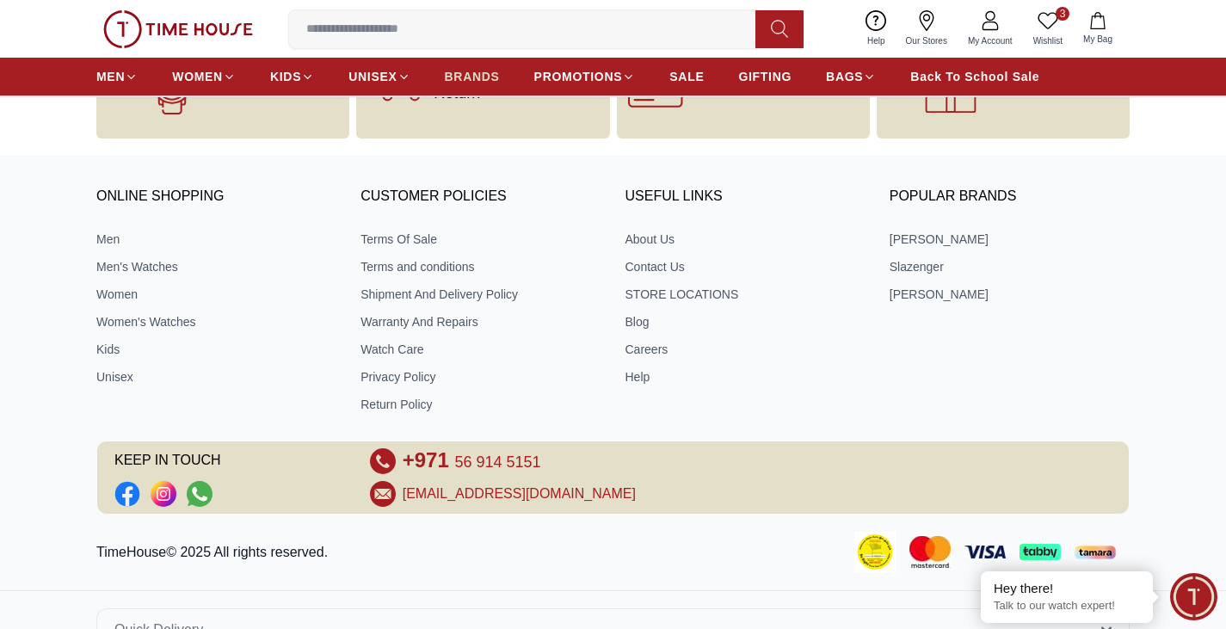
click at [477, 78] on span "BRANDS" at bounding box center [472, 76] width 55 height 17
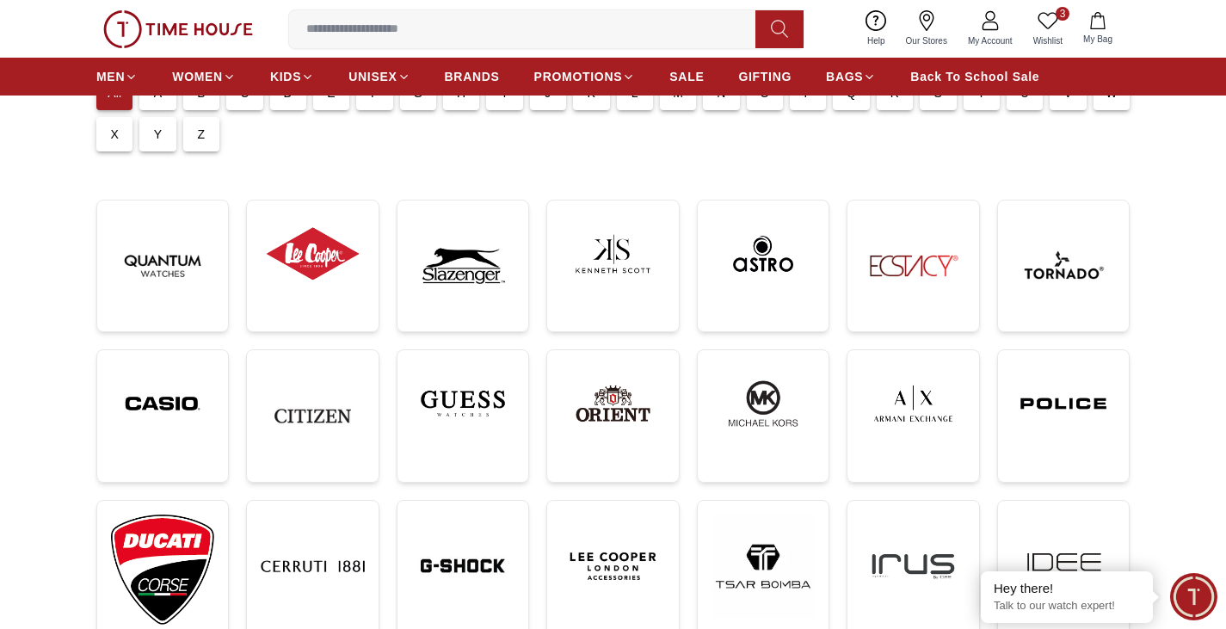
scroll to position [344, 0]
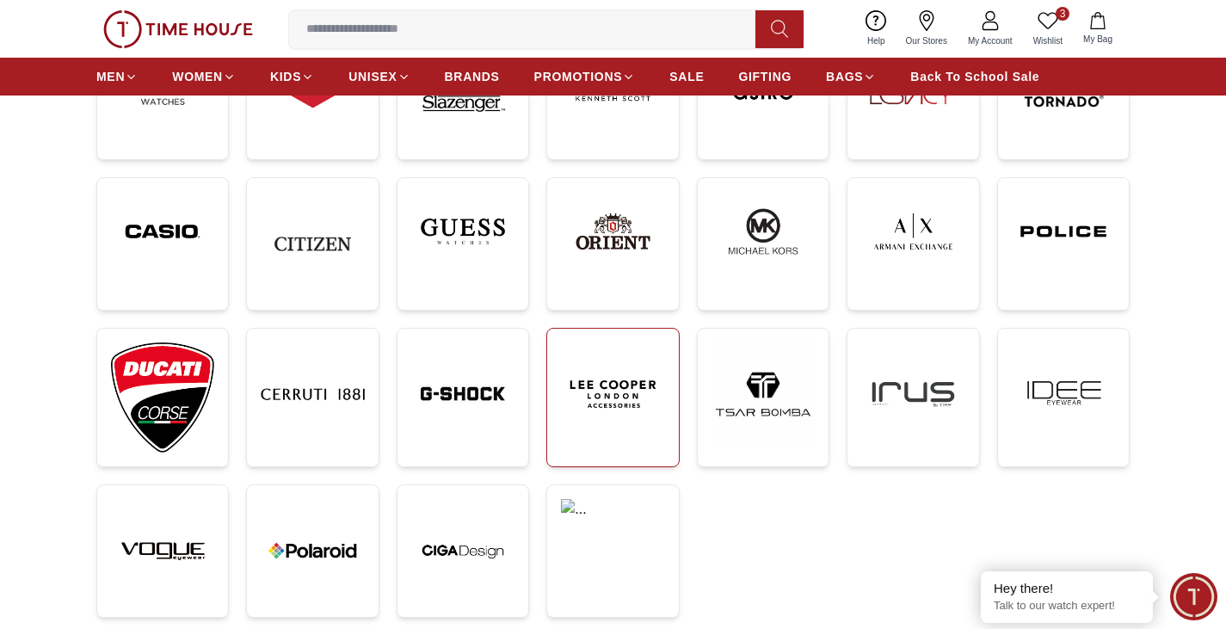
click at [604, 392] on img at bounding box center [612, 393] width 103 height 103
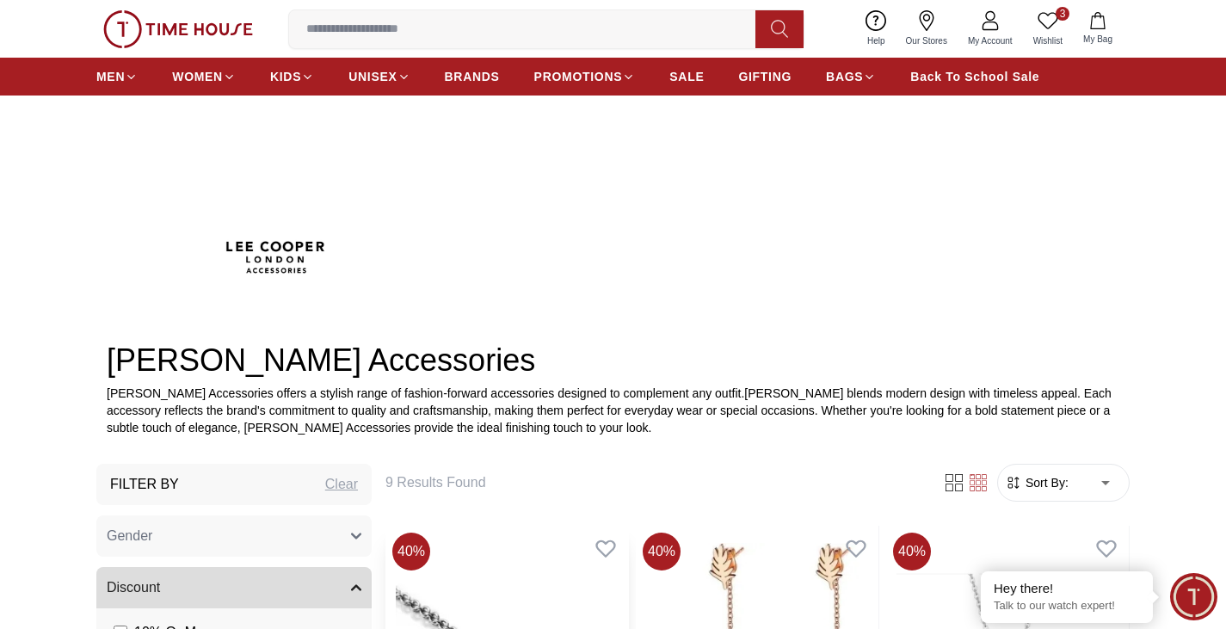
scroll to position [688, 0]
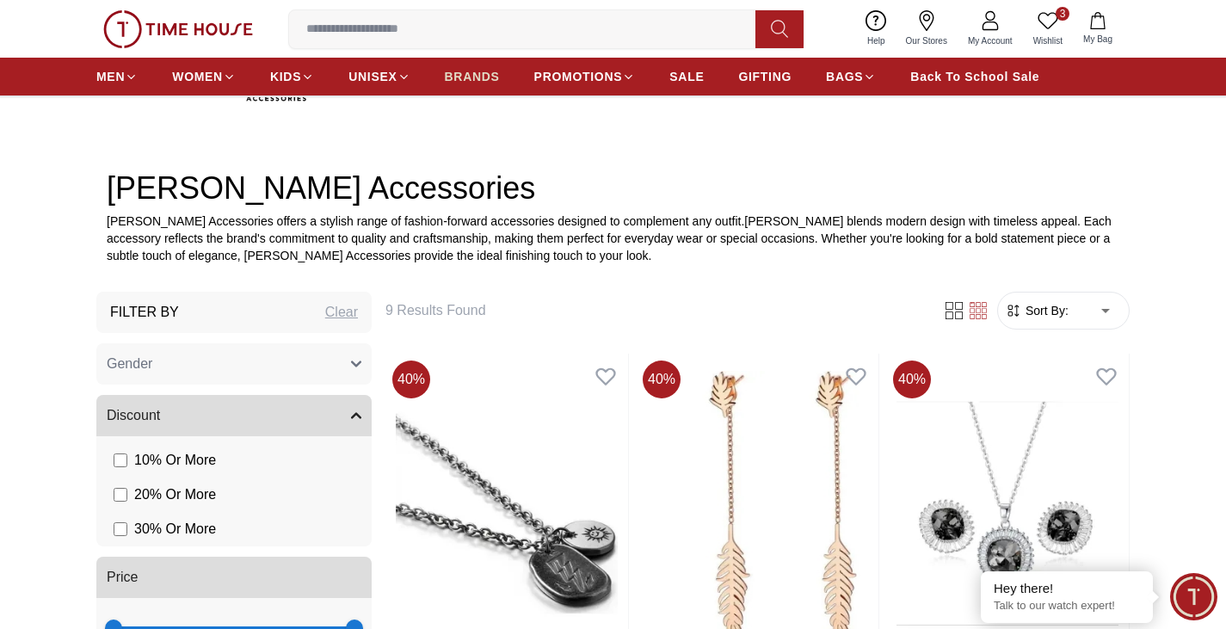
click at [478, 71] on span "BRANDS" at bounding box center [472, 76] width 55 height 17
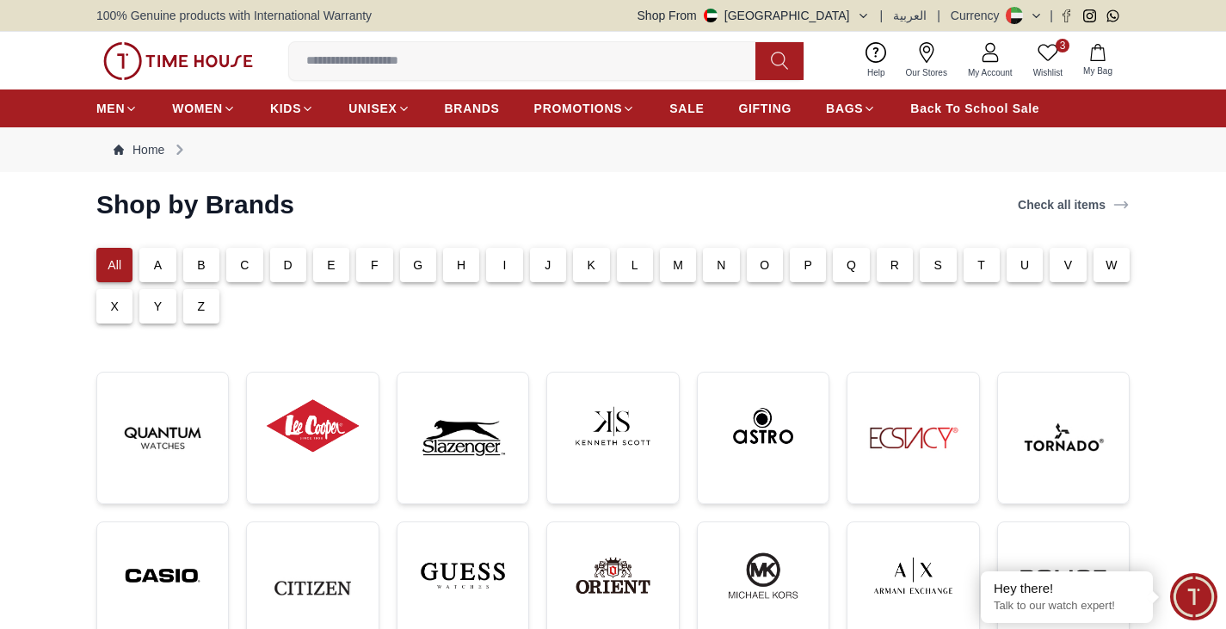
scroll to position [172, 0]
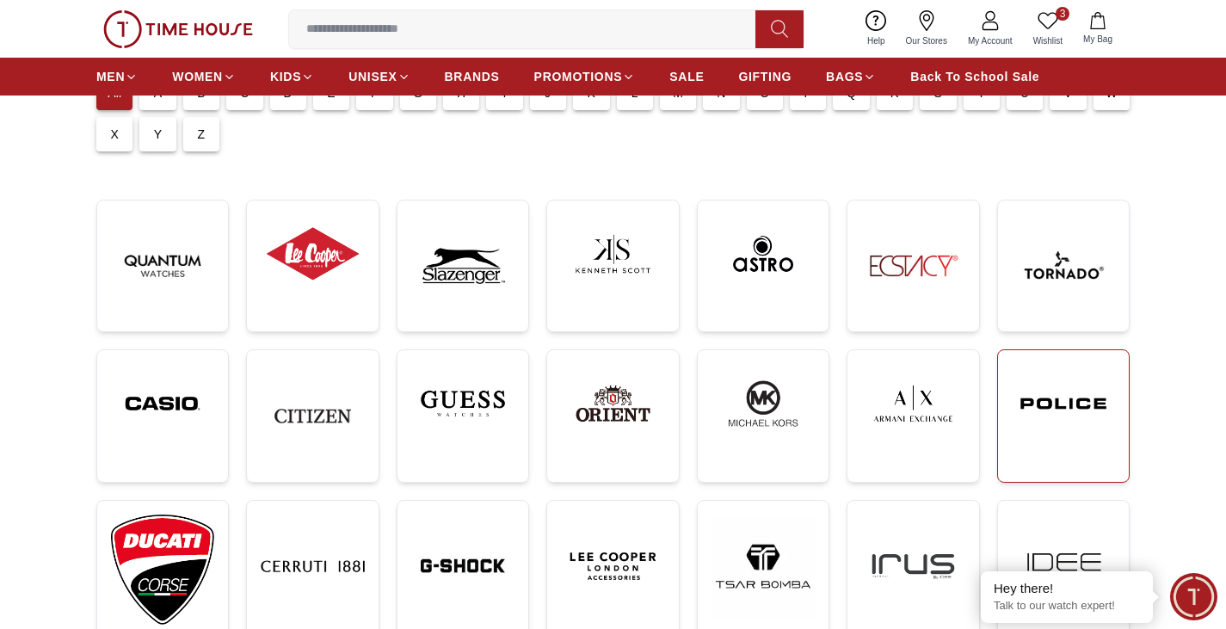
click at [1064, 392] on img at bounding box center [1063, 403] width 103 height 79
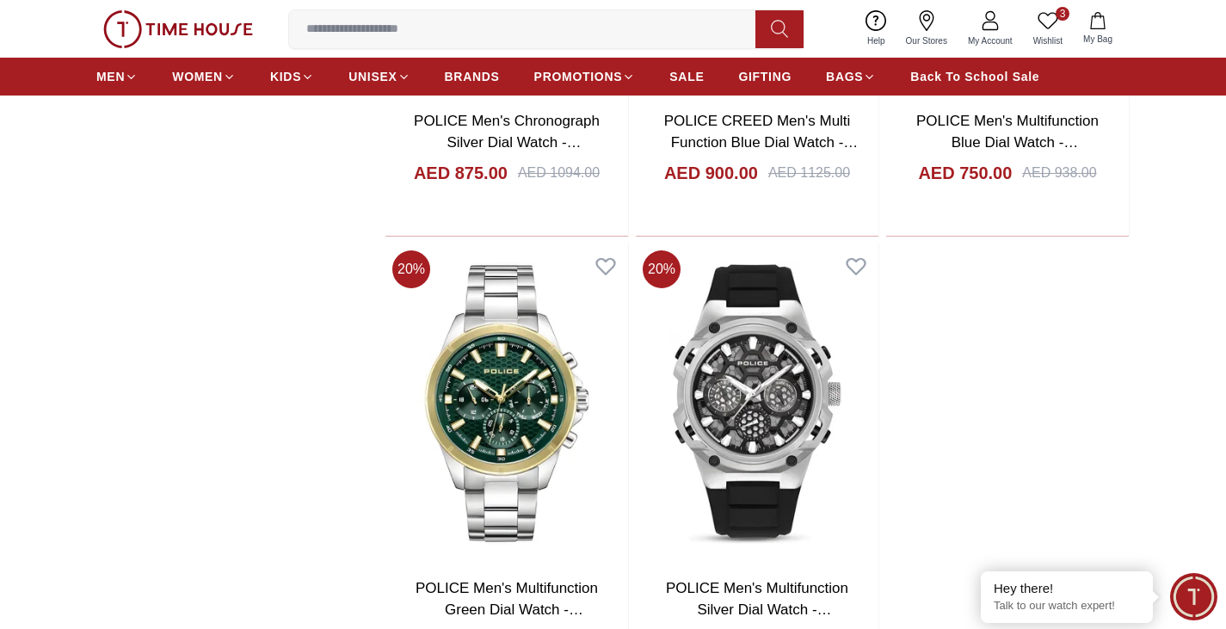
scroll to position [3786, 0]
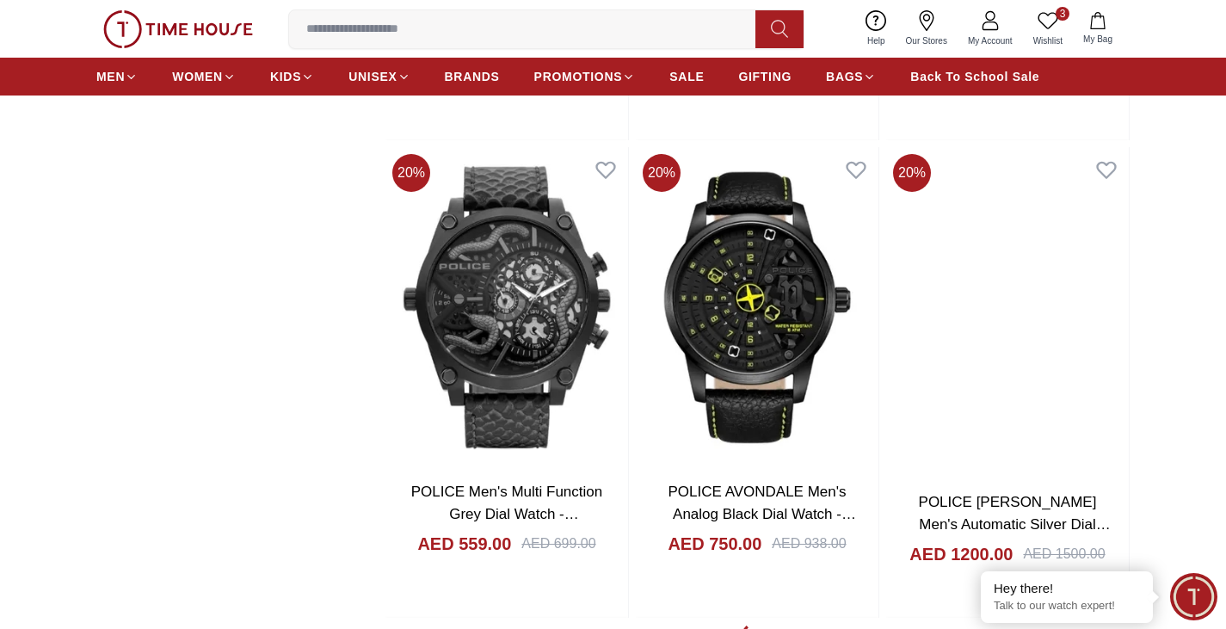
scroll to position [9638, 0]
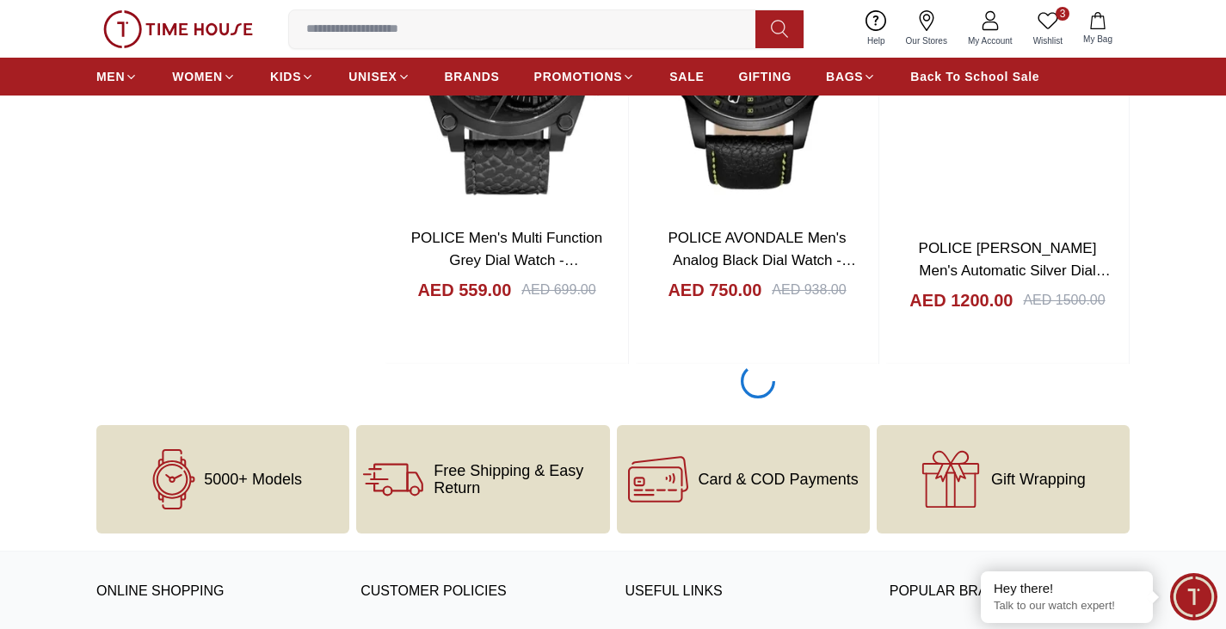
scroll to position [9982, 0]
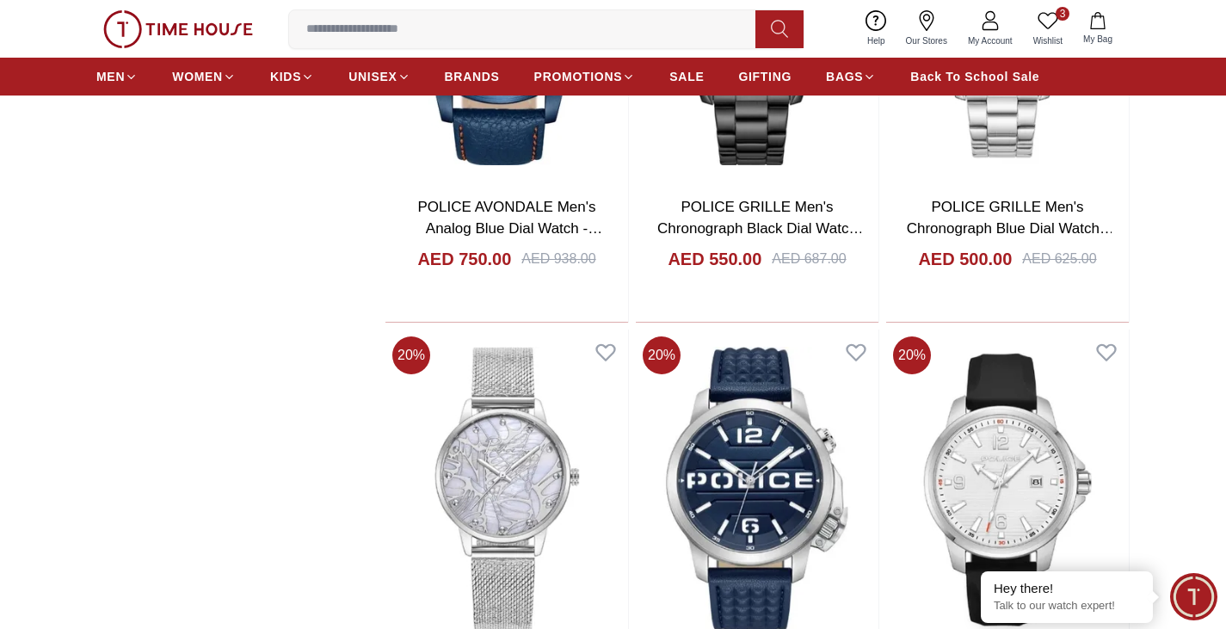
scroll to position [14284, 0]
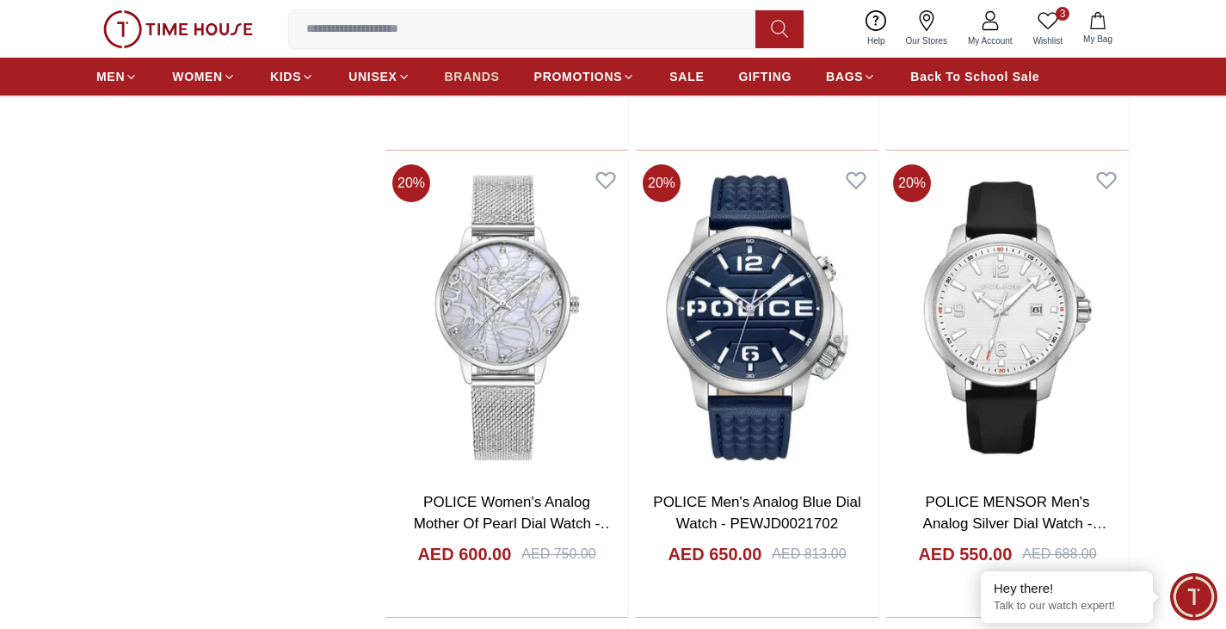
click at [486, 78] on span "BRANDS" at bounding box center [472, 76] width 55 height 17
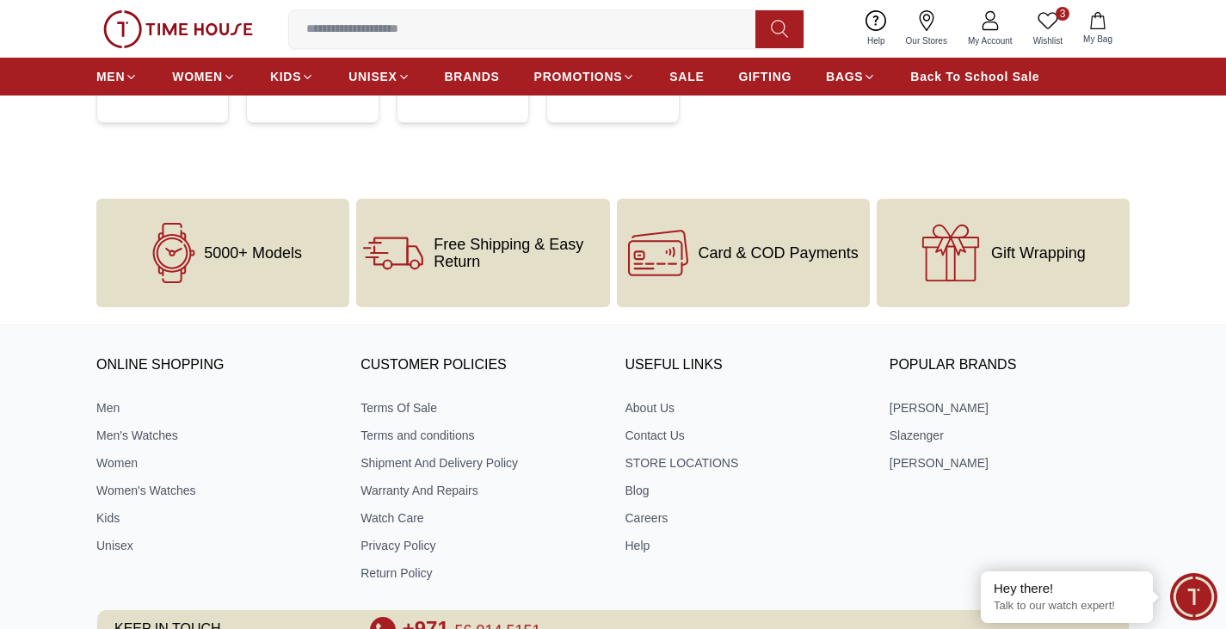
scroll to position [861, 0]
